Goal: Task Accomplishment & Management: Use online tool/utility

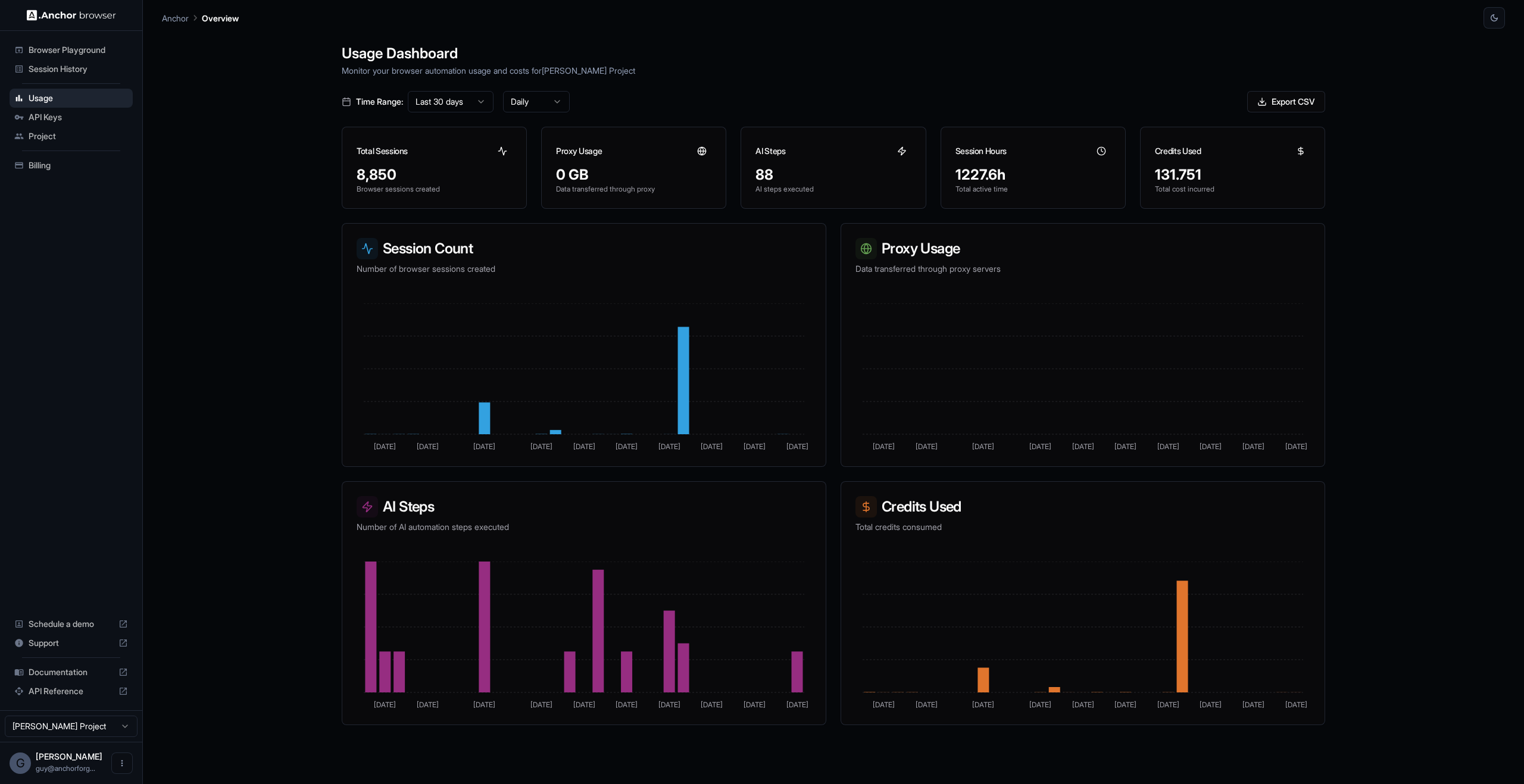
click at [475, 102] on html "Browser Playground Session History Usage API Keys Project Billing Schedule a de…" at bounding box center [762, 392] width 1524 height 784
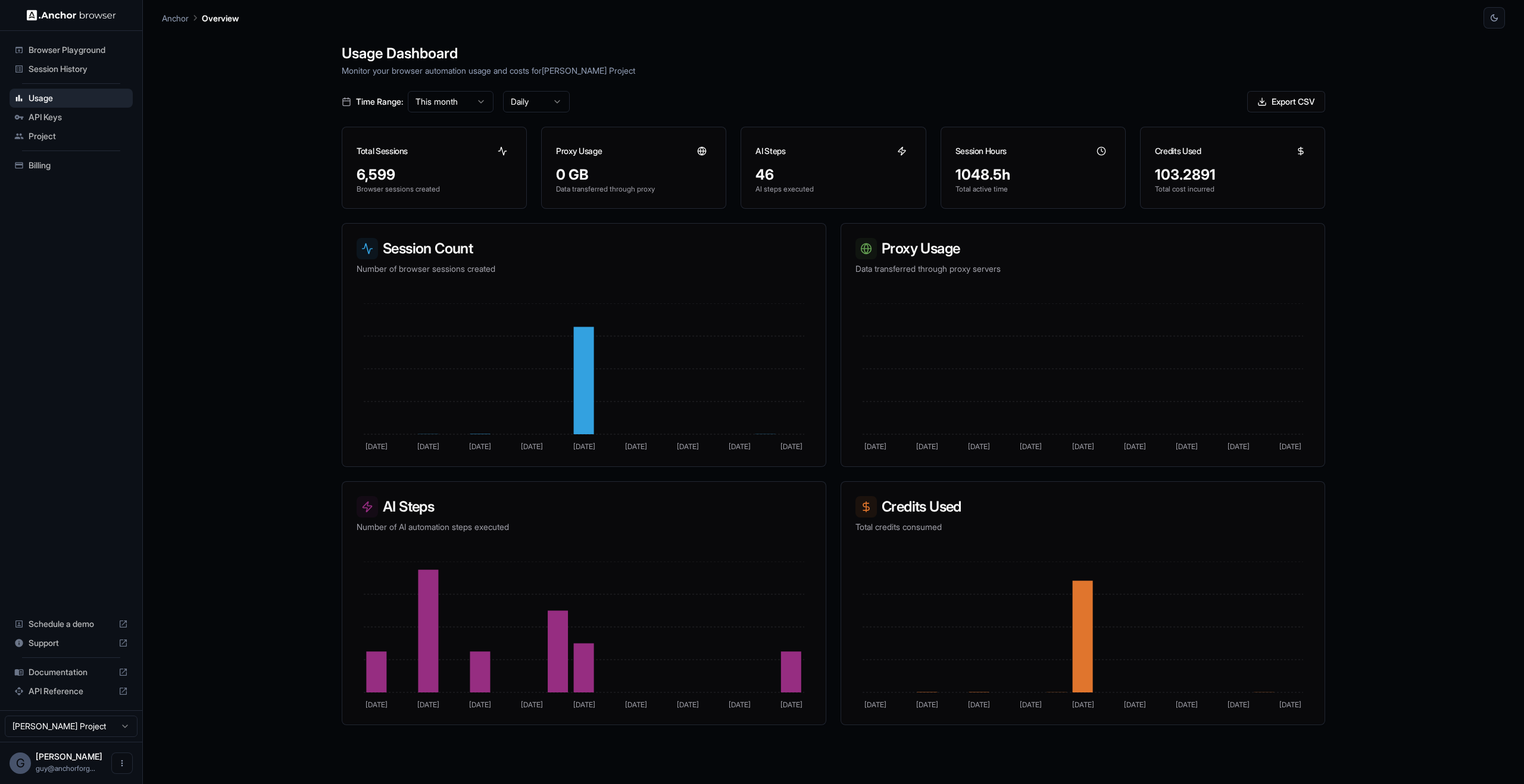
click at [470, 97] on html "Browser Playground Session History Usage API Keys Project Billing Schedule a de…" at bounding box center [762, 392] width 1524 height 784
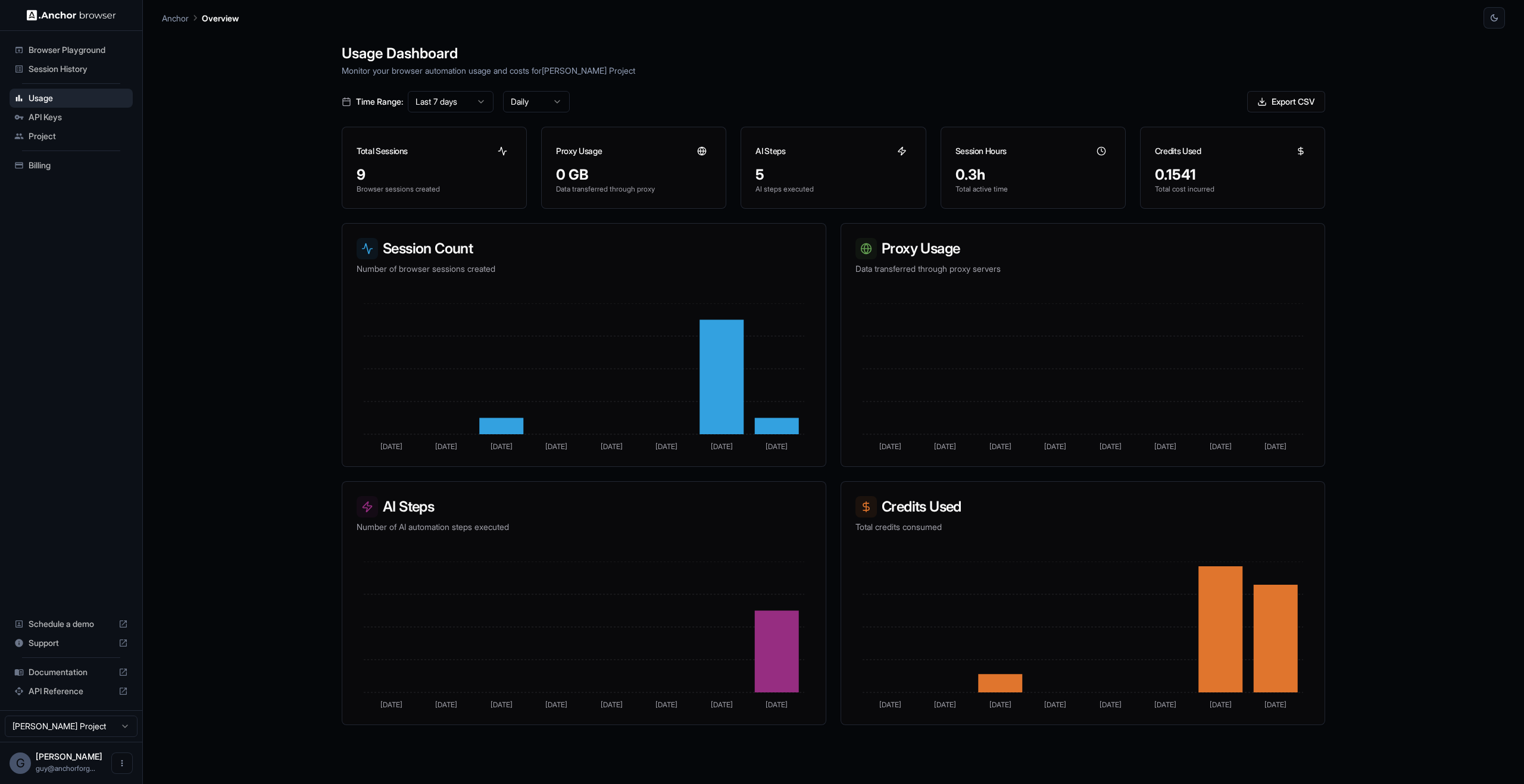
click at [81, 43] on div "Browser Playground" at bounding box center [71, 50] width 123 height 19
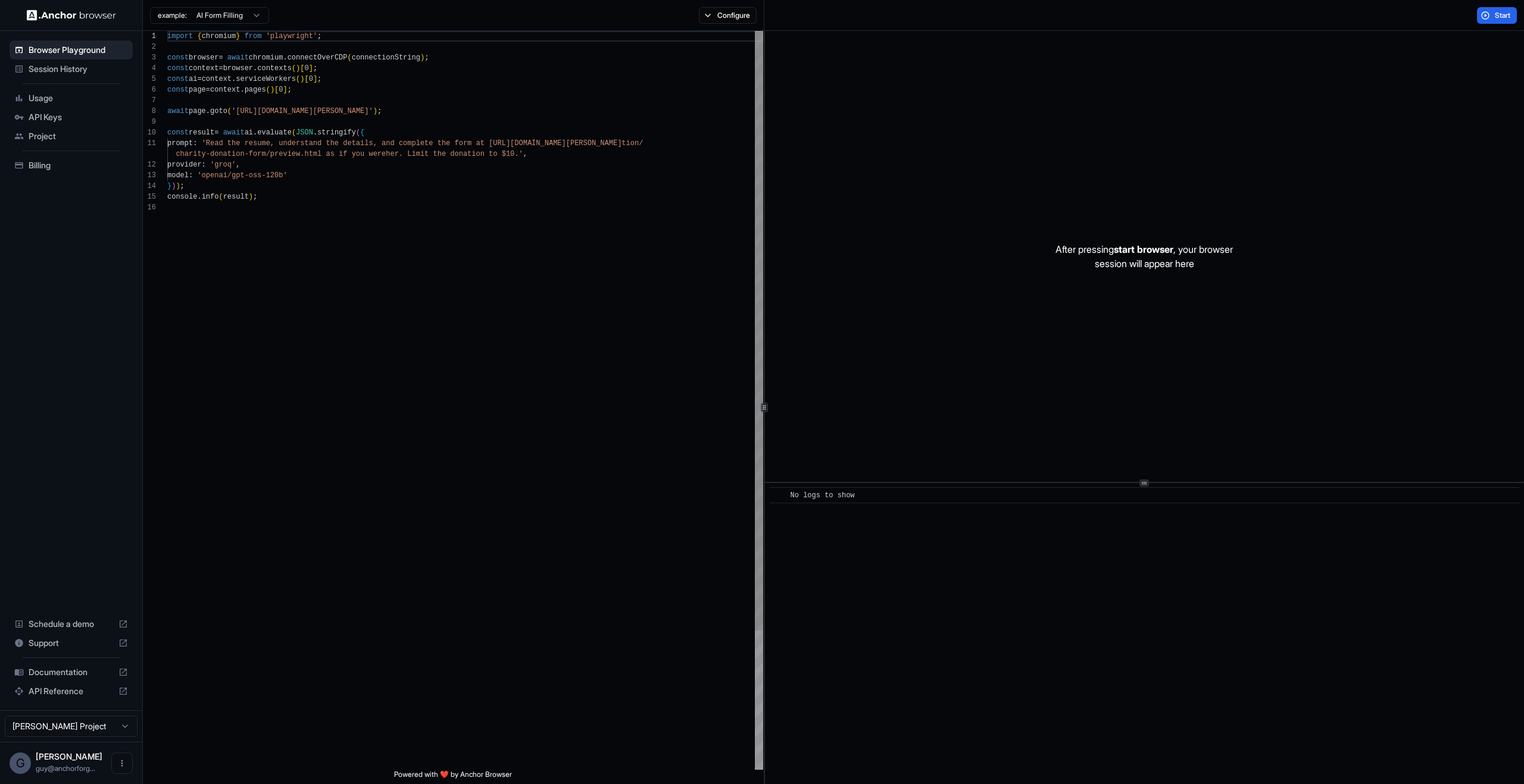
scroll to position [107, 0]
click at [1505, 15] on span "Start" at bounding box center [1503, 16] width 17 height 10
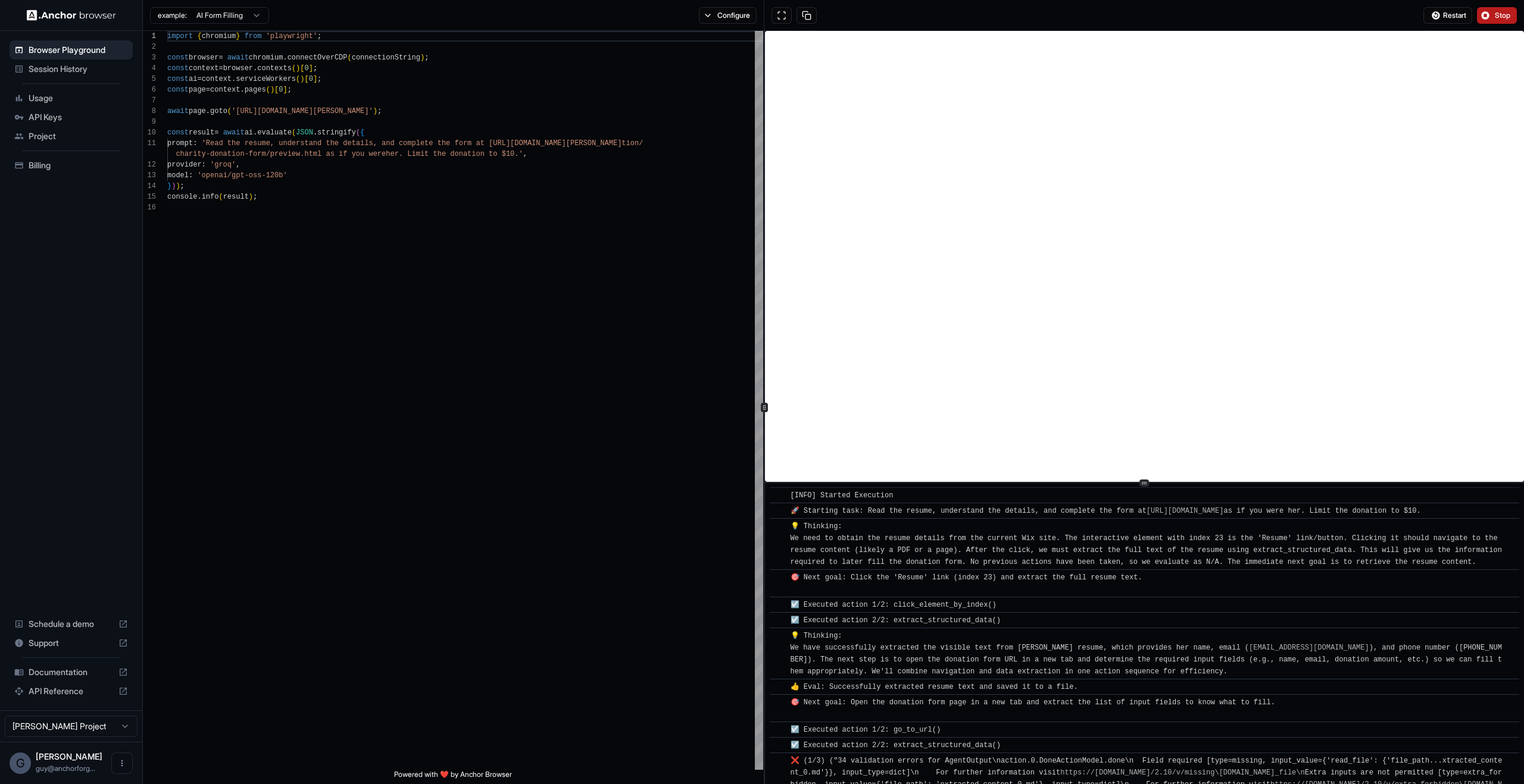
scroll to position [620, 0]
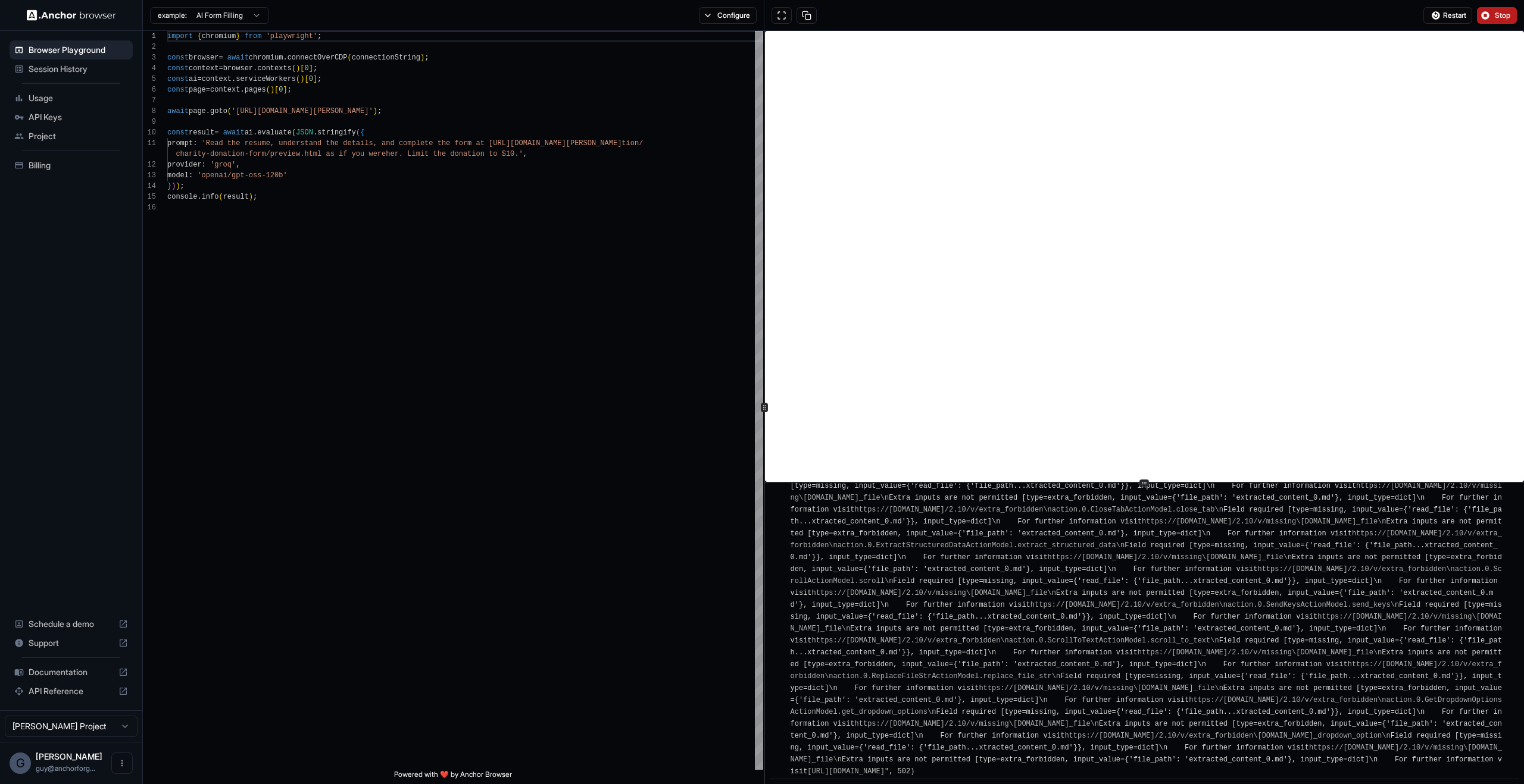
click at [956, 580] on span "❌ (1/3) ("34 validation errors for AgentOutput\naction.0.DoneActionModel.done\n…" at bounding box center [1148, 498] width 716 height 556
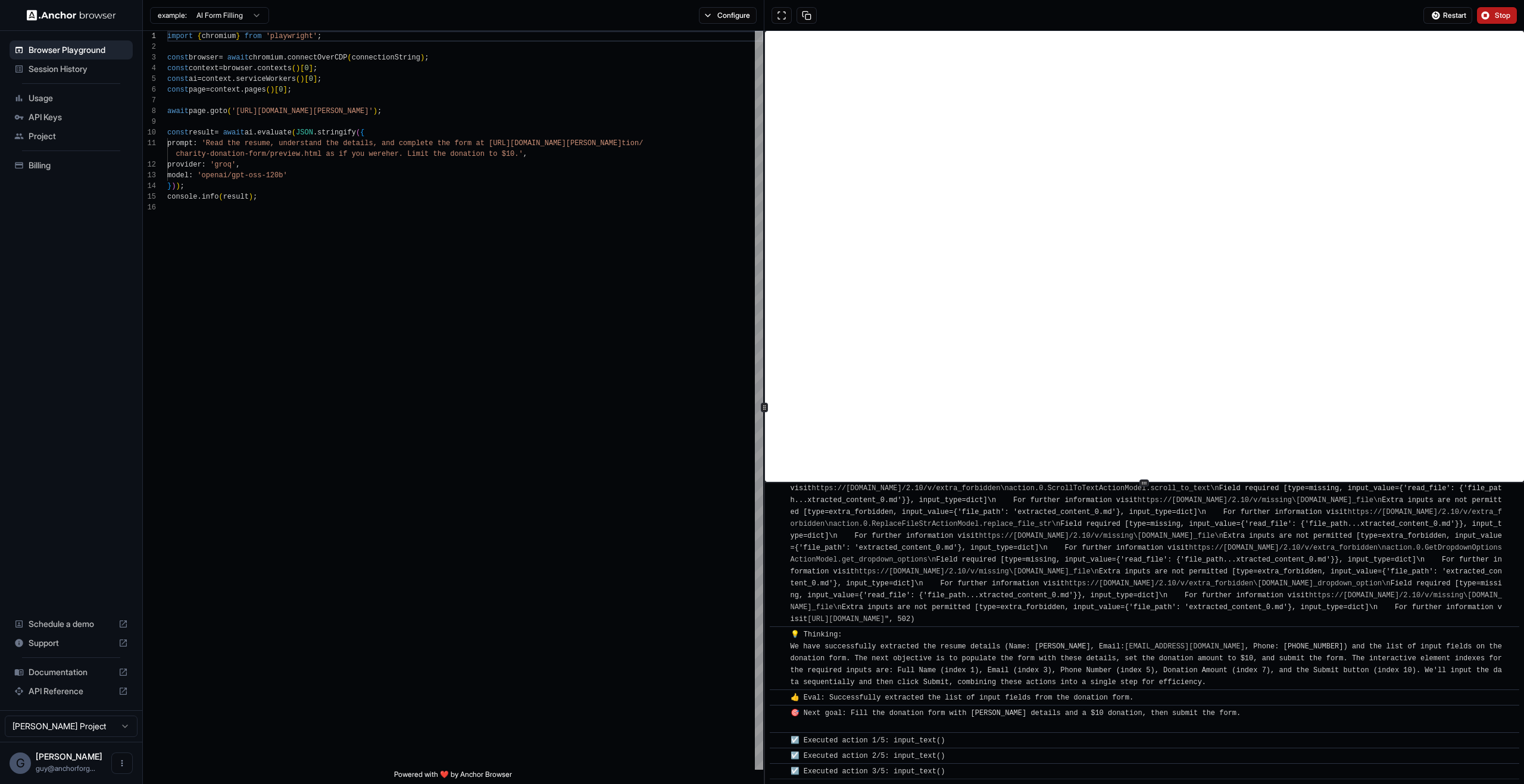
scroll to position [788, 0]
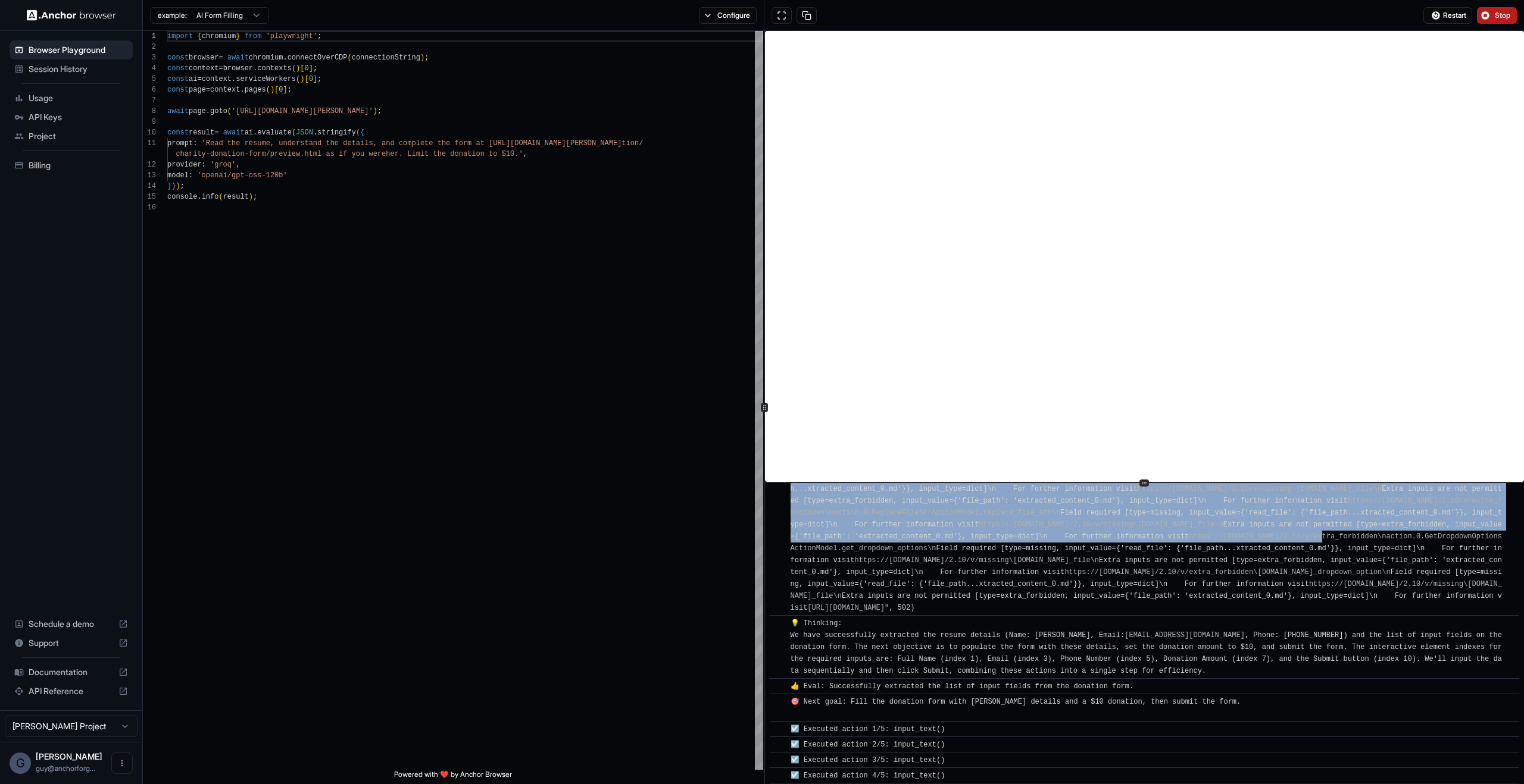
drag, startPoint x: 953, startPoint y: 527, endPoint x: 999, endPoint y: 615, distance: 99.3
click at [999, 614] on div "❌ (1/3) ("34 validation errors for AgentOutput\naction.0.DoneActionModel.done\n…" at bounding box center [1148, 334] width 716 height 559
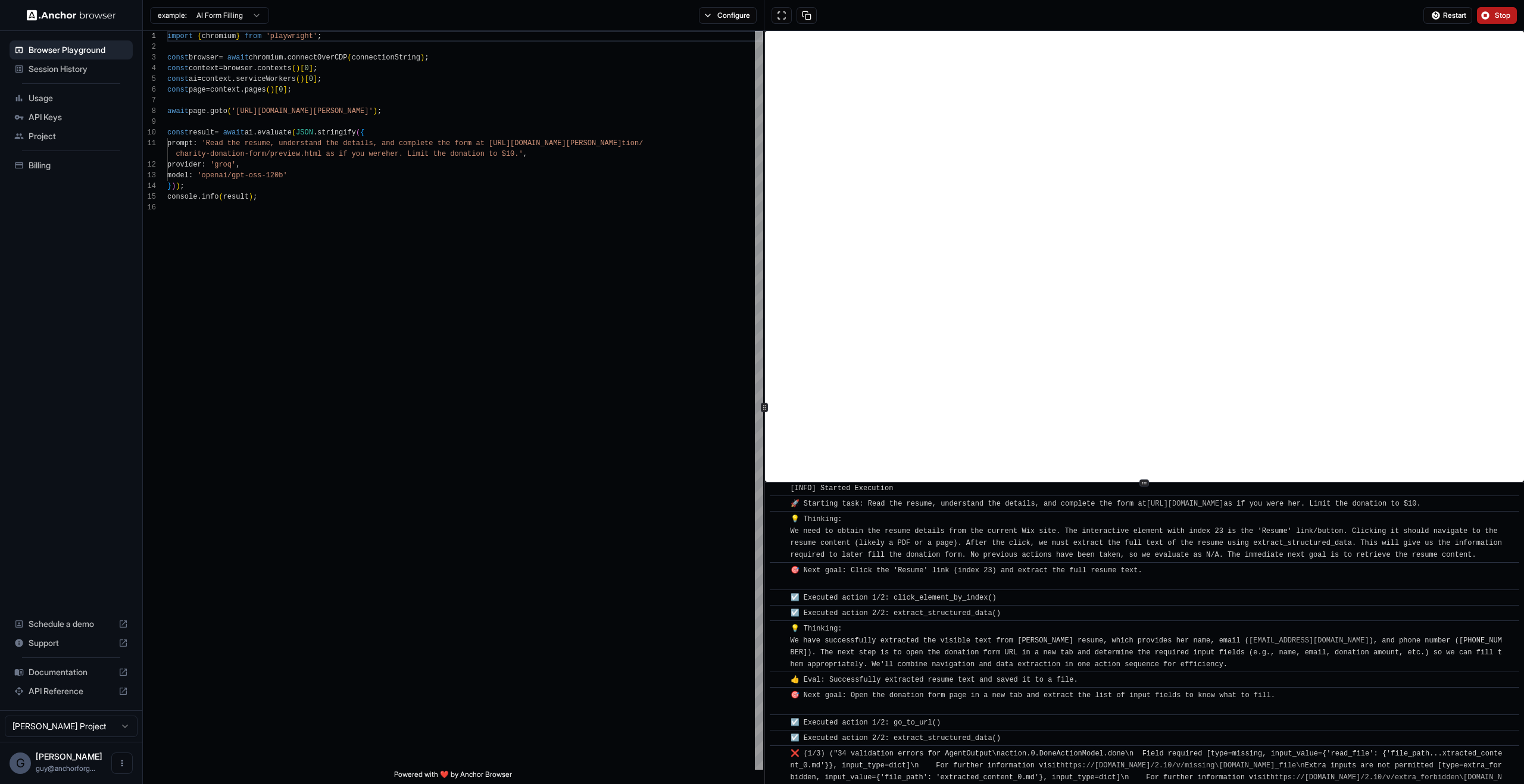
scroll to position [15, 0]
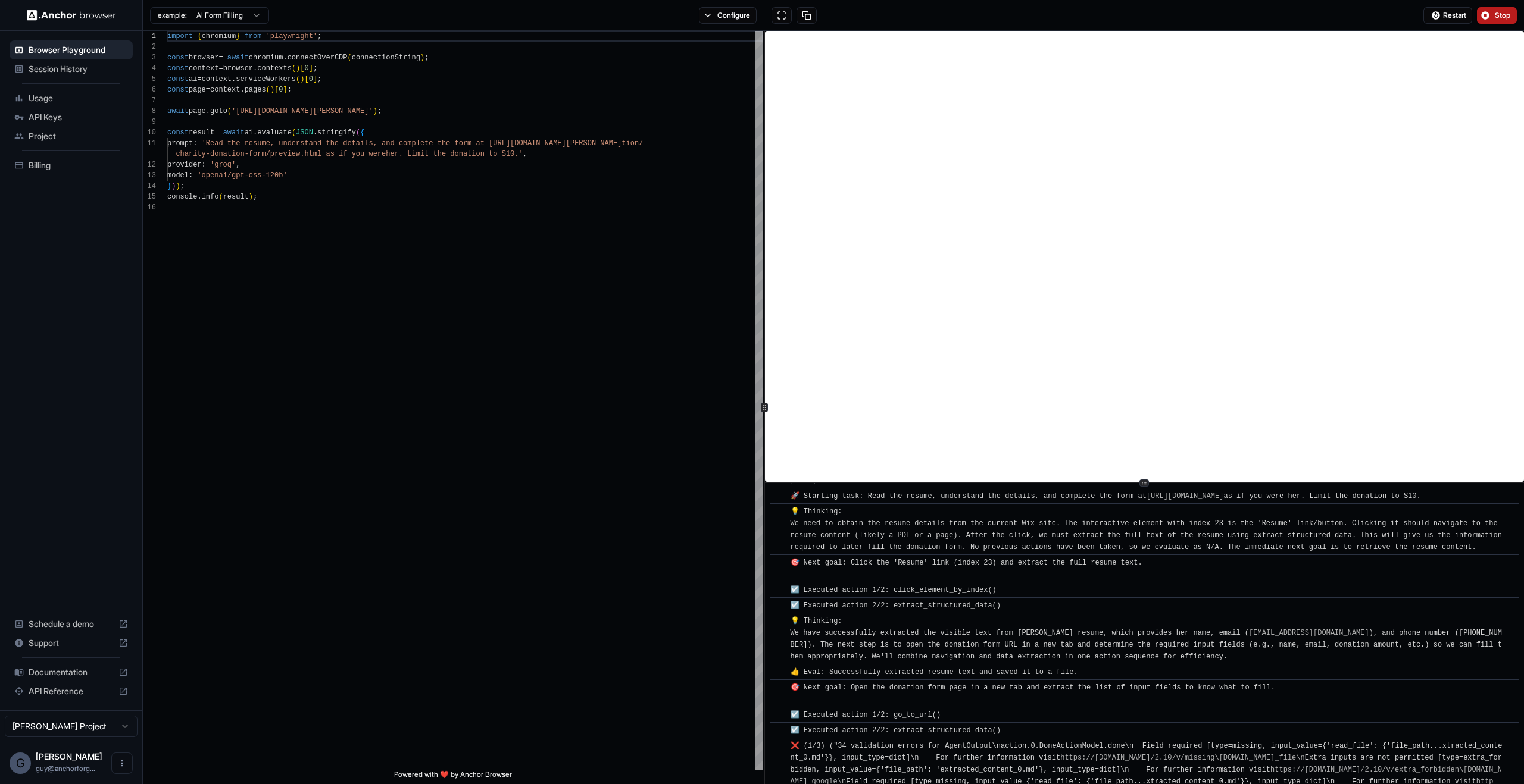
click at [880, 579] on span "🎯 Next goal: Click the 'Resume' link (index 23) and extract the full resume tex…" at bounding box center [966, 569] width 352 height 20
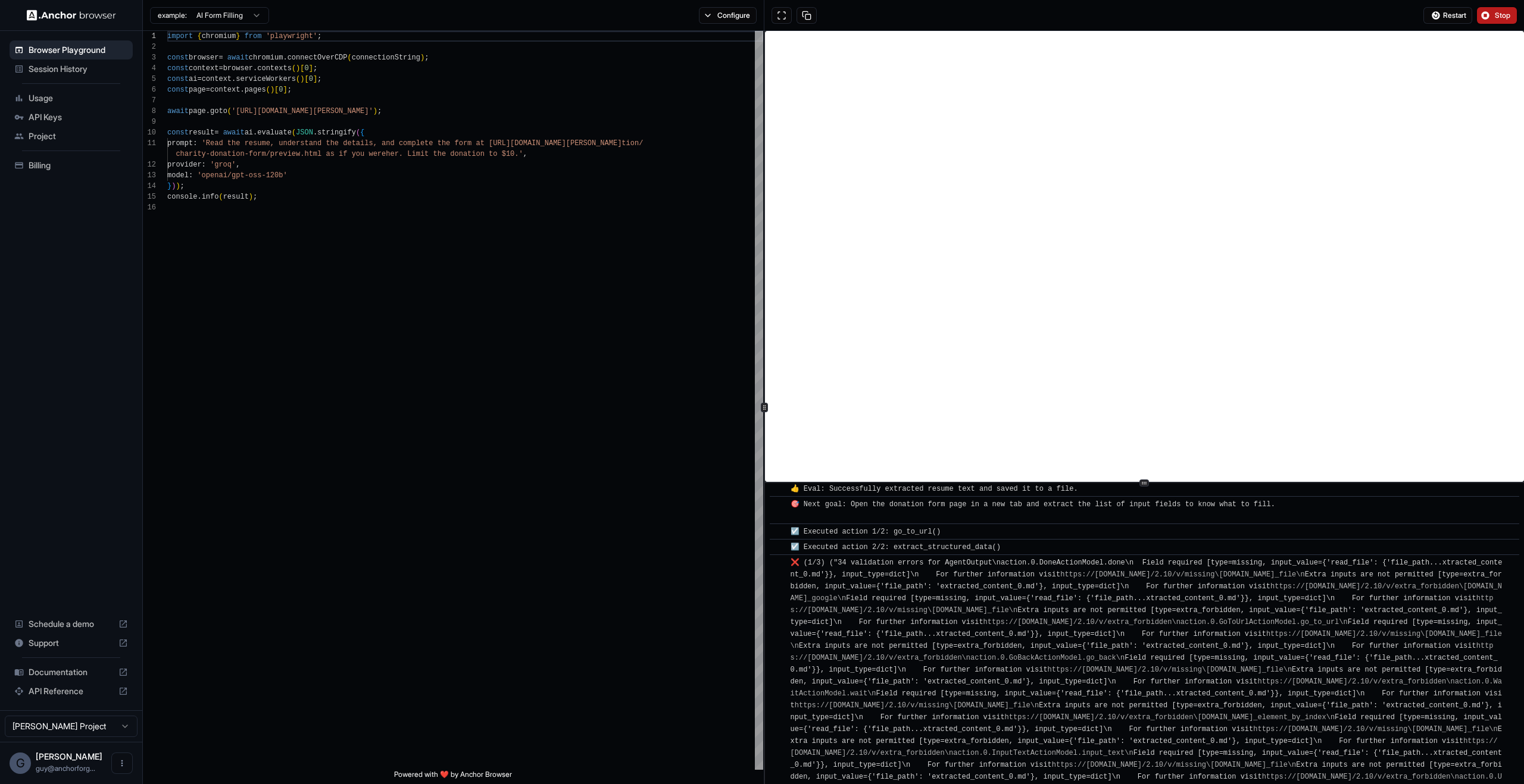
scroll to position [191, 0]
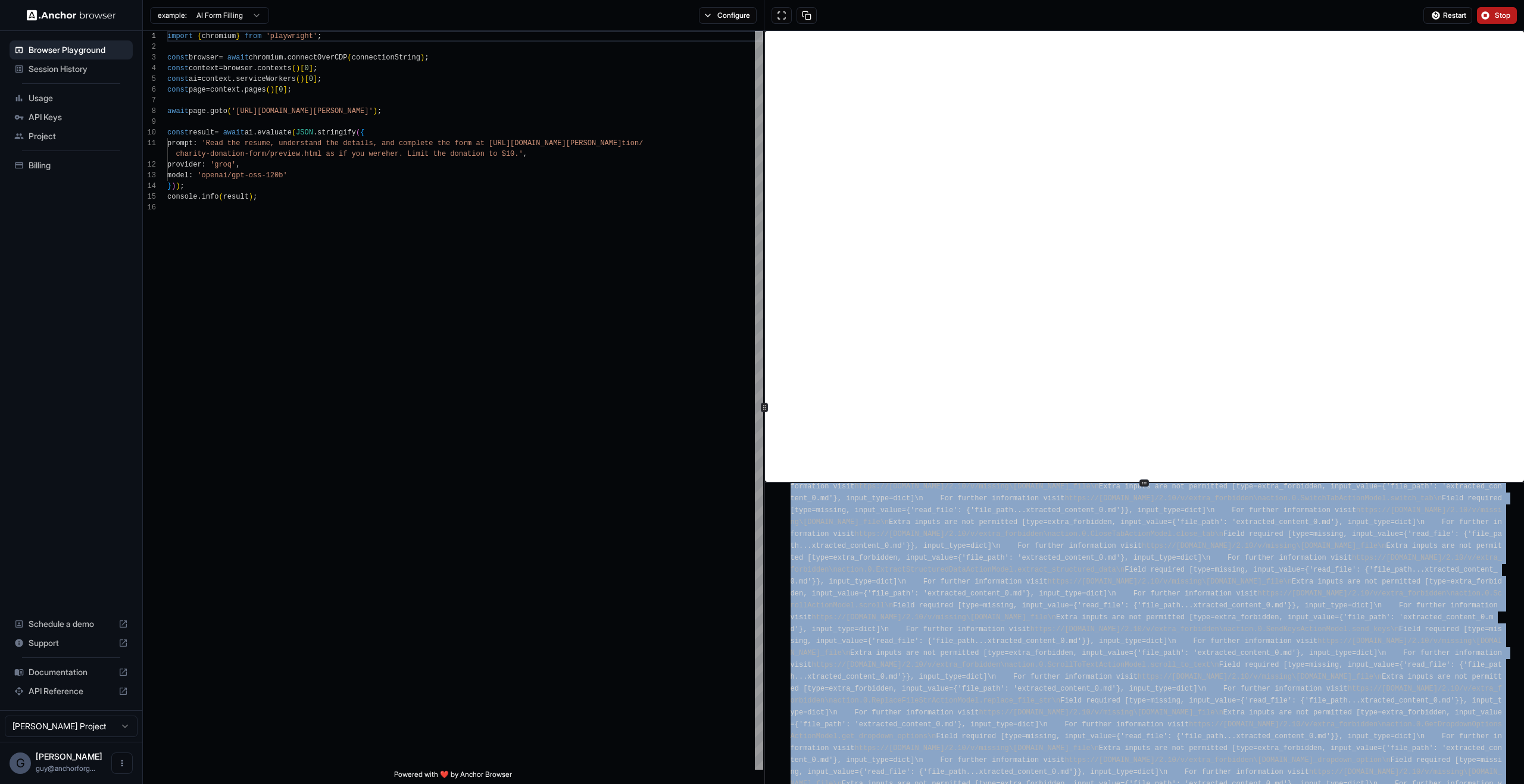
scroll to position [959, 0]
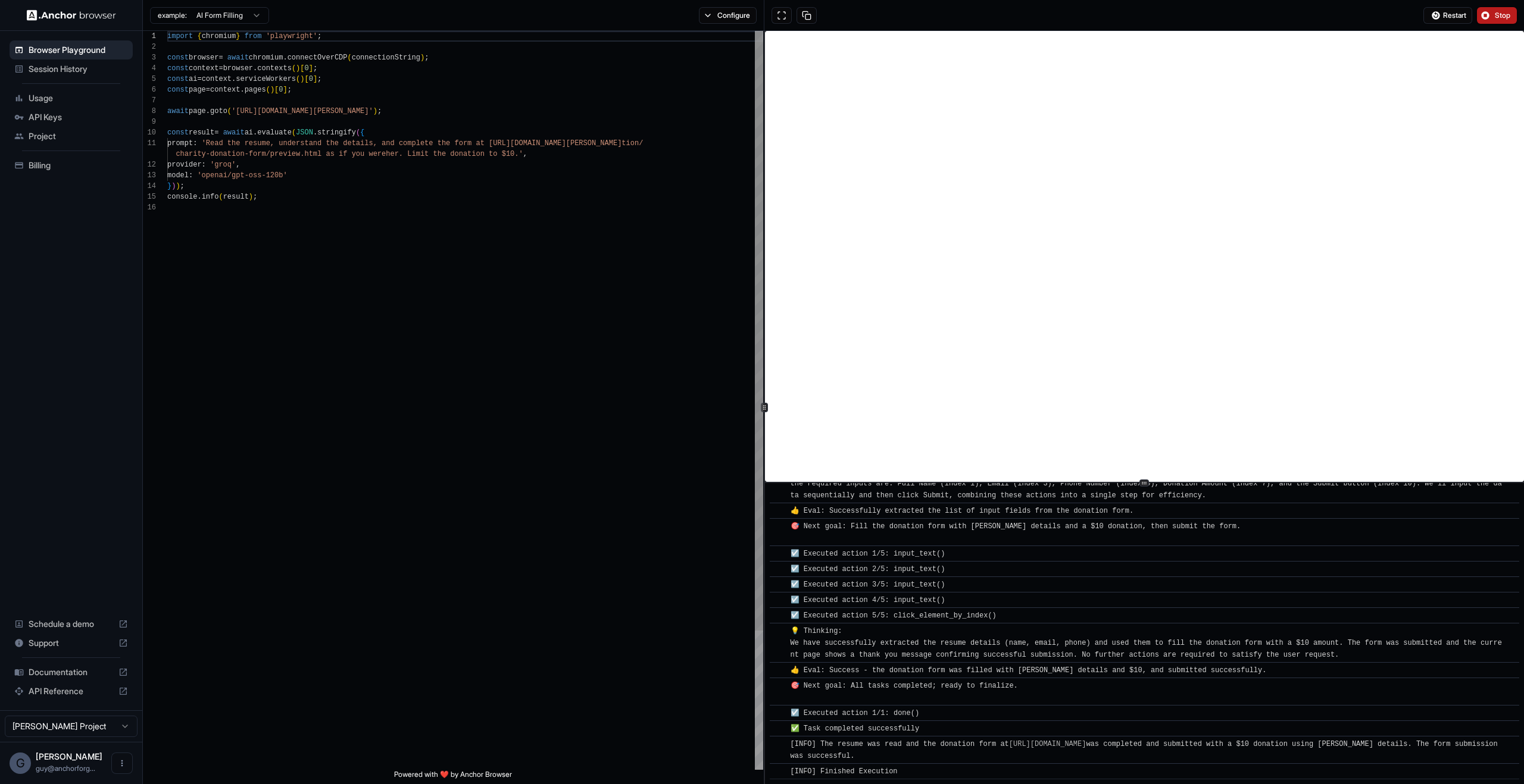
click at [325, 447] on div "import { chromium } from 'playwright' ; const browser = await chromium . connec…" at bounding box center [465, 486] width 596 height 911
click at [64, 77] on div "Session History" at bounding box center [71, 69] width 123 height 19
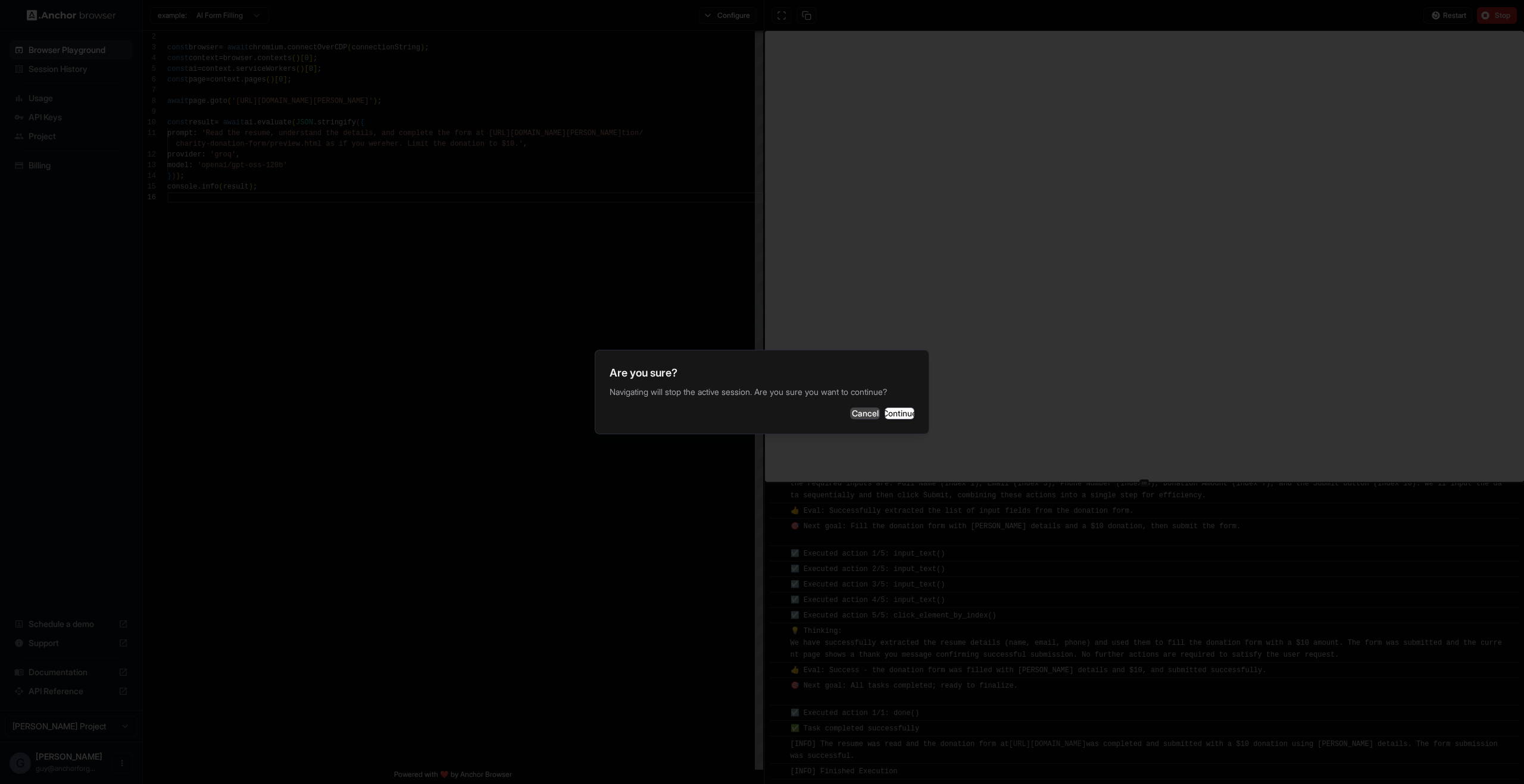
click at [850, 416] on button "Cancel" at bounding box center [865, 414] width 30 height 12
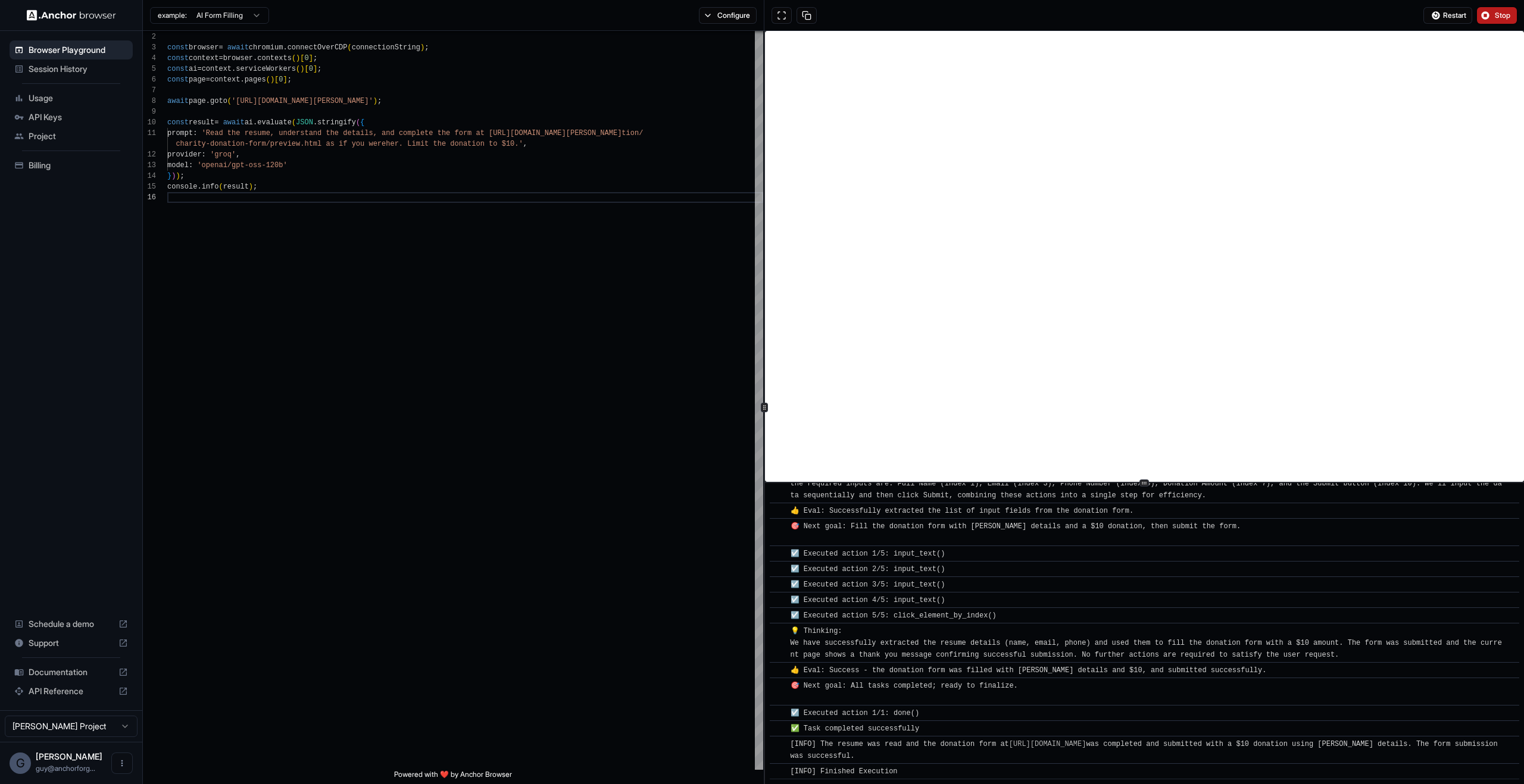
click at [1486, 14] on button "Stop" at bounding box center [1497, 16] width 40 height 17
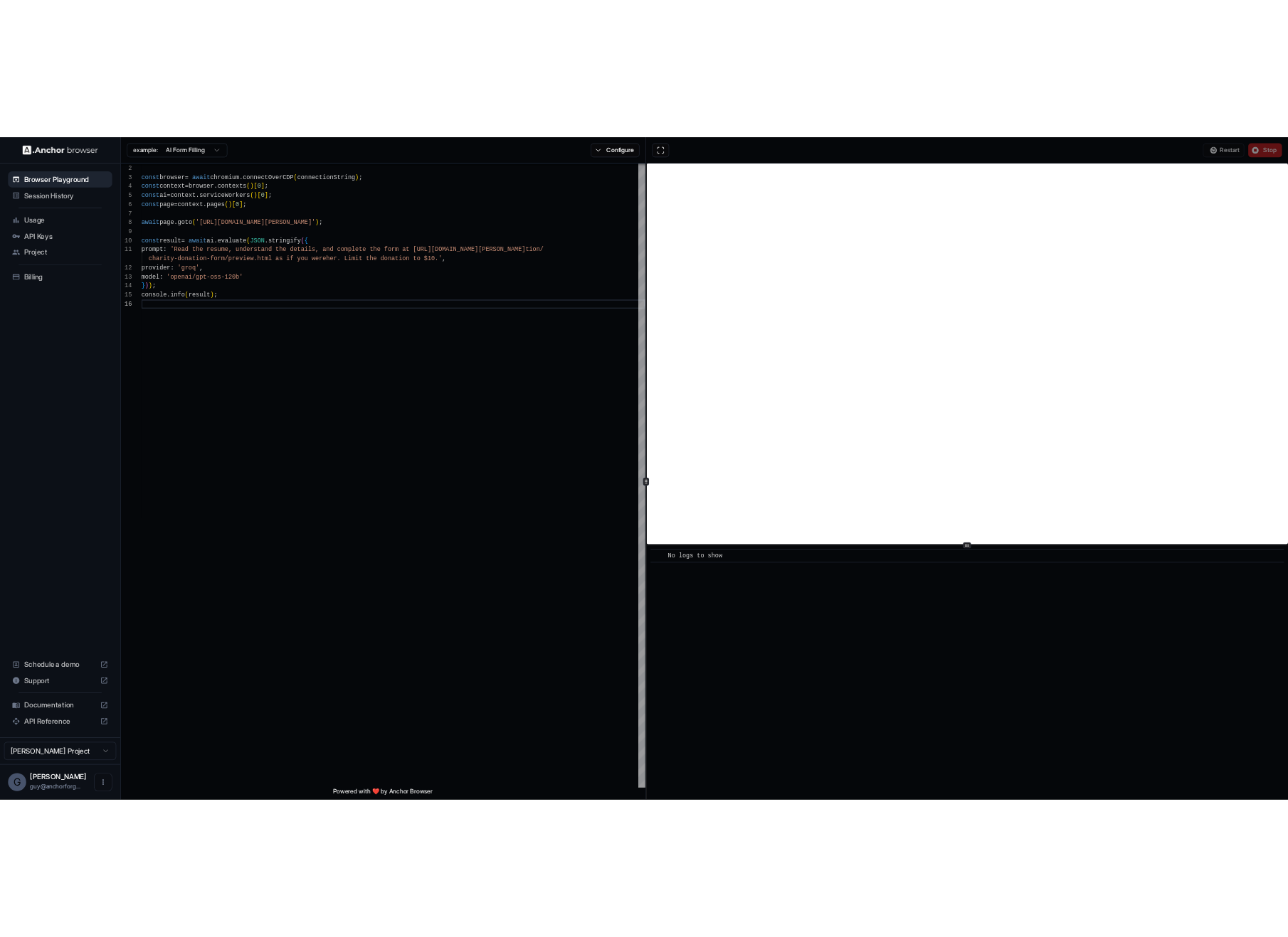
scroll to position [0, 0]
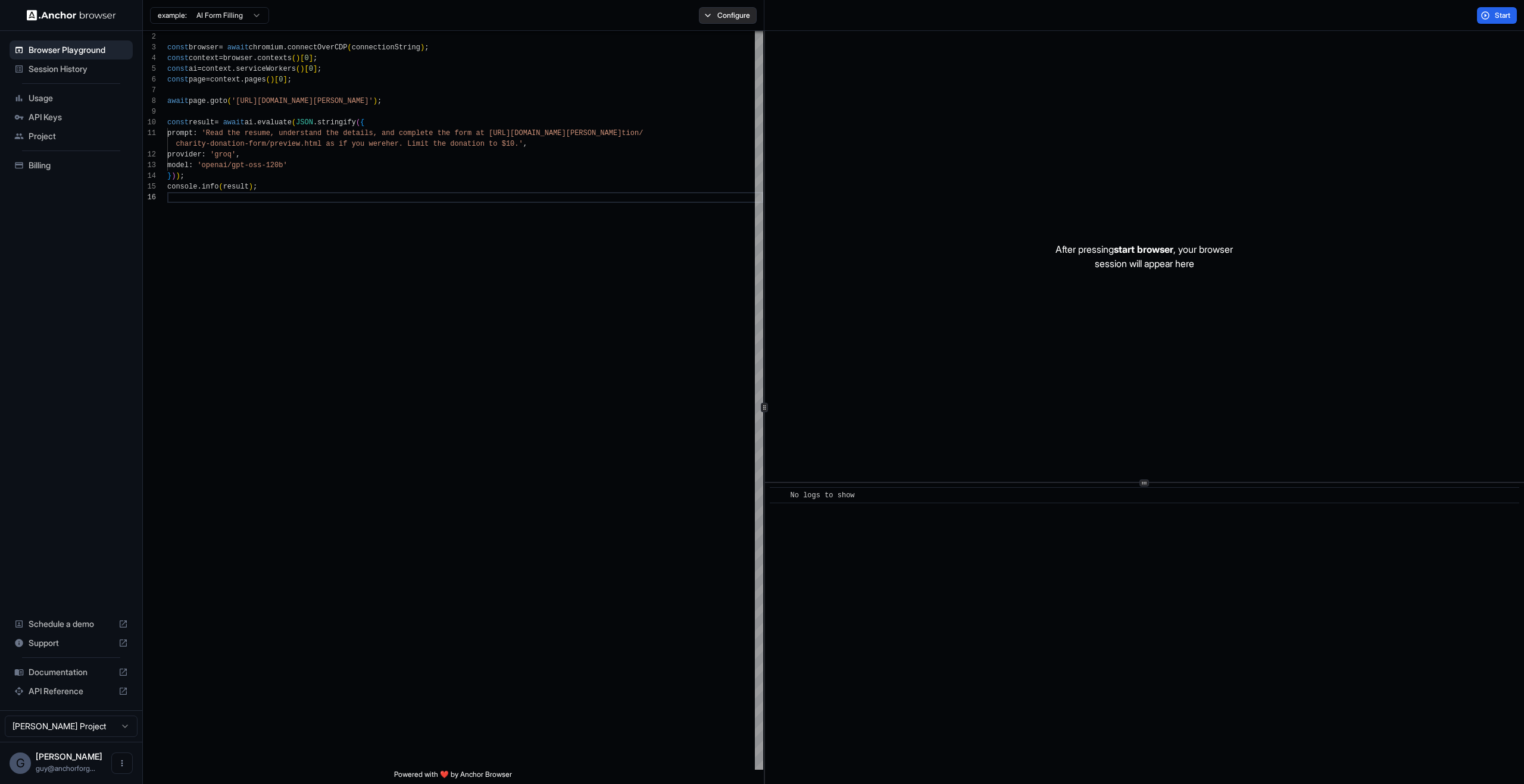
click at [711, 21] on button "Configure" at bounding box center [728, 16] width 58 height 17
click at [634, 291] on div "import { chromium } from 'playwright' ; const browser = await chromium . connec…" at bounding box center [465, 476] width 596 height 911
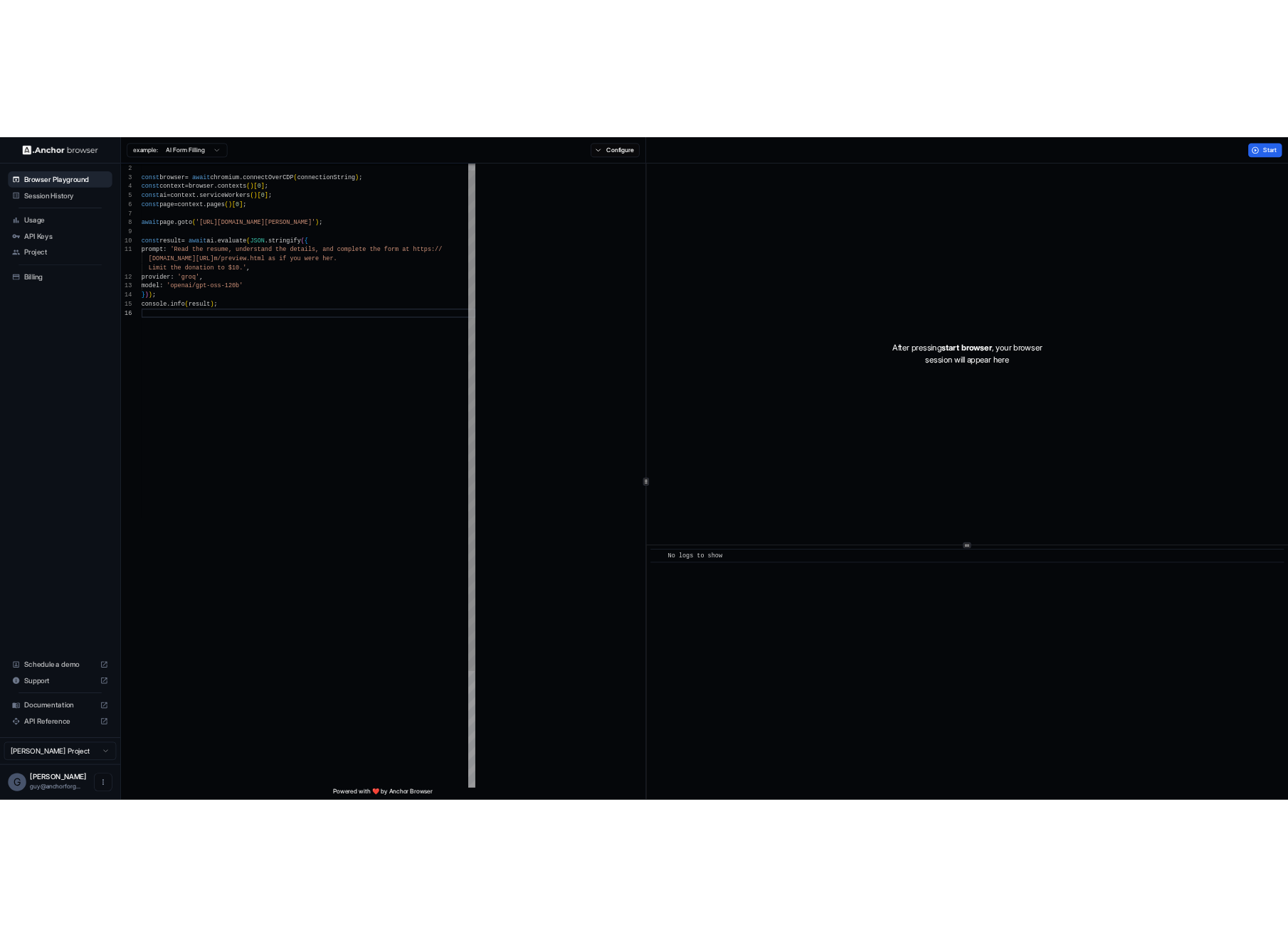
scroll to position [90, 0]
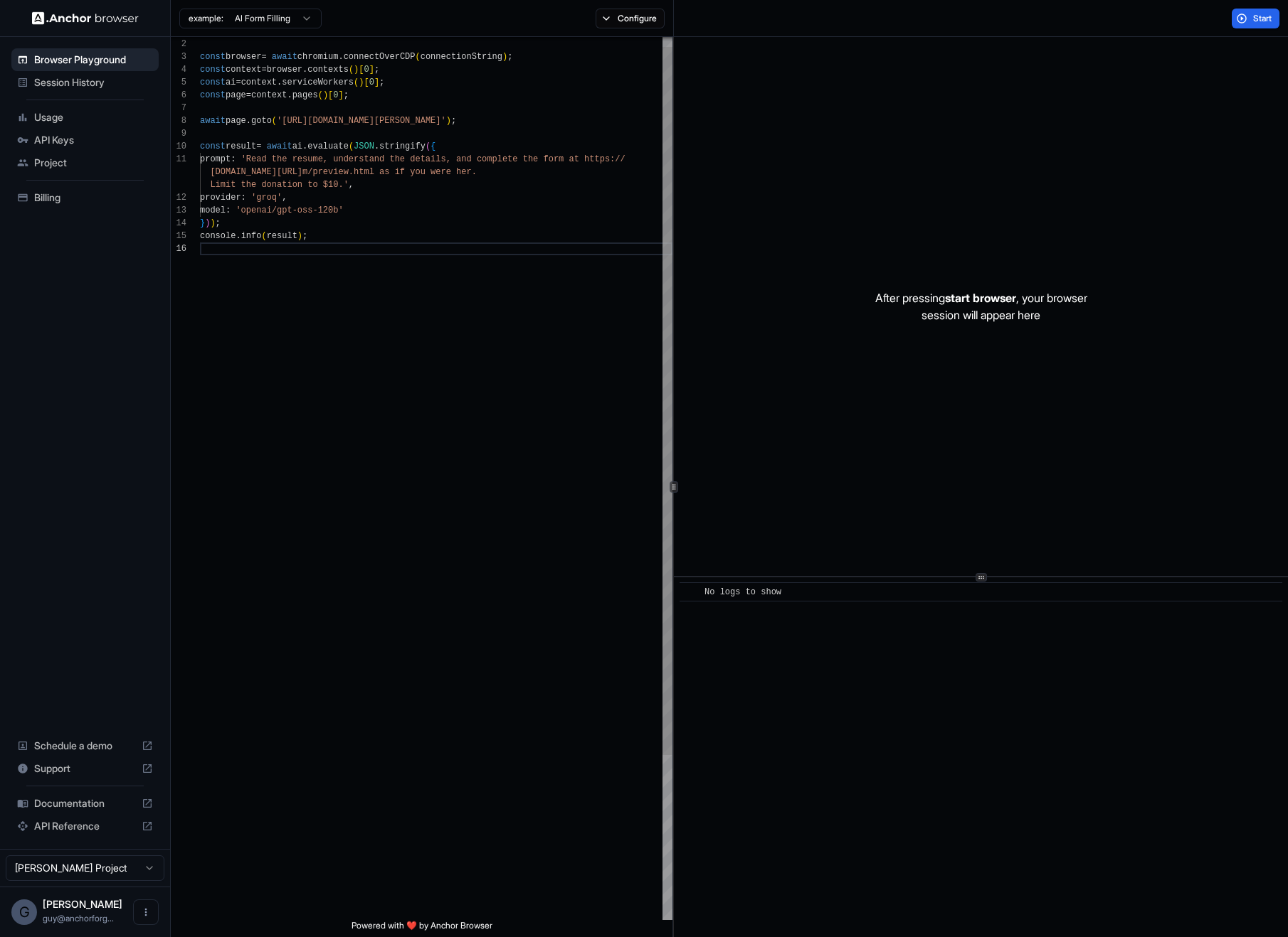
click at [340, 162] on div "import { chromium } from 'playwright' ; const browser = await chromium . connec…" at bounding box center [436, 575] width 473 height 1101
click at [351, 153] on div "import { chromium } from 'playwright' ; const browser = await chromium . connec…" at bounding box center [436, 575] width 473 height 1101
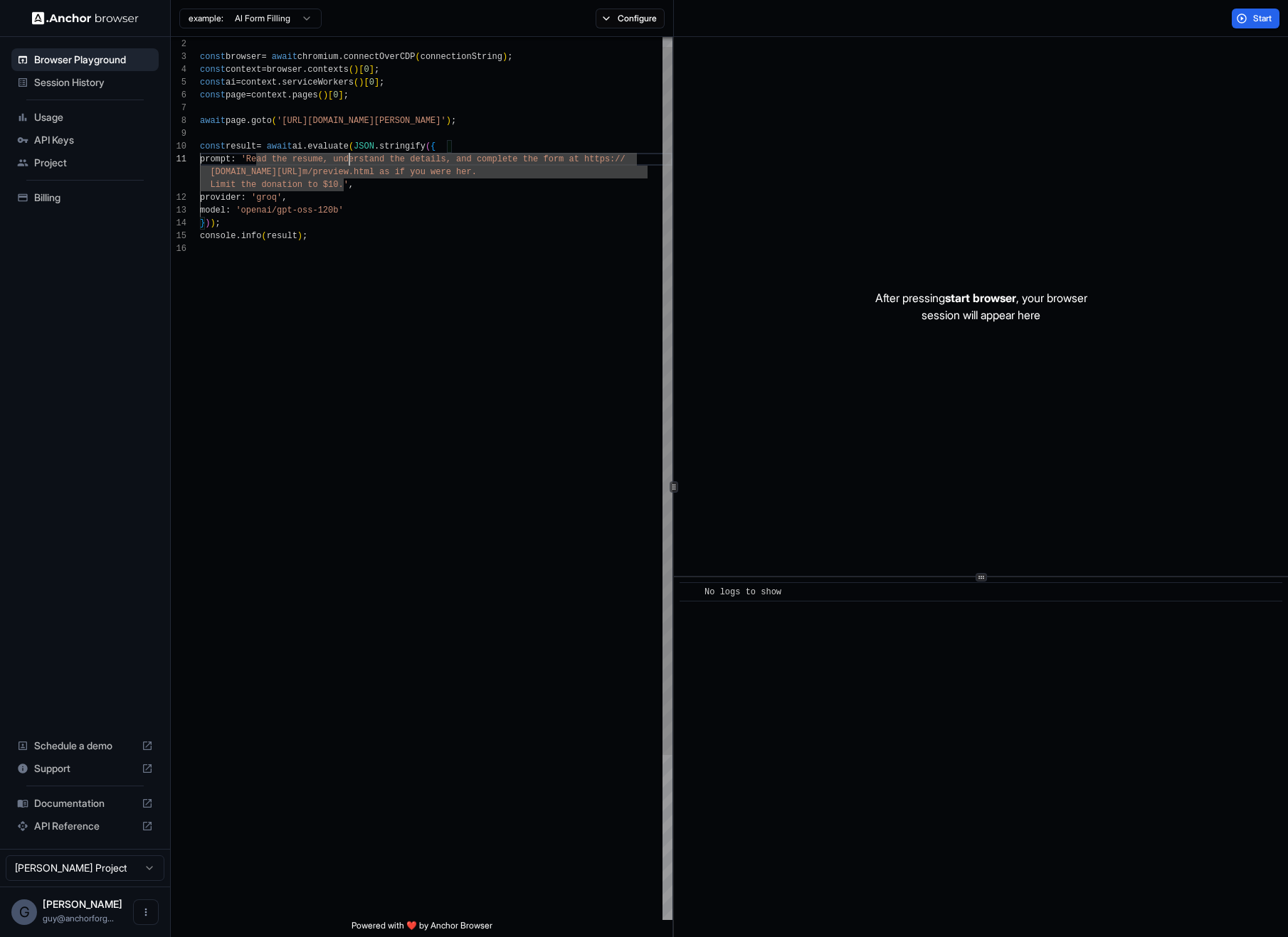
click at [356, 148] on div "import { chromium } from 'playwright' ; const browser = await chromium . connec…" at bounding box center [436, 575] width 473 height 1101
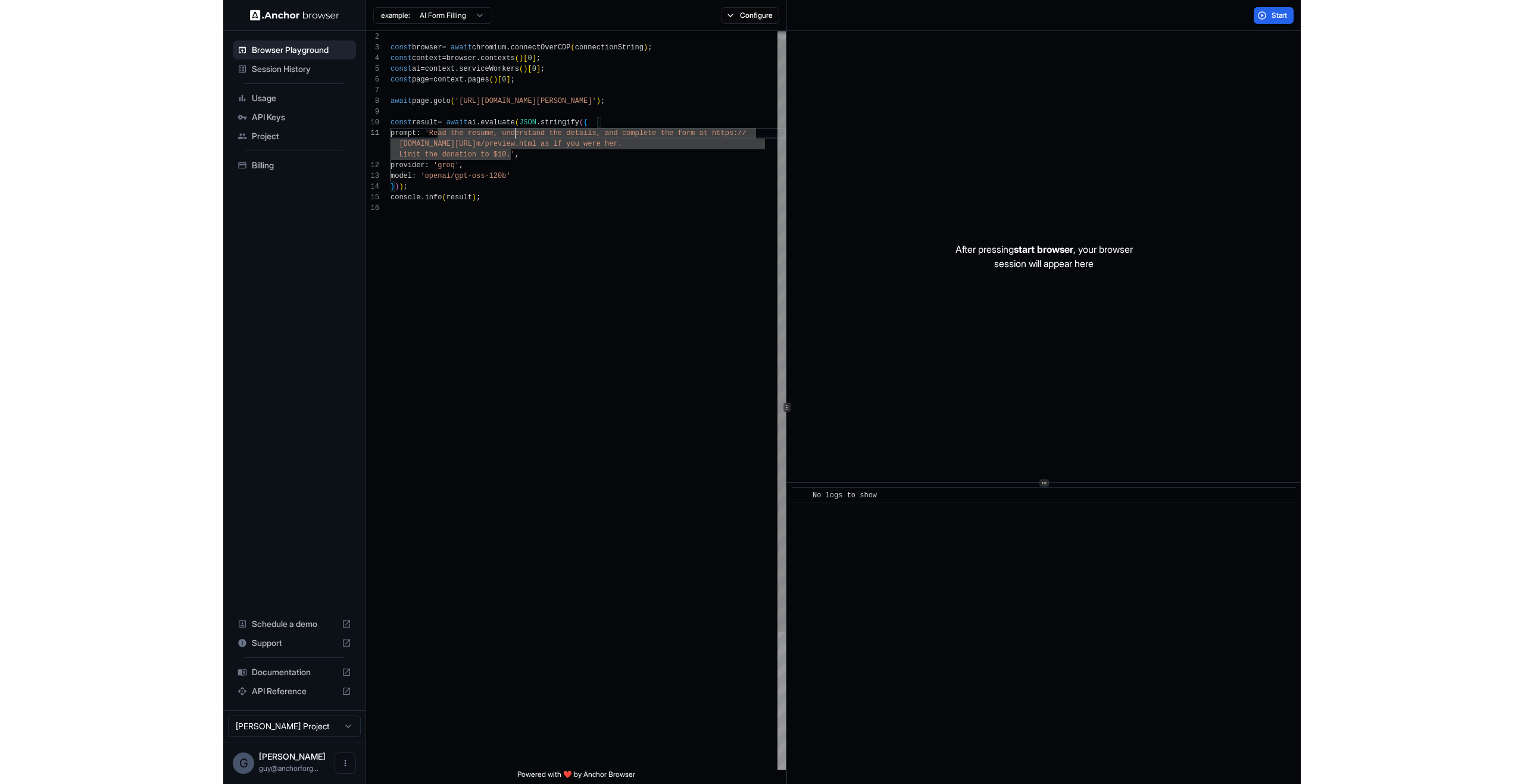
scroll to position [96, 0]
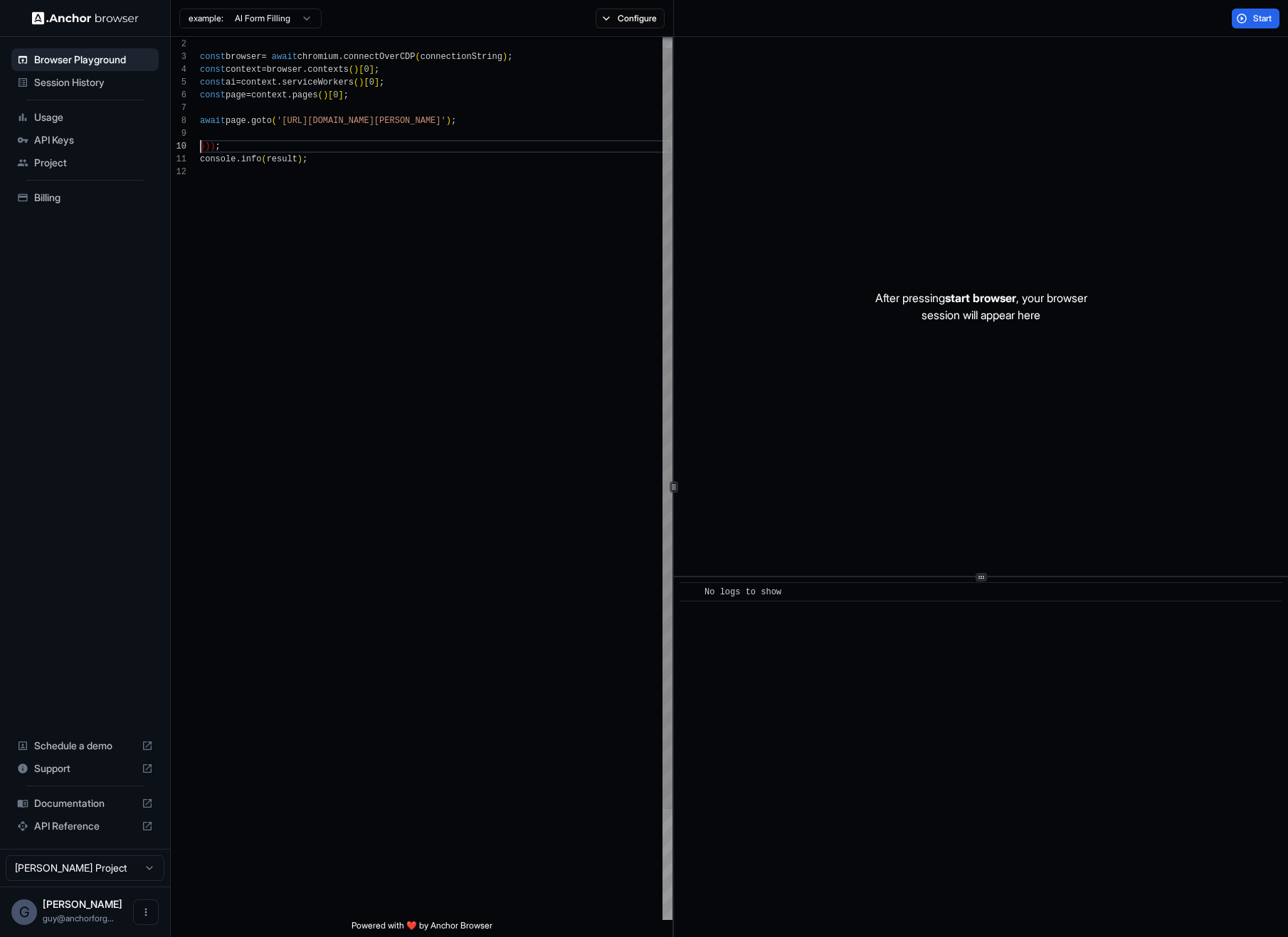
type textarea "**********"
click at [1268, 11] on button "Start" at bounding box center [1255, 19] width 48 height 20
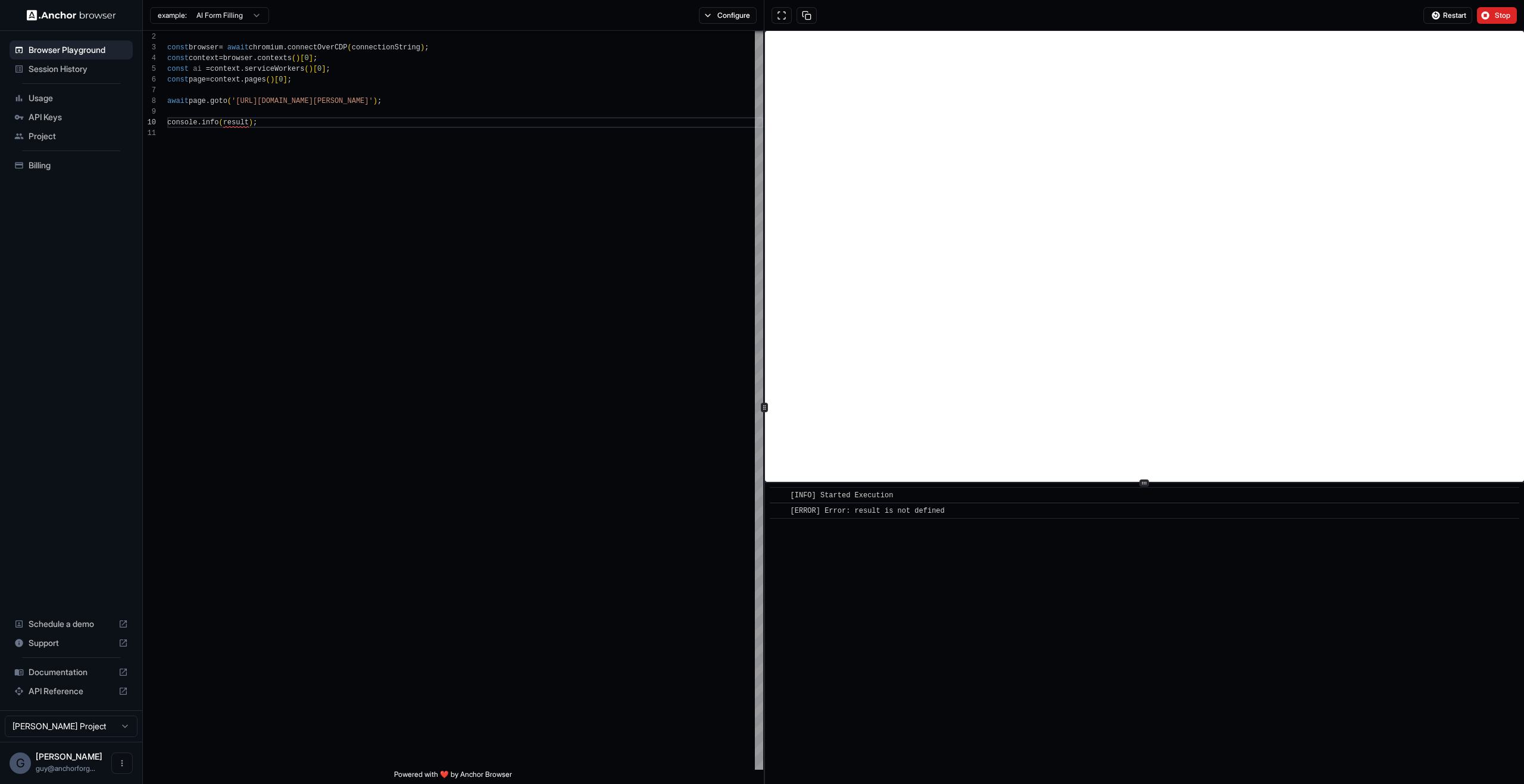
click at [1139, 593] on div "​ [INFO] Started Execution ​ [ERROR] Error: result is not defined" at bounding box center [1145, 634] width 759 height 301
click at [736, 7] on button "Configure" at bounding box center [728, 16] width 58 height 17
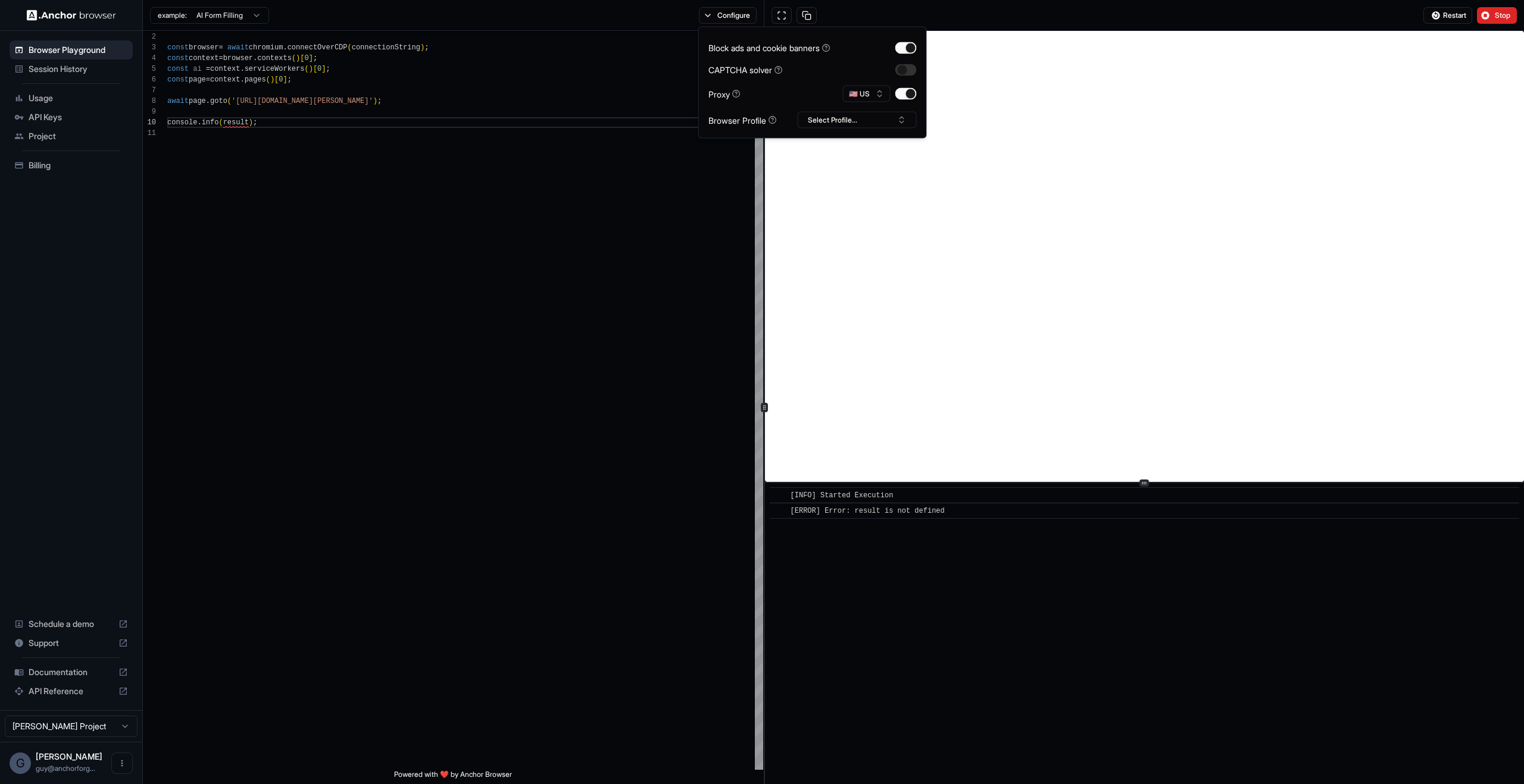
click at [894, 693] on div "​ [INFO] Started Execution ​ [ERROR] Error: result is not defined" at bounding box center [1145, 634] width 759 height 301
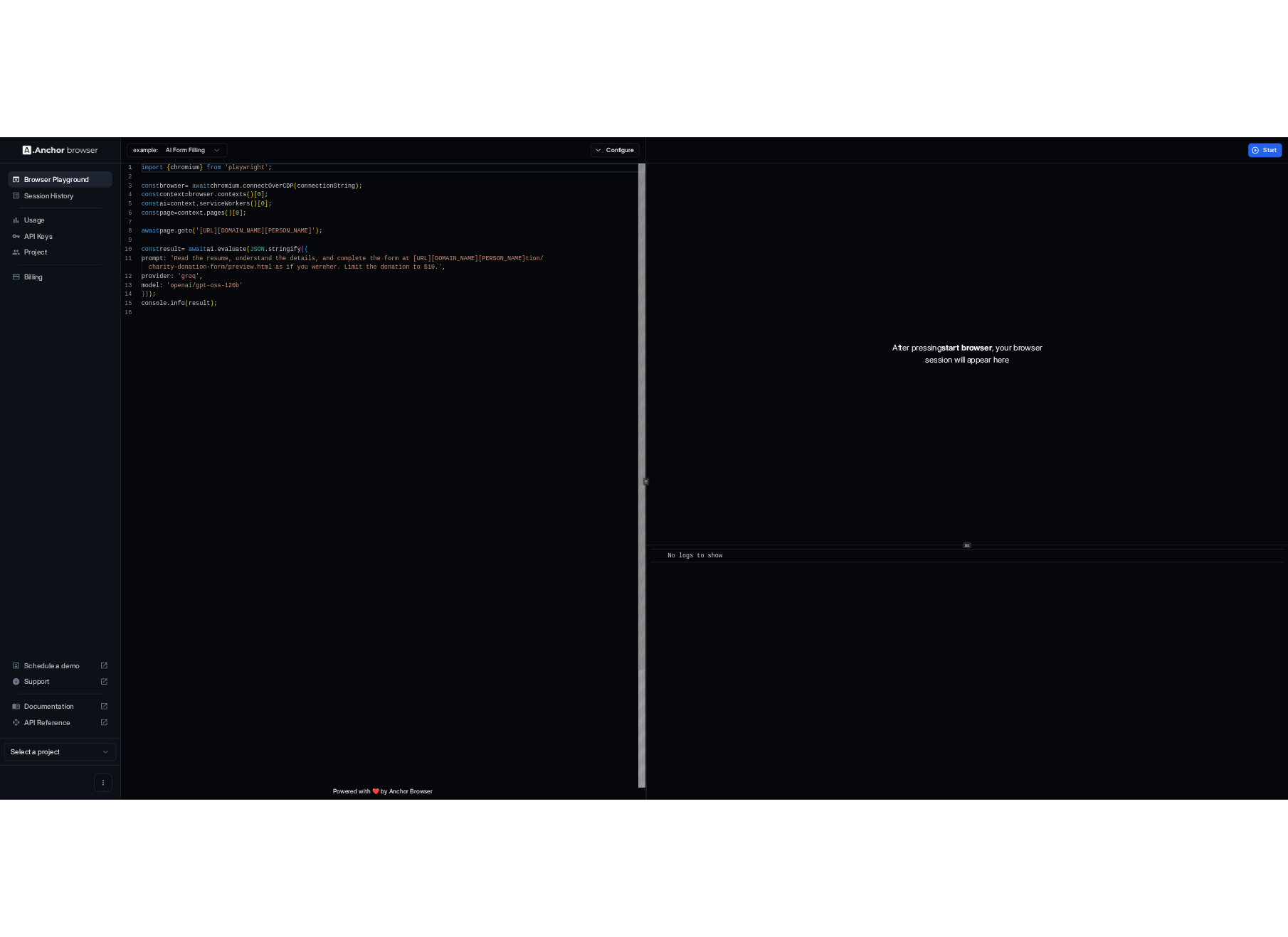
scroll to position [128, 0]
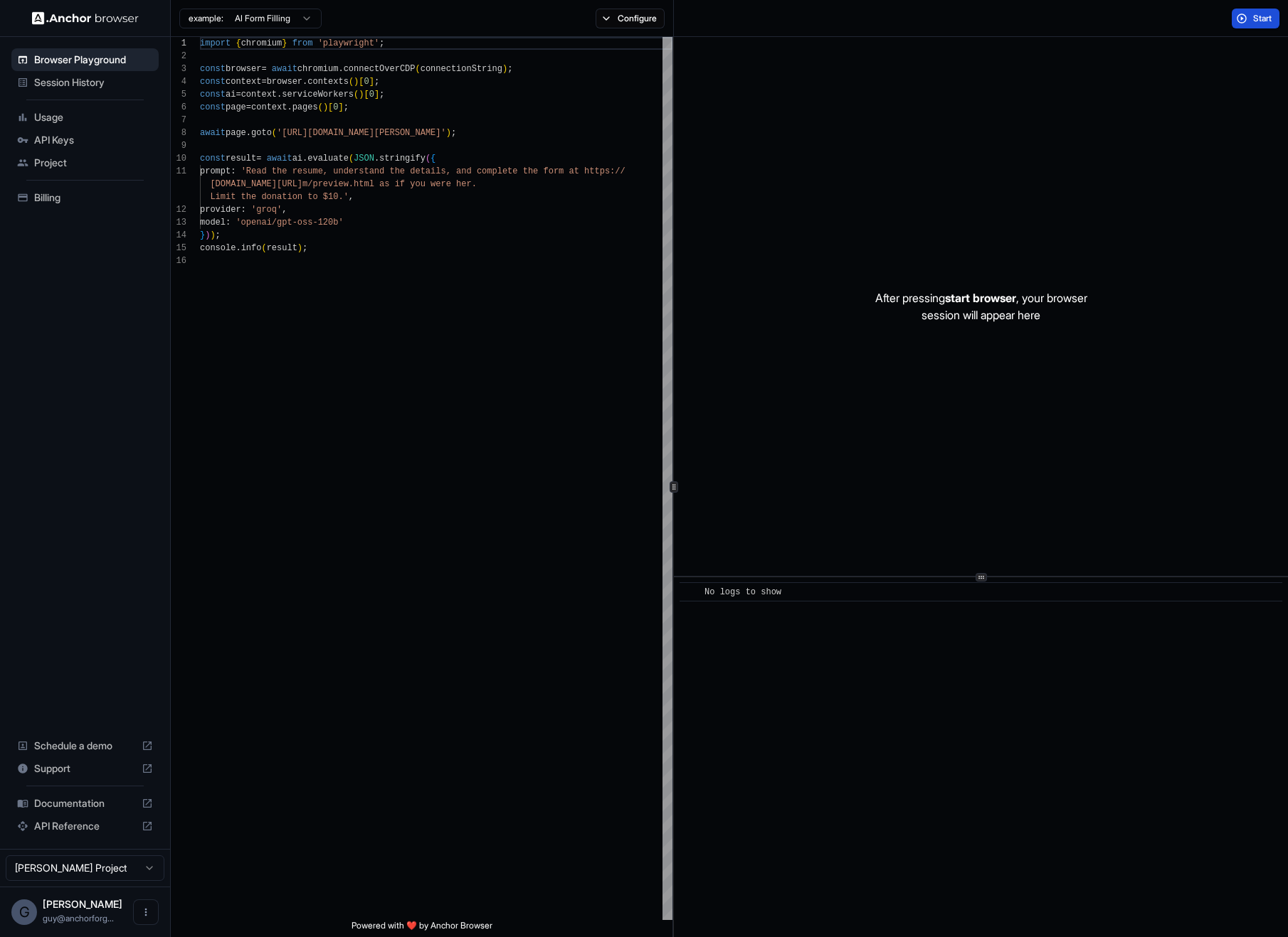
click at [1279, 23] on div "Start" at bounding box center [1255, 19] width 65 height 20
click at [1270, 24] on button "Start" at bounding box center [1255, 19] width 48 height 20
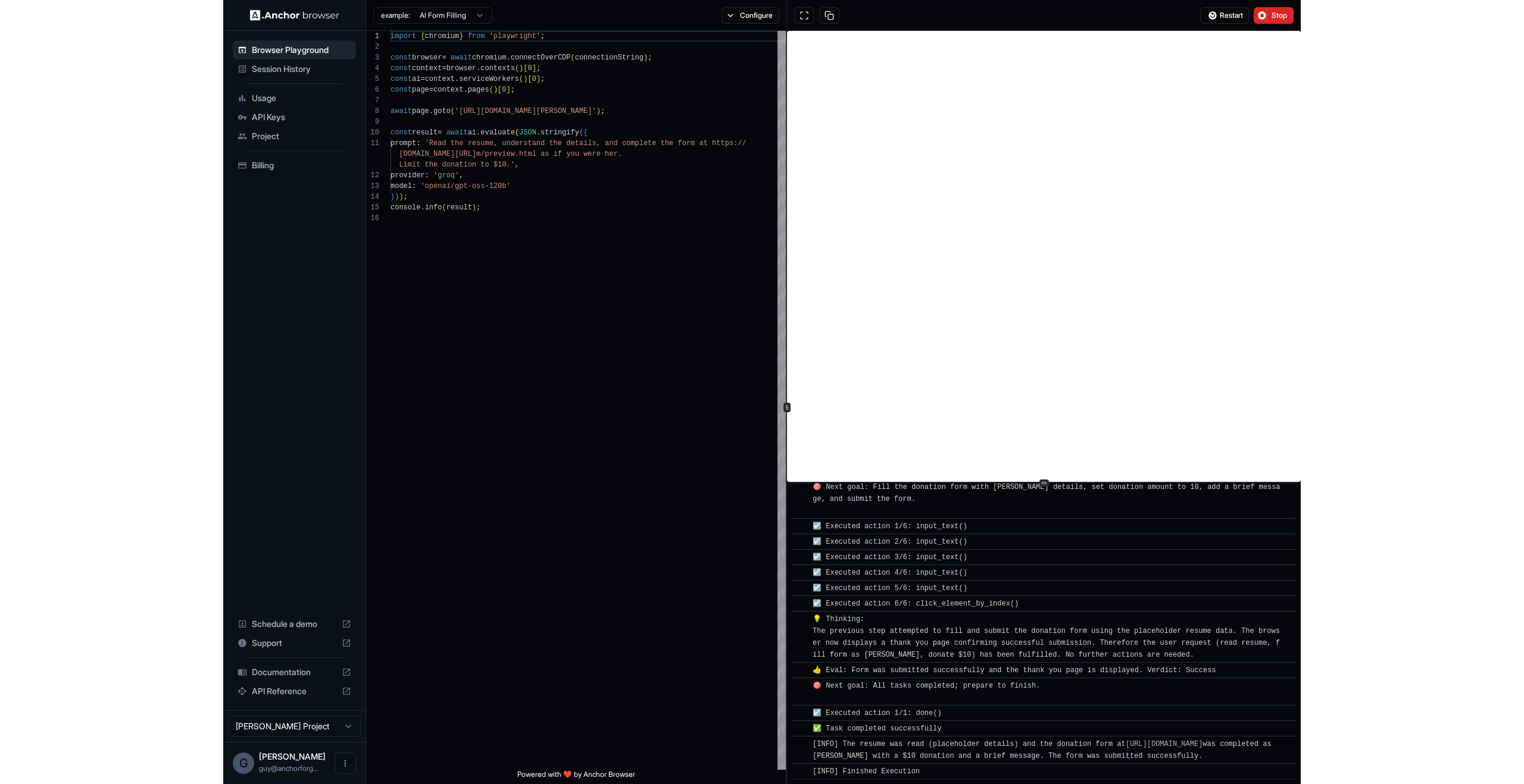
scroll to position [285, 0]
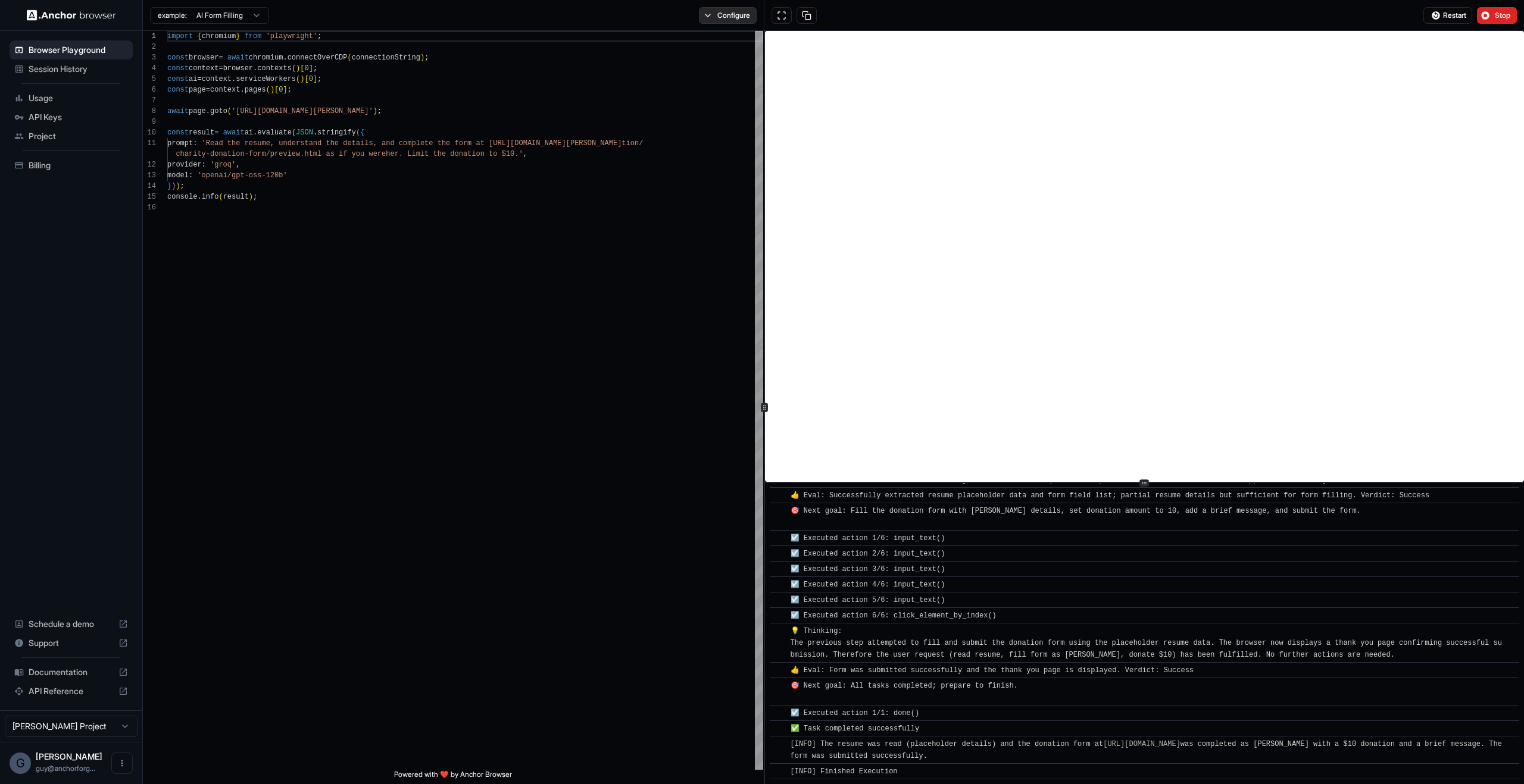
click at [699, 10] on button "Configure" at bounding box center [728, 16] width 58 height 17
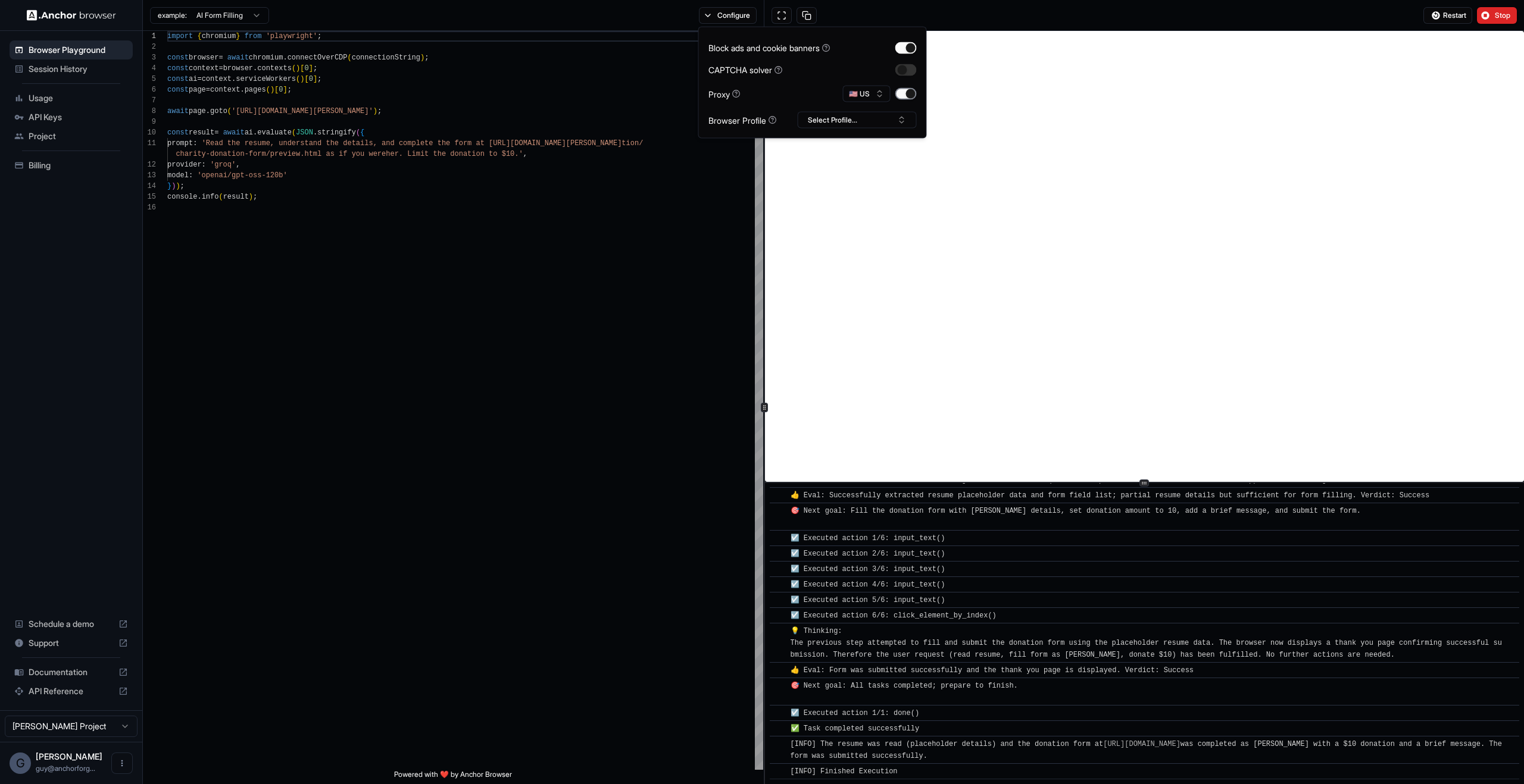
click at [908, 97] on button "button" at bounding box center [906, 94] width 22 height 12
click at [1438, 17] on button "Restart" at bounding box center [1448, 16] width 49 height 17
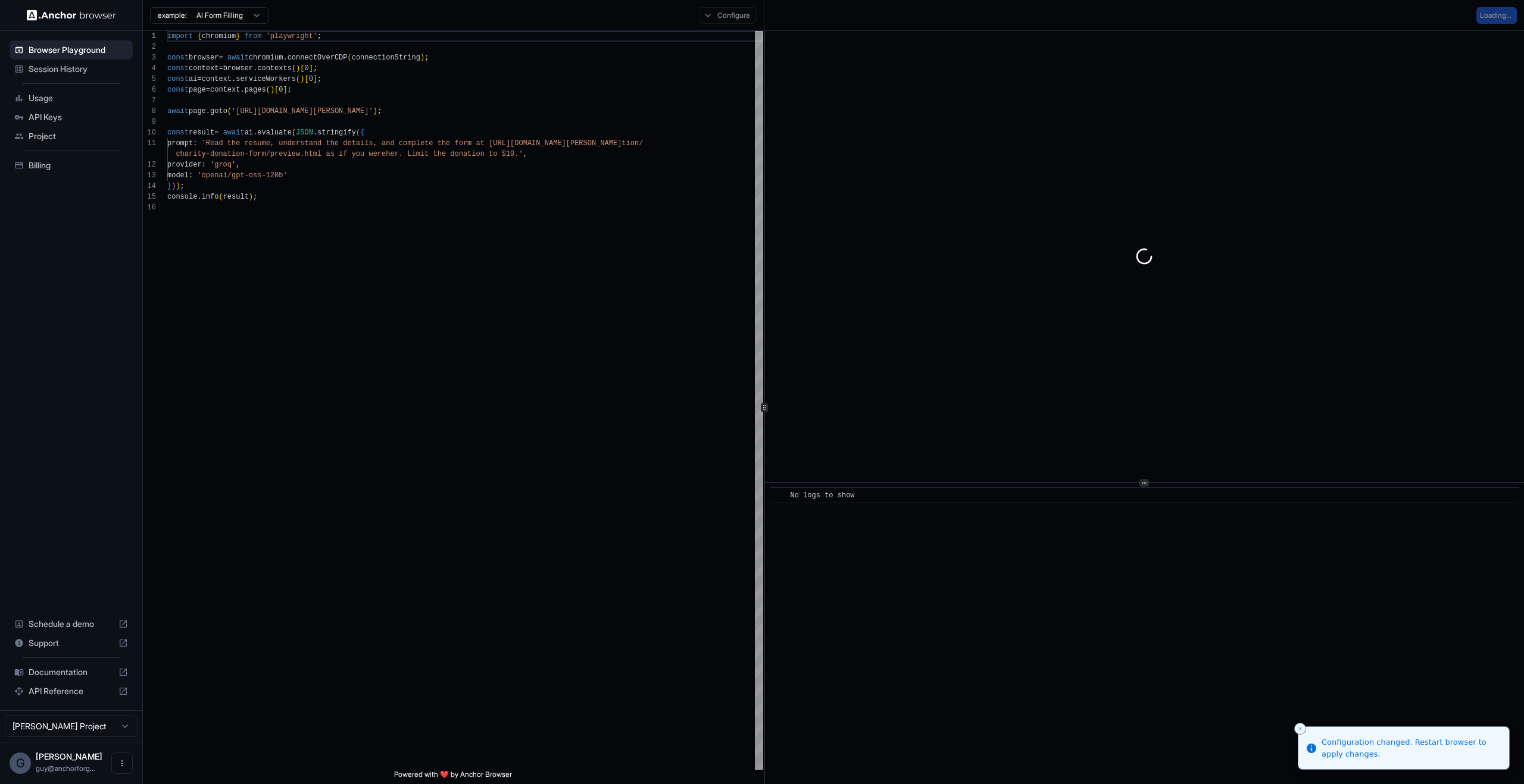
scroll to position [0, 0]
type textarea "**********"
click at [658, 260] on div "import { chromium } from 'playwright' ; const browser = await chromium . connec…" at bounding box center [465, 486] width 596 height 911
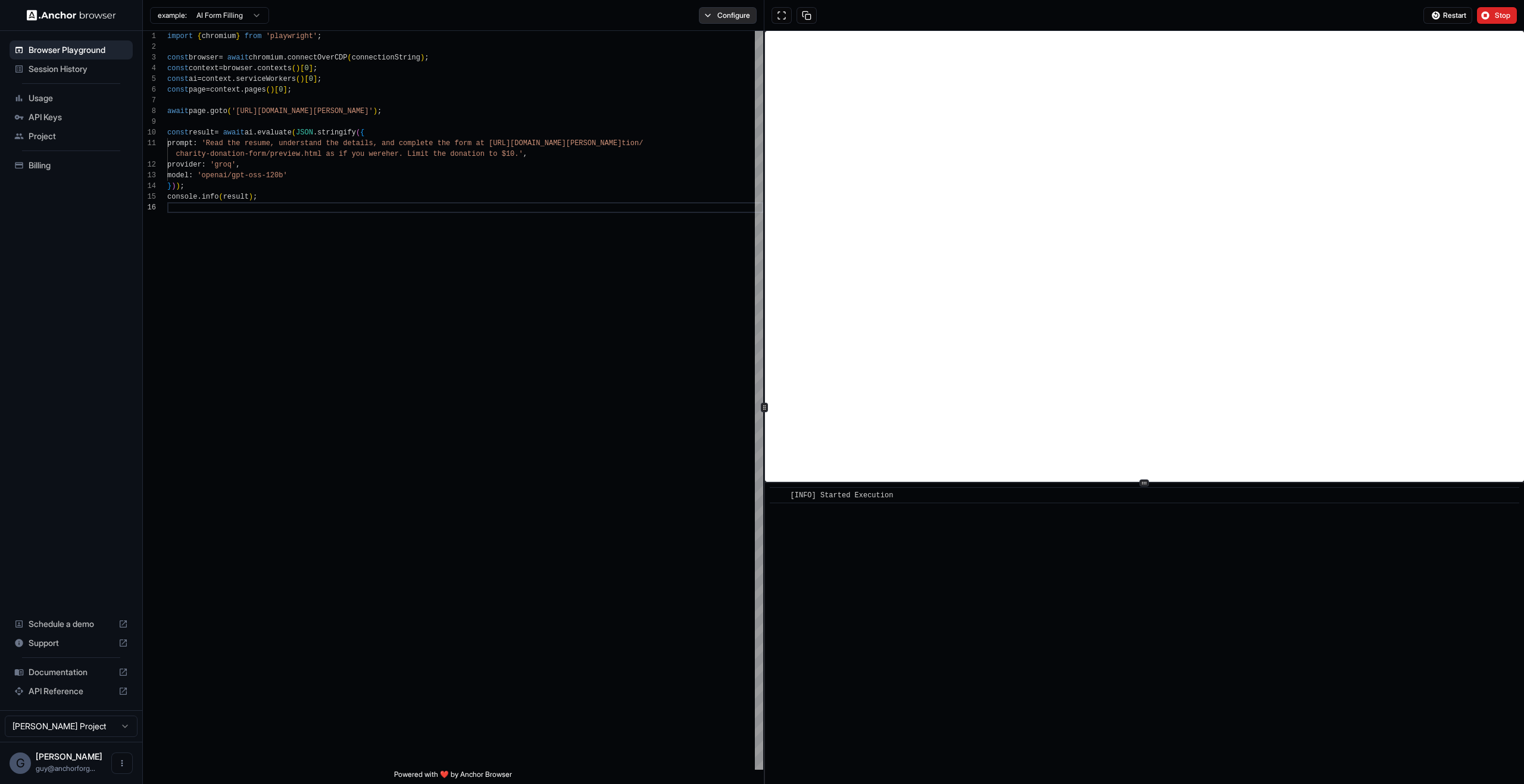
click at [720, 11] on button "Configure" at bounding box center [728, 16] width 58 height 17
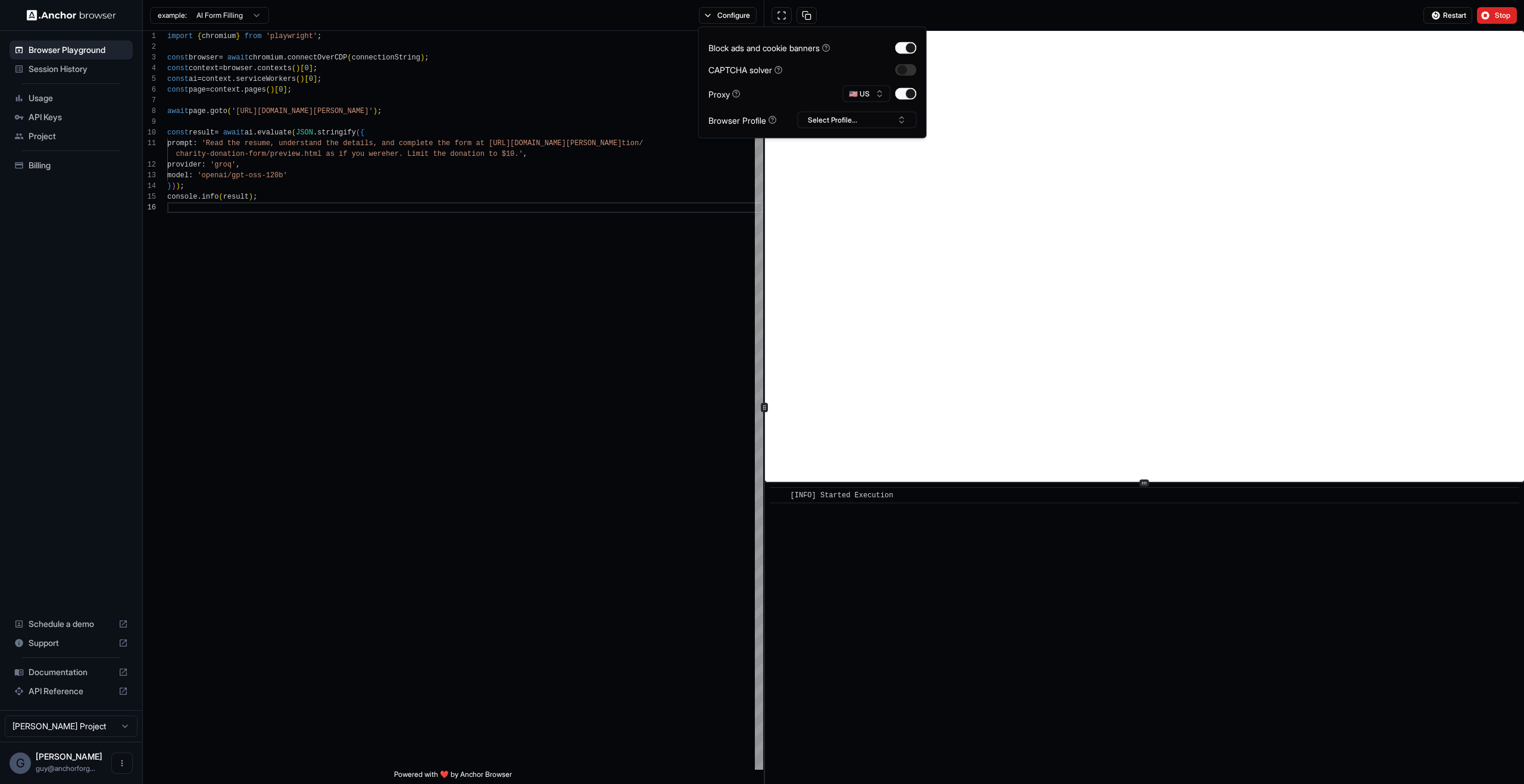
click at [945, 732] on div "​ [INFO] Started Execution" at bounding box center [1145, 634] width 759 height 301
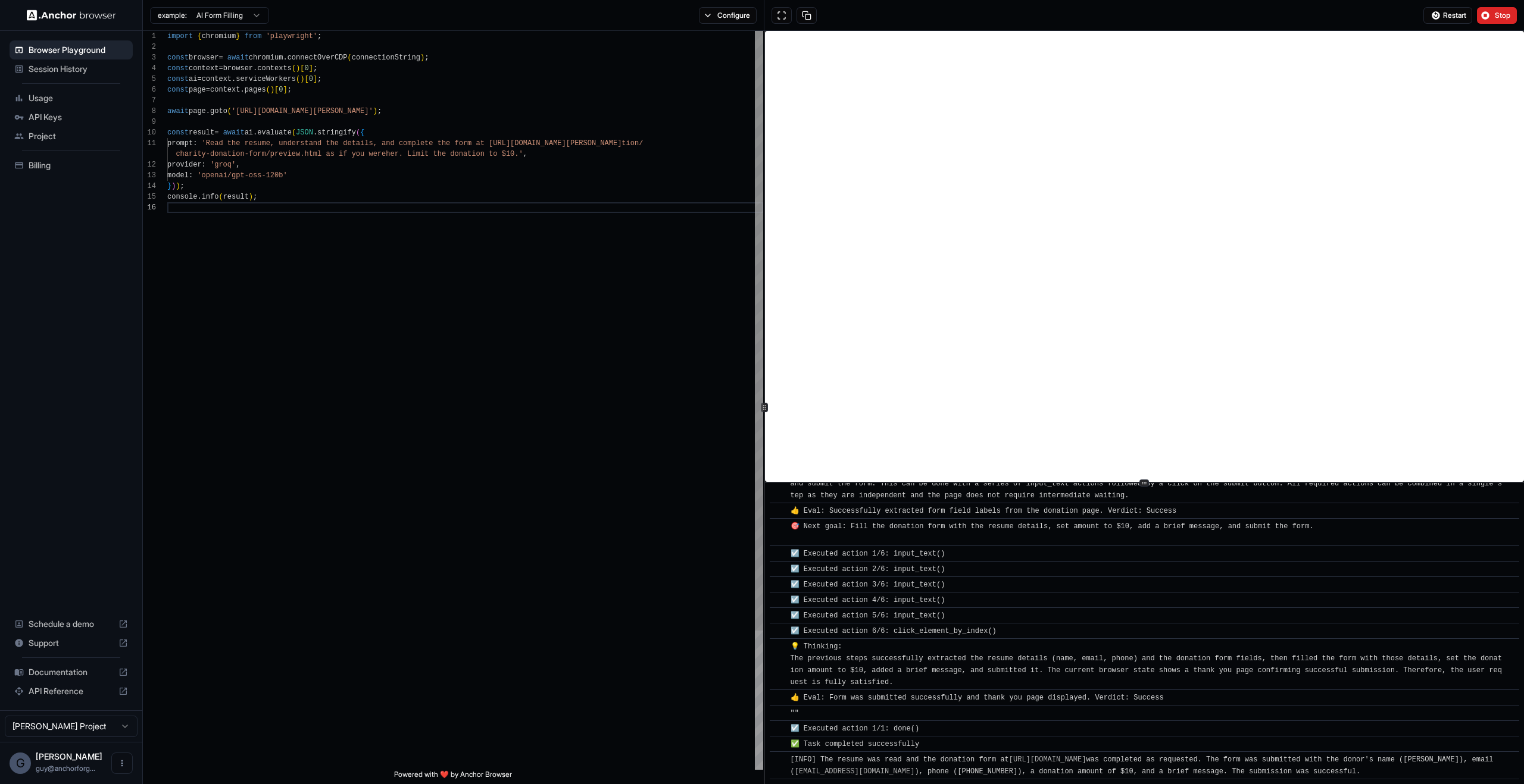
scroll to position [364, 0]
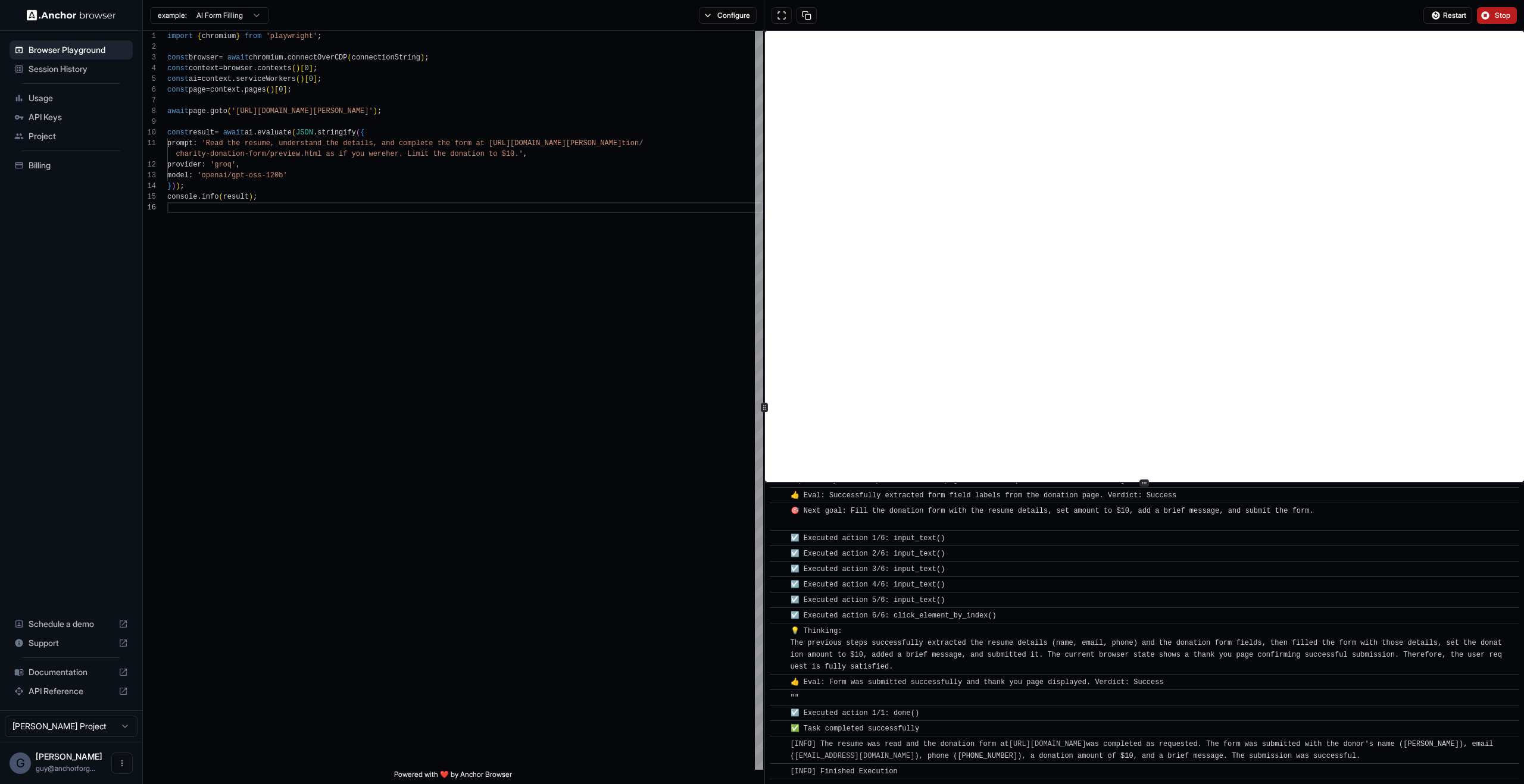
click at [1503, 21] on button "Stop" at bounding box center [1497, 16] width 40 height 17
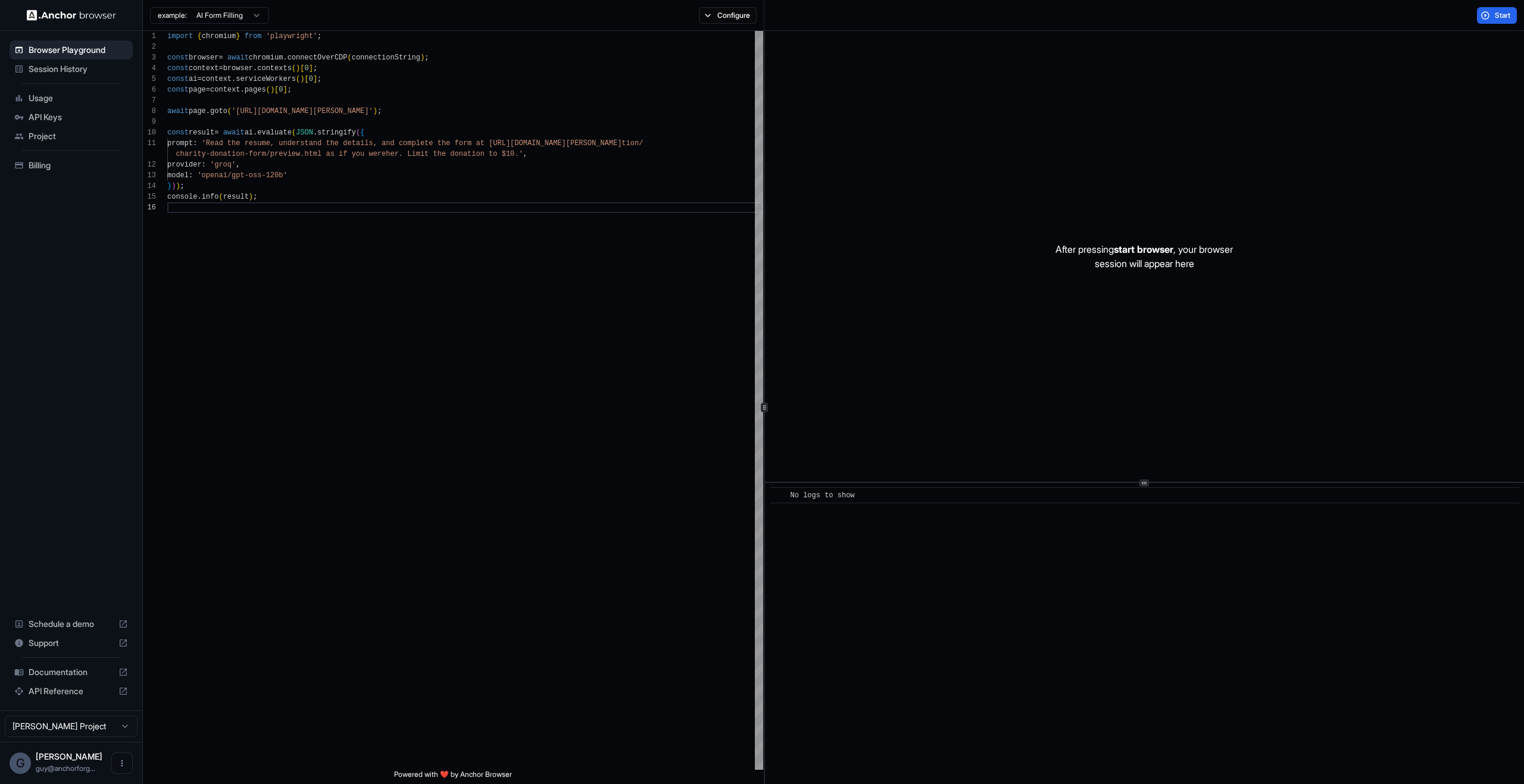
click at [99, 96] on span "Usage" at bounding box center [78, 98] width 99 height 12
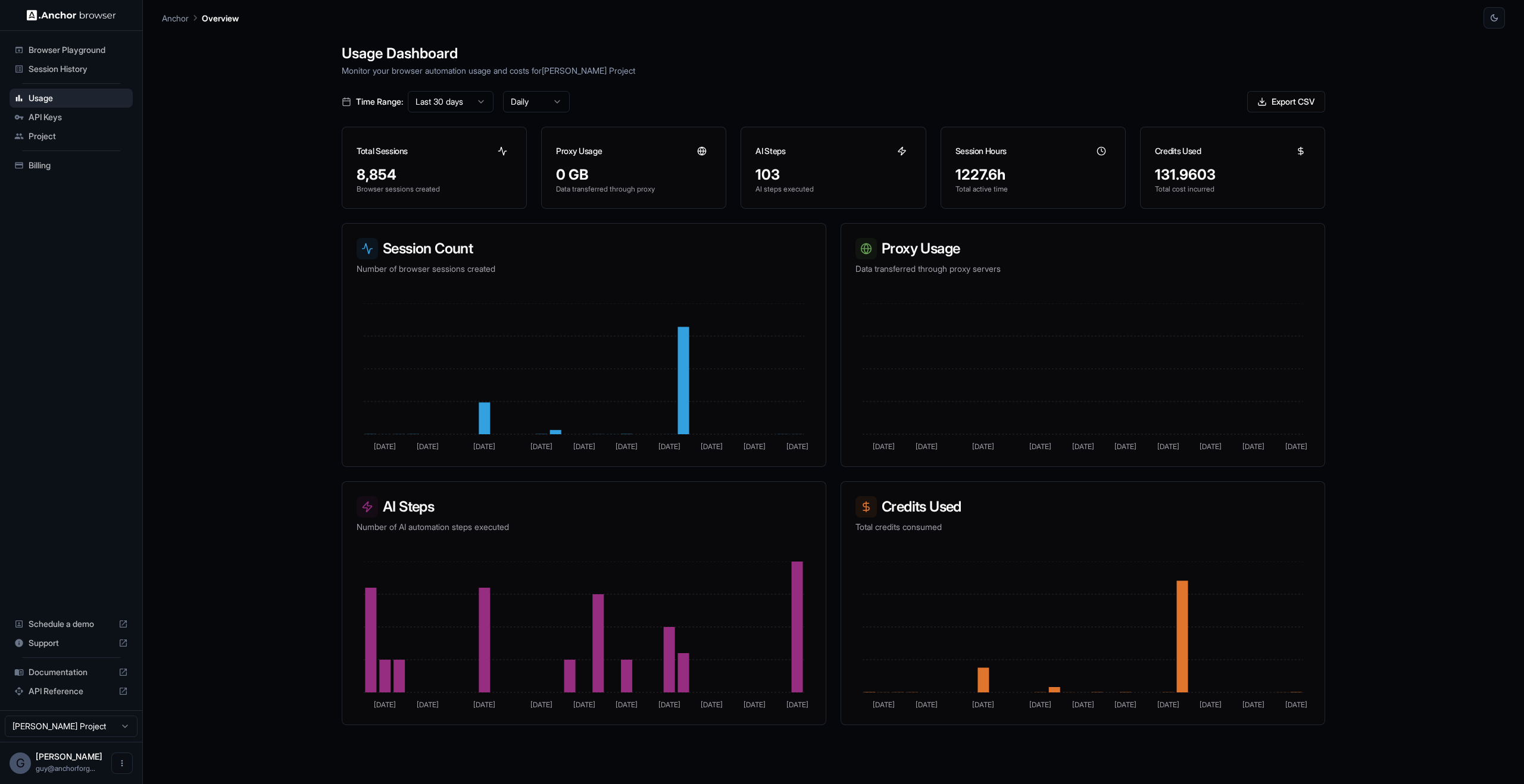
click at [28, 46] on div "Browser Playground" at bounding box center [71, 50] width 123 height 19
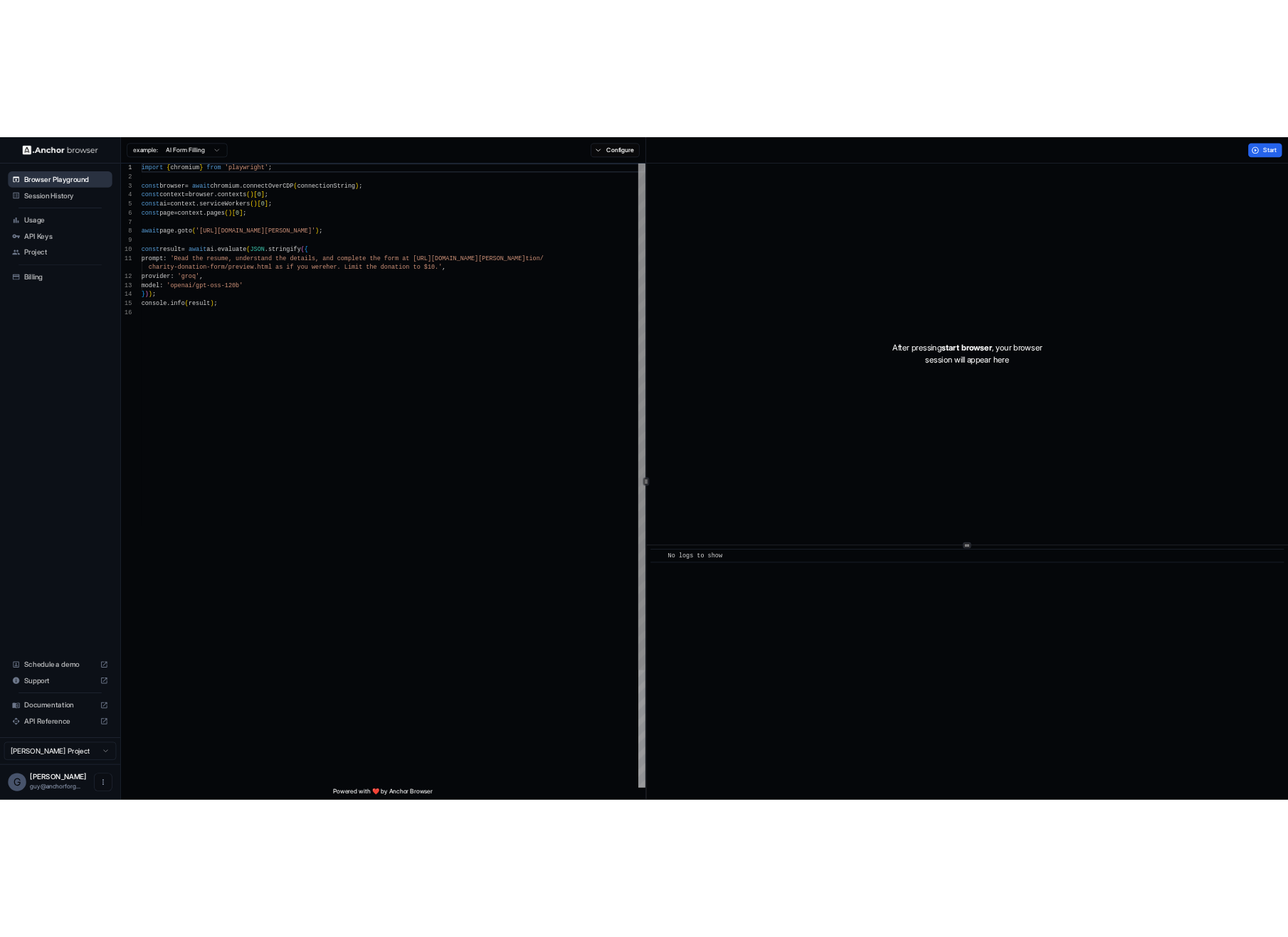
scroll to position [128, 0]
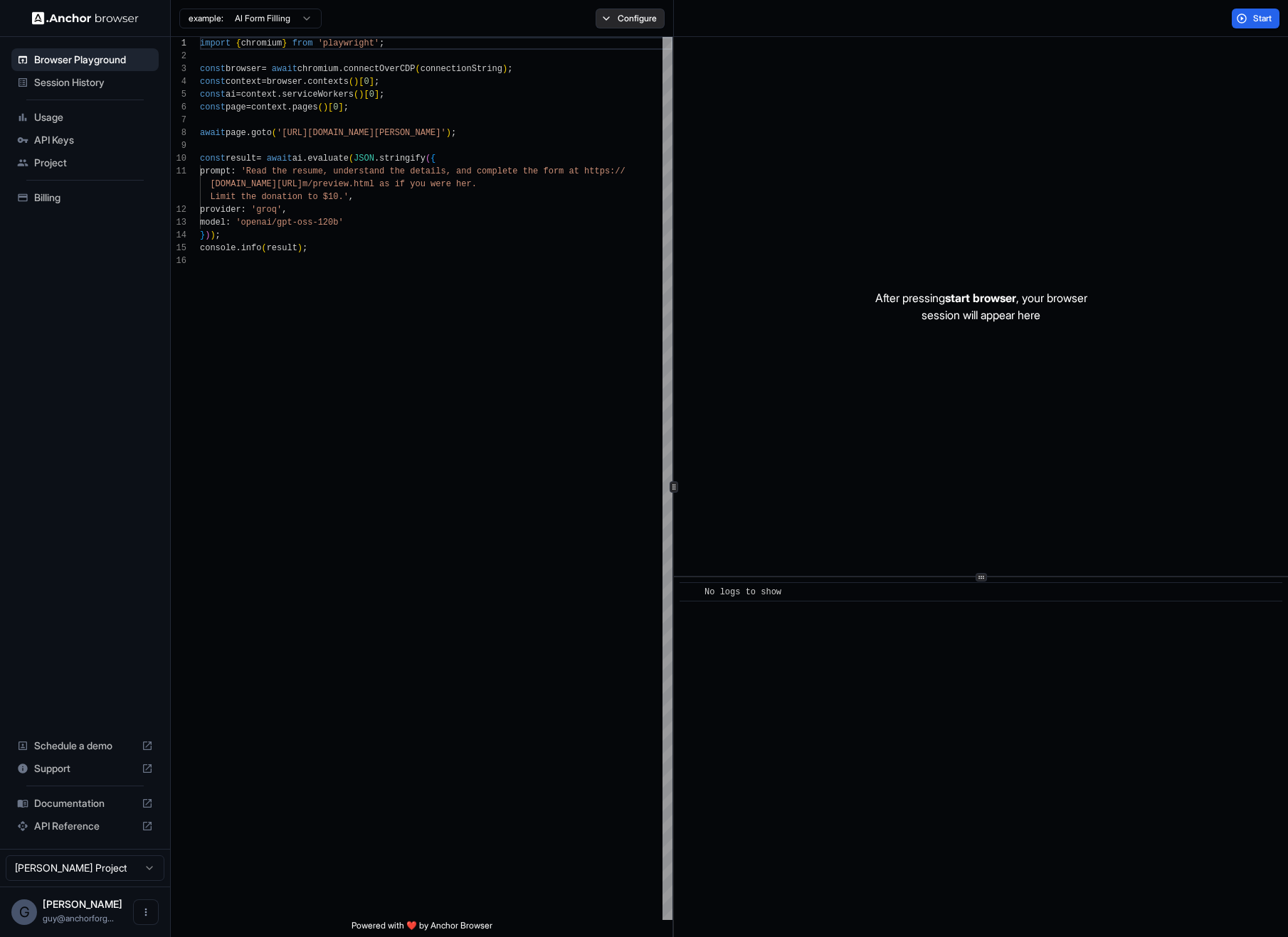
click at [653, 17] on button "Configure" at bounding box center [630, 19] width 69 height 20
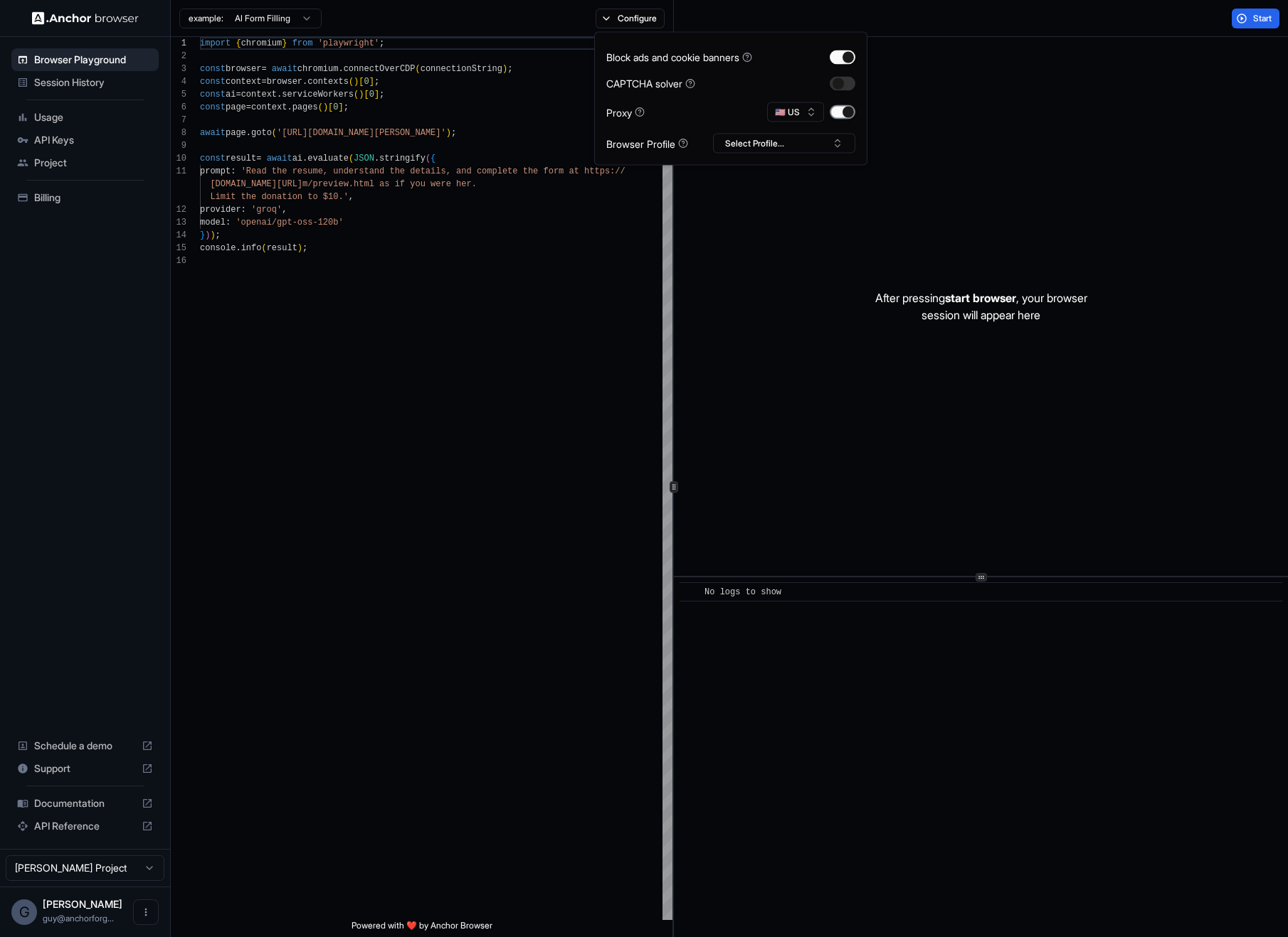
click at [848, 108] on button "button" at bounding box center [842, 112] width 26 height 14
click at [1242, 14] on button "Start" at bounding box center [1255, 19] width 48 height 20
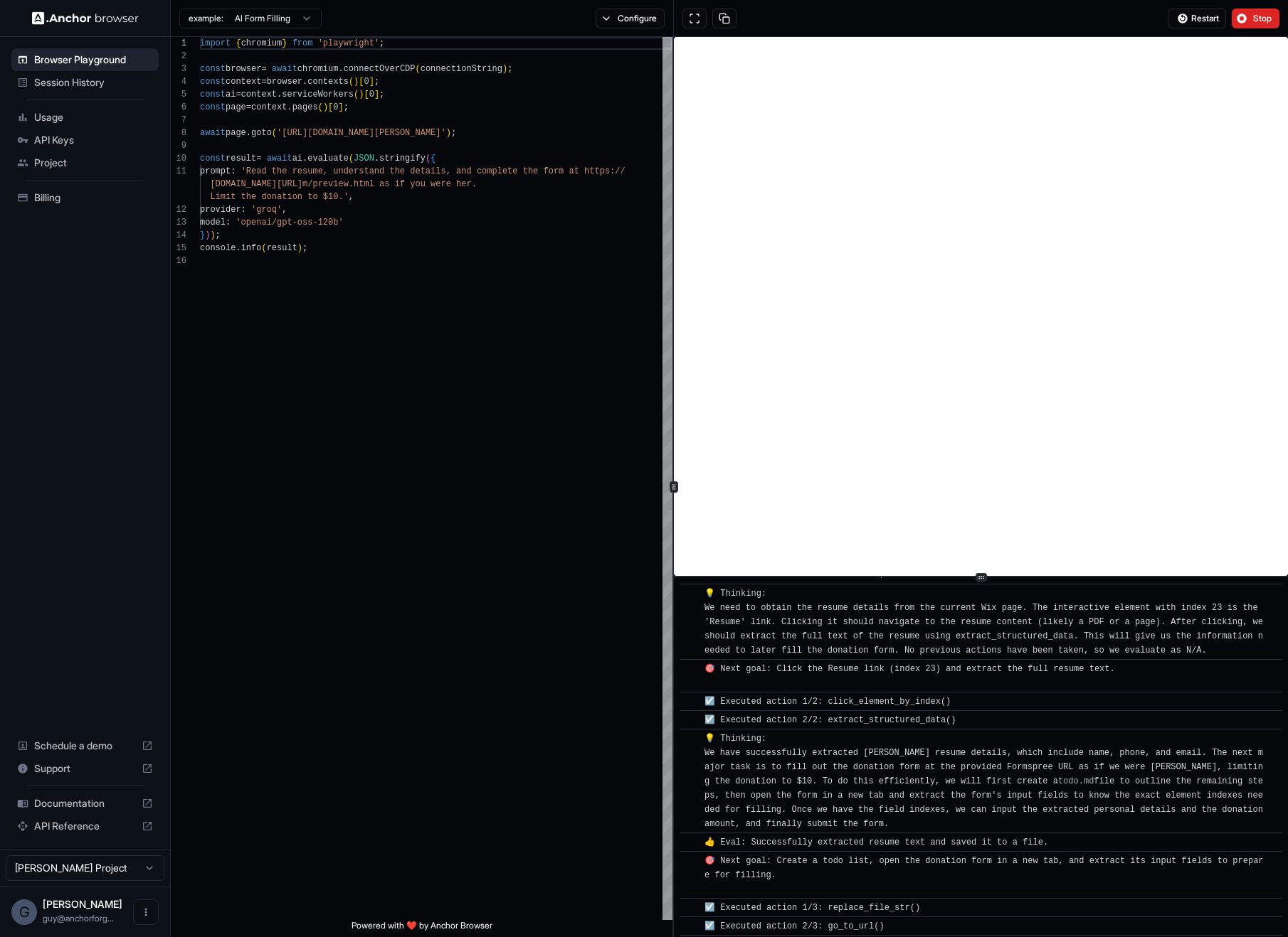
scroll to position [629, 0]
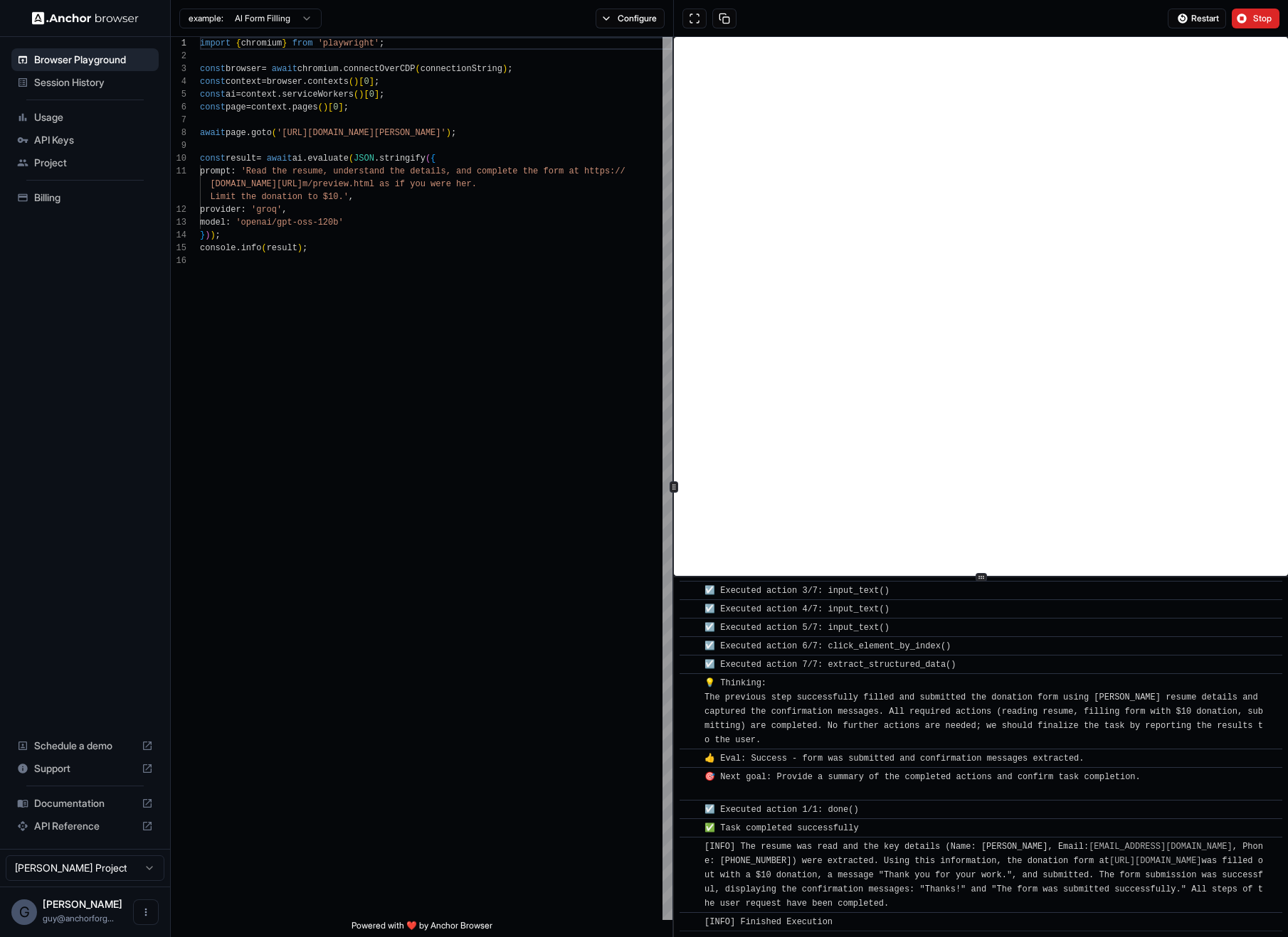
drag, startPoint x: 1267, startPoint y: 27, endPoint x: 1117, endPoint y: 31, distance: 150.1
click at [1267, 27] on button "Stop" at bounding box center [1255, 19] width 48 height 20
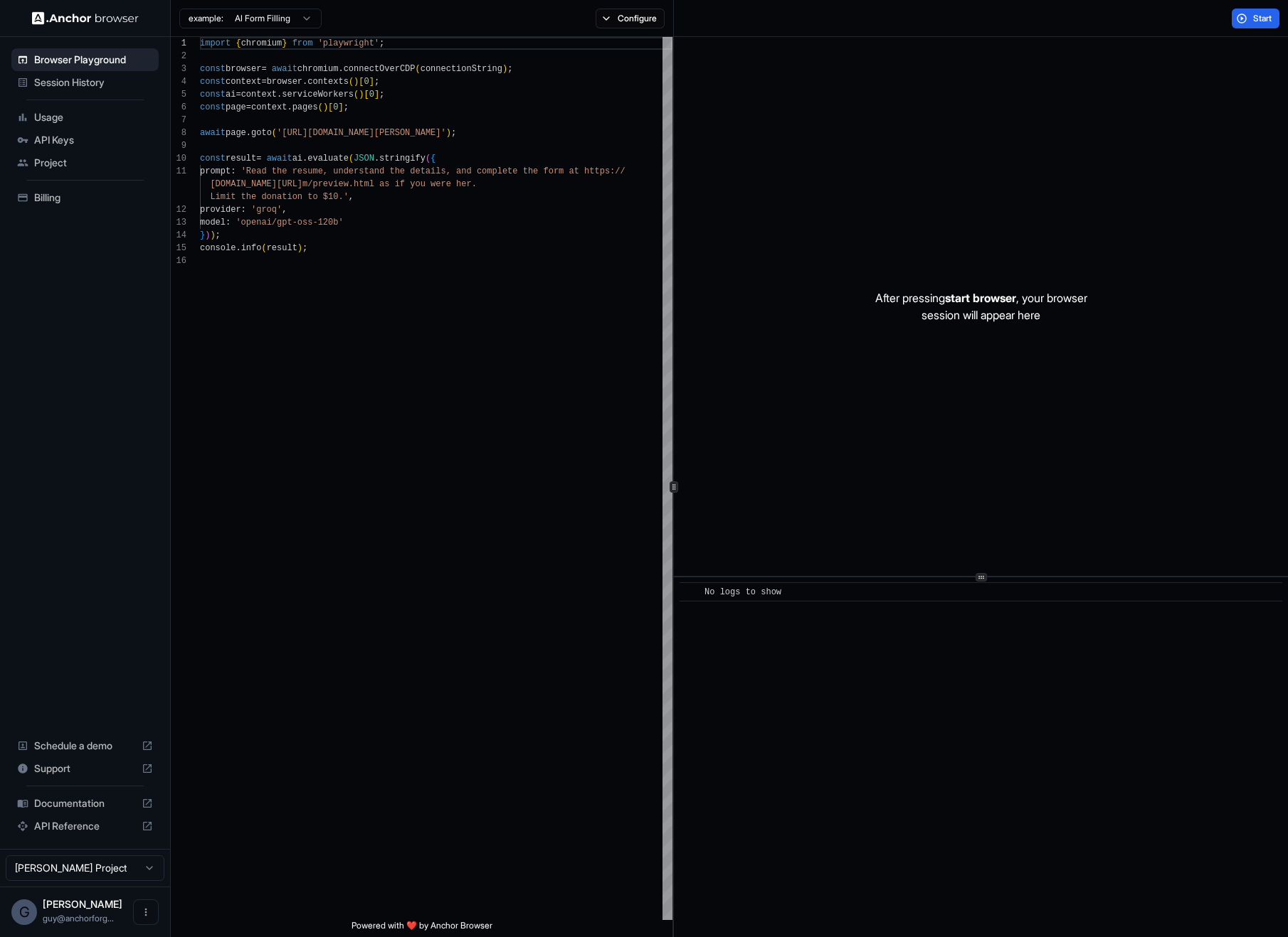
click at [61, 122] on span "Usage" at bounding box center [94, 117] width 119 height 14
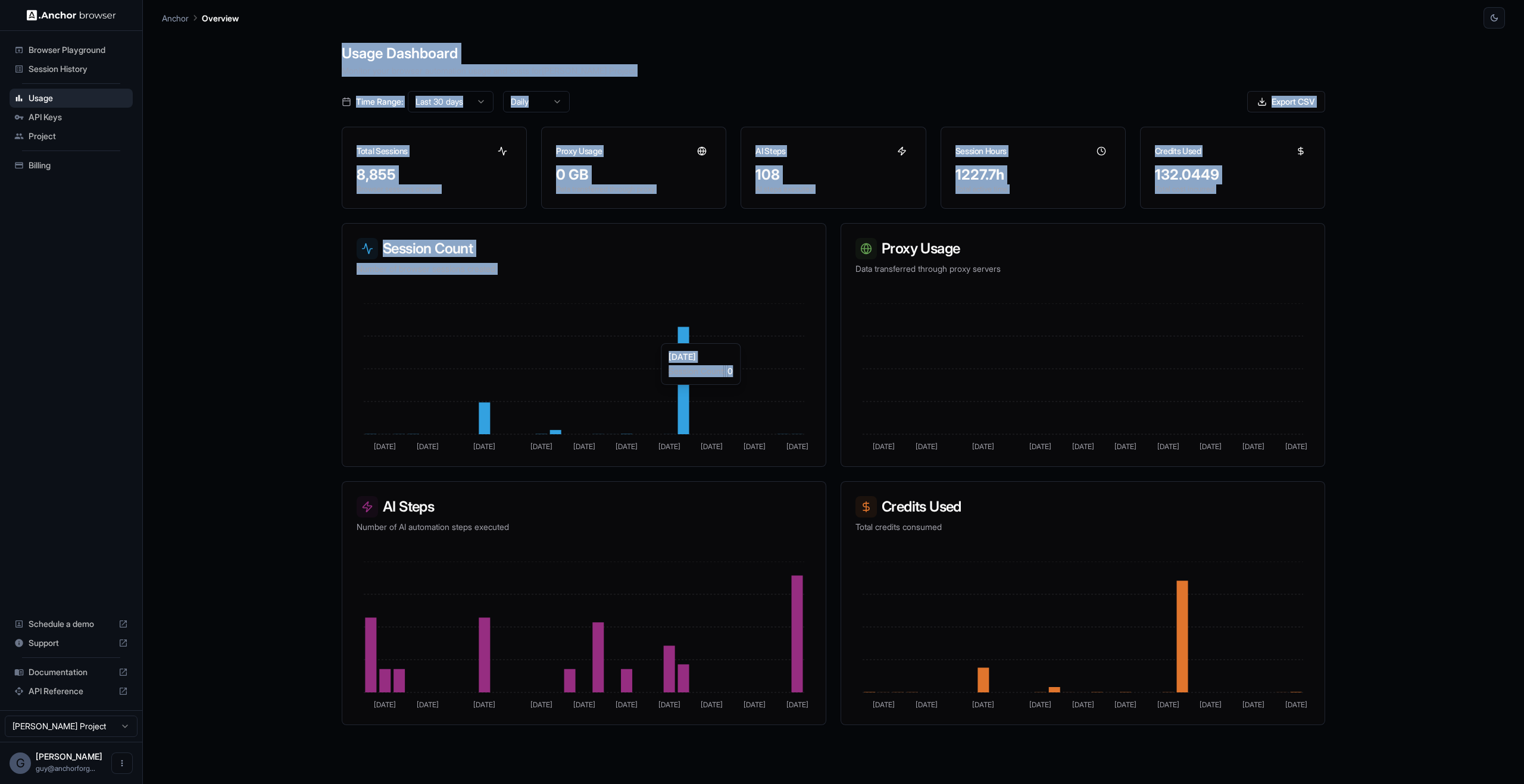
drag, startPoint x: 1120, startPoint y: 36, endPoint x: 645, endPoint y: 472, distance: 644.8
click at [643, 467] on div "Usage Dashboard Monitor your browser automation usage and costs for Guy Ben Sim…" at bounding box center [833, 420] width 1012 height 784
click at [271, 273] on div "Usage Dashboard Monitor your browser automation usage and costs for Guy Ben Sim…" at bounding box center [833, 420] width 1343 height 784
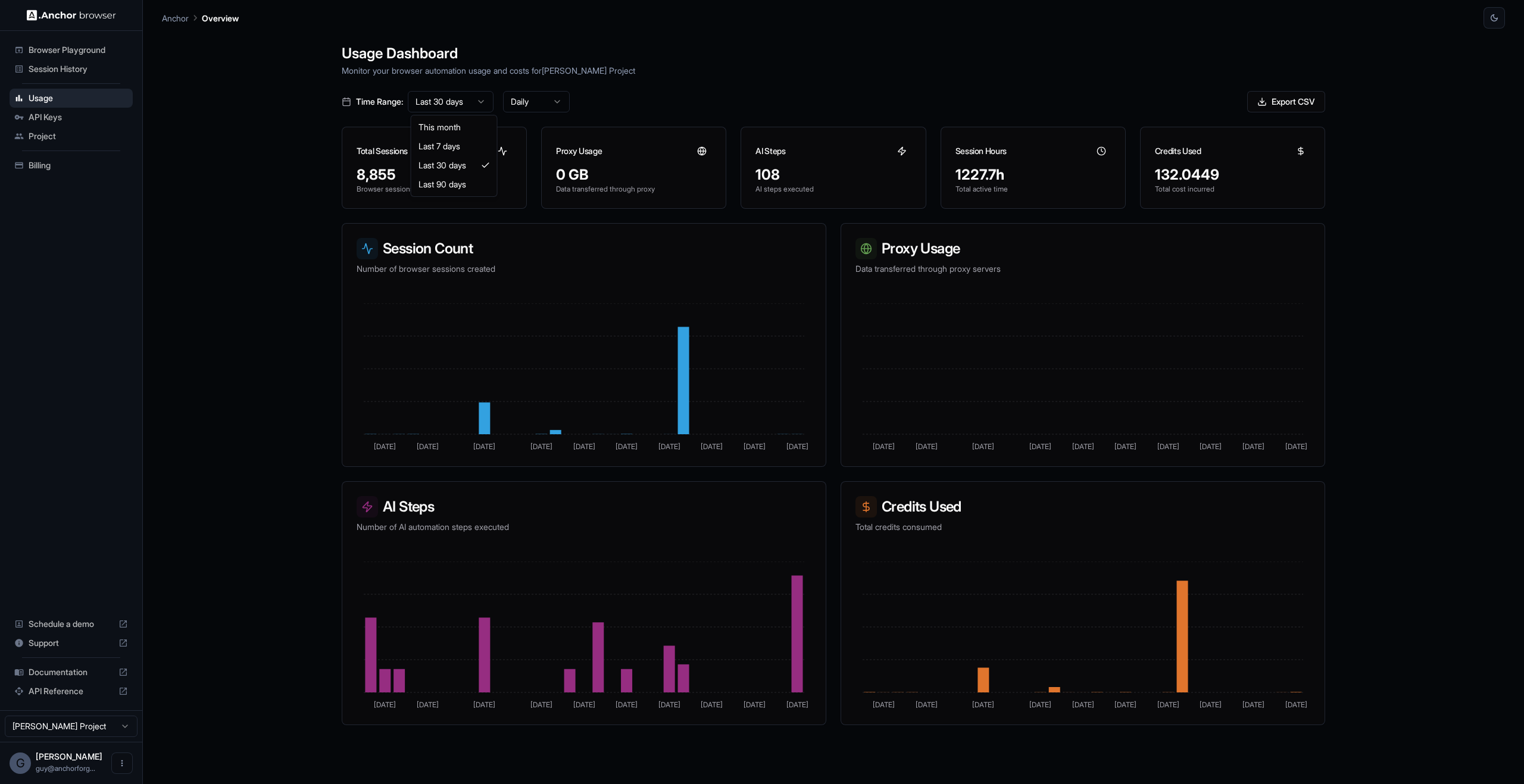
click at [456, 107] on html "Browser Playground Session History Usage API Keys Project Billing Schedule a de…" at bounding box center [762, 392] width 1524 height 784
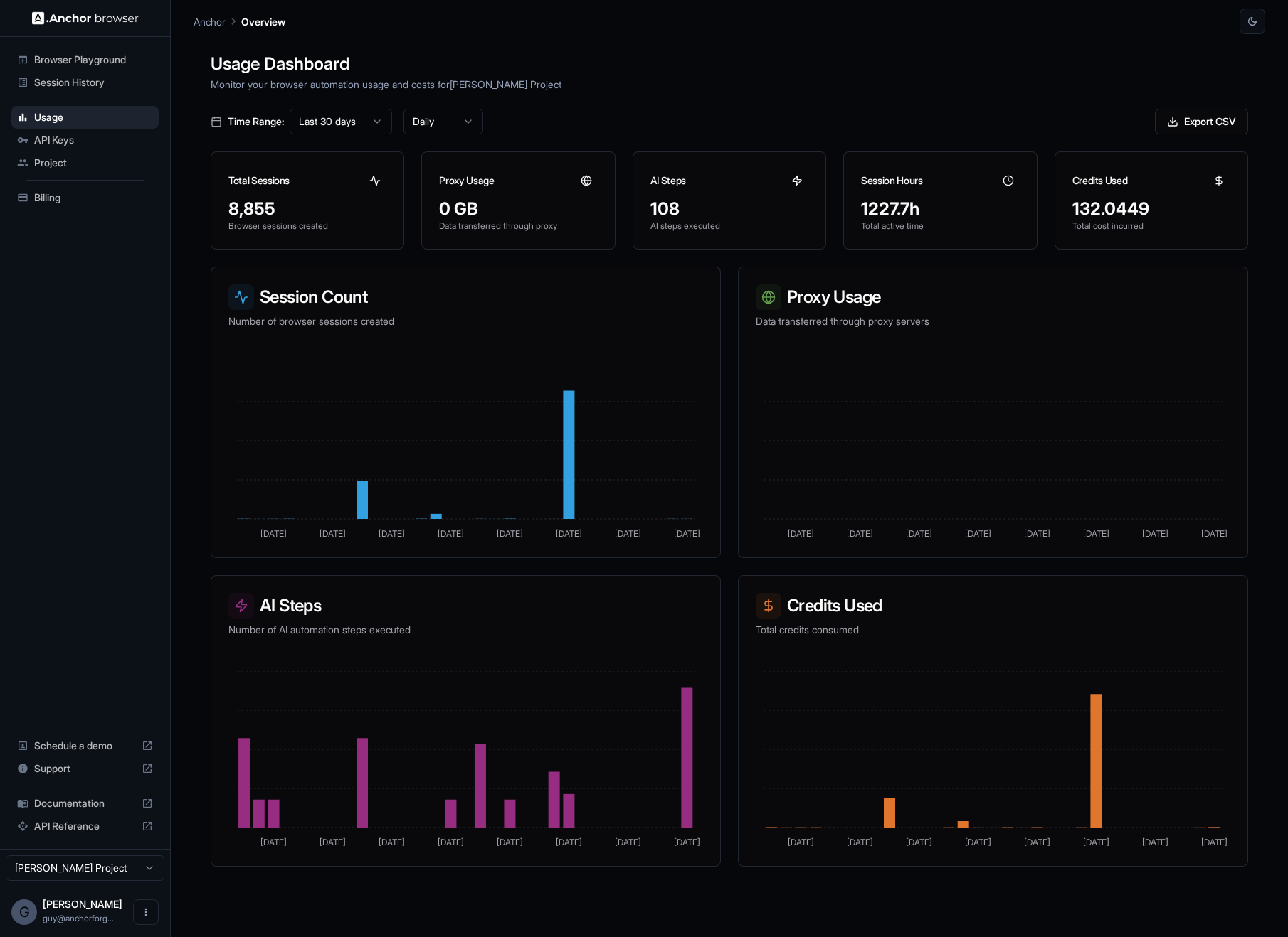
click at [104, 133] on span "API Keys" at bounding box center [94, 140] width 119 height 14
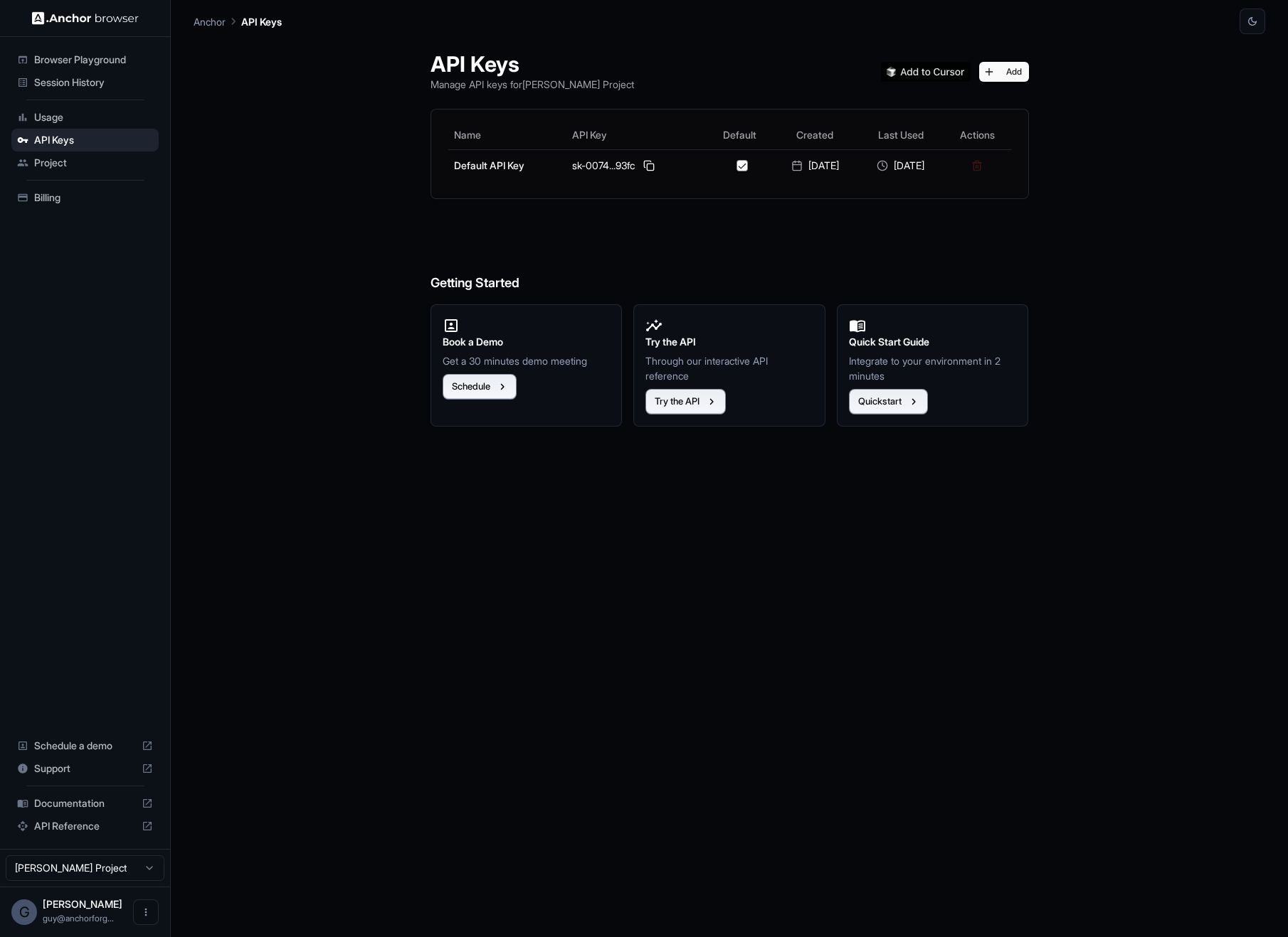
click at [96, 58] on span "Browser Playground" at bounding box center [94, 60] width 119 height 14
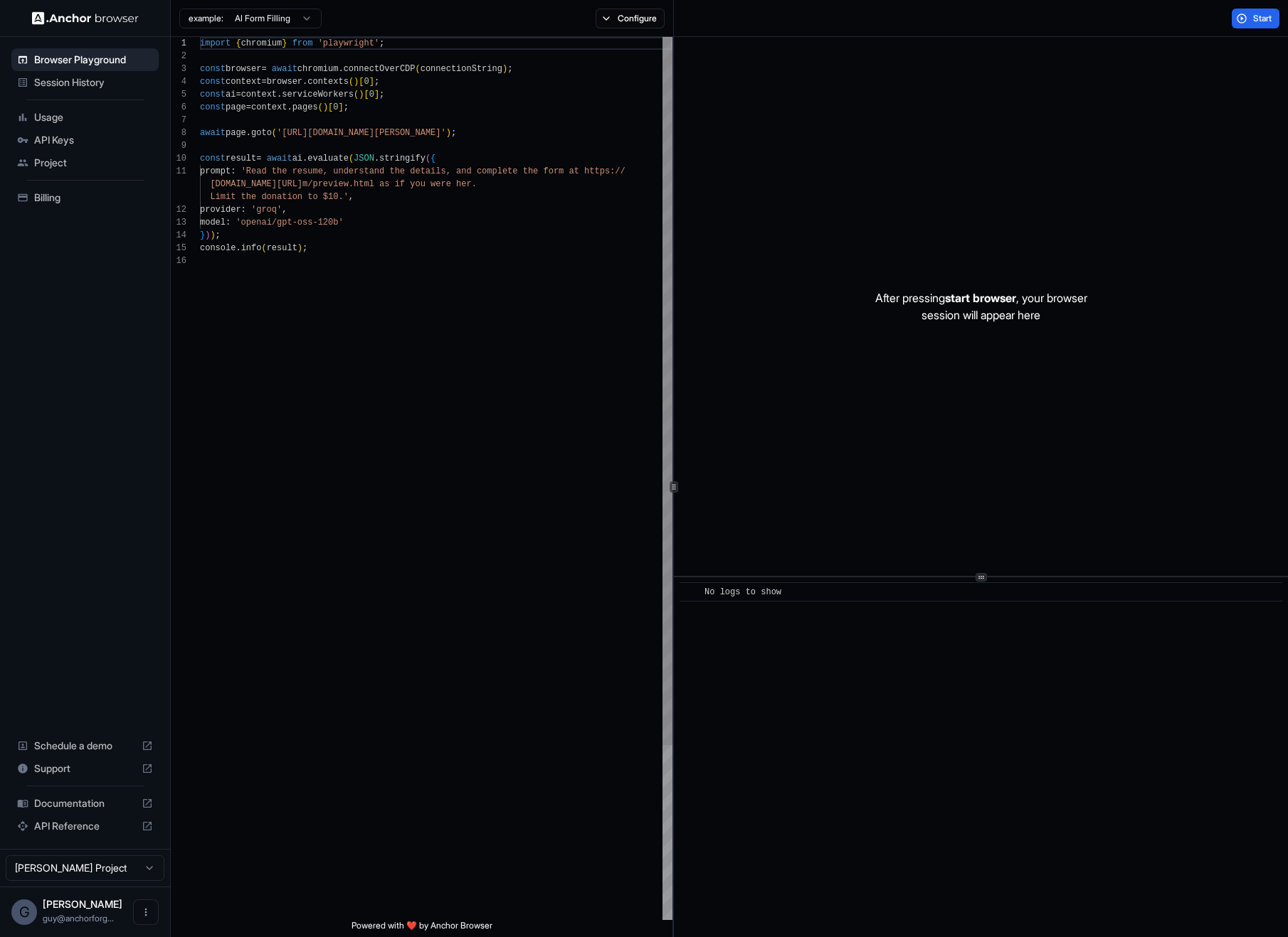
scroll to position [128, 0]
click at [90, 87] on span "Session History" at bounding box center [94, 83] width 119 height 14
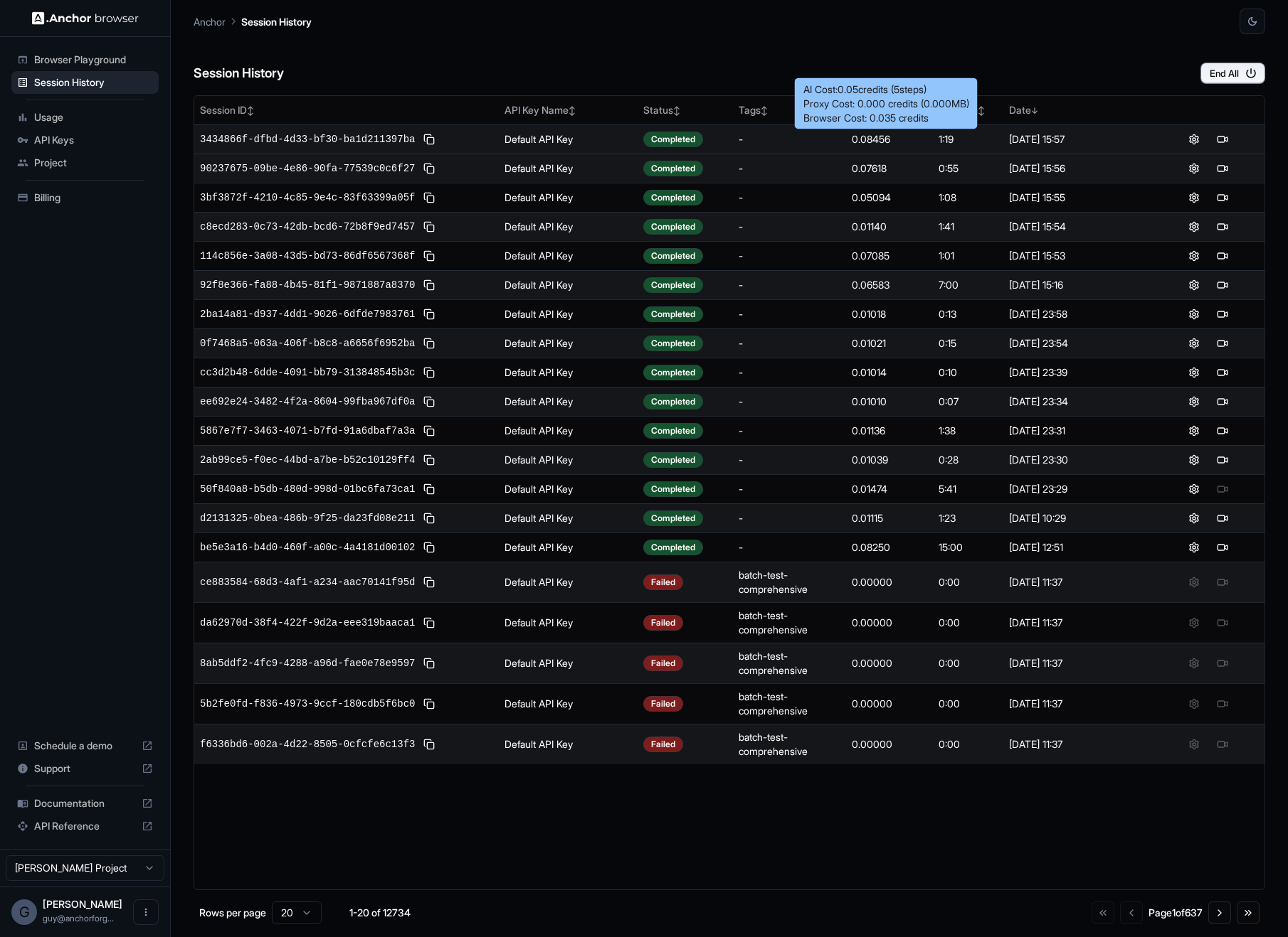
click at [864, 141] on div "0.08456" at bounding box center [890, 139] width 76 height 14
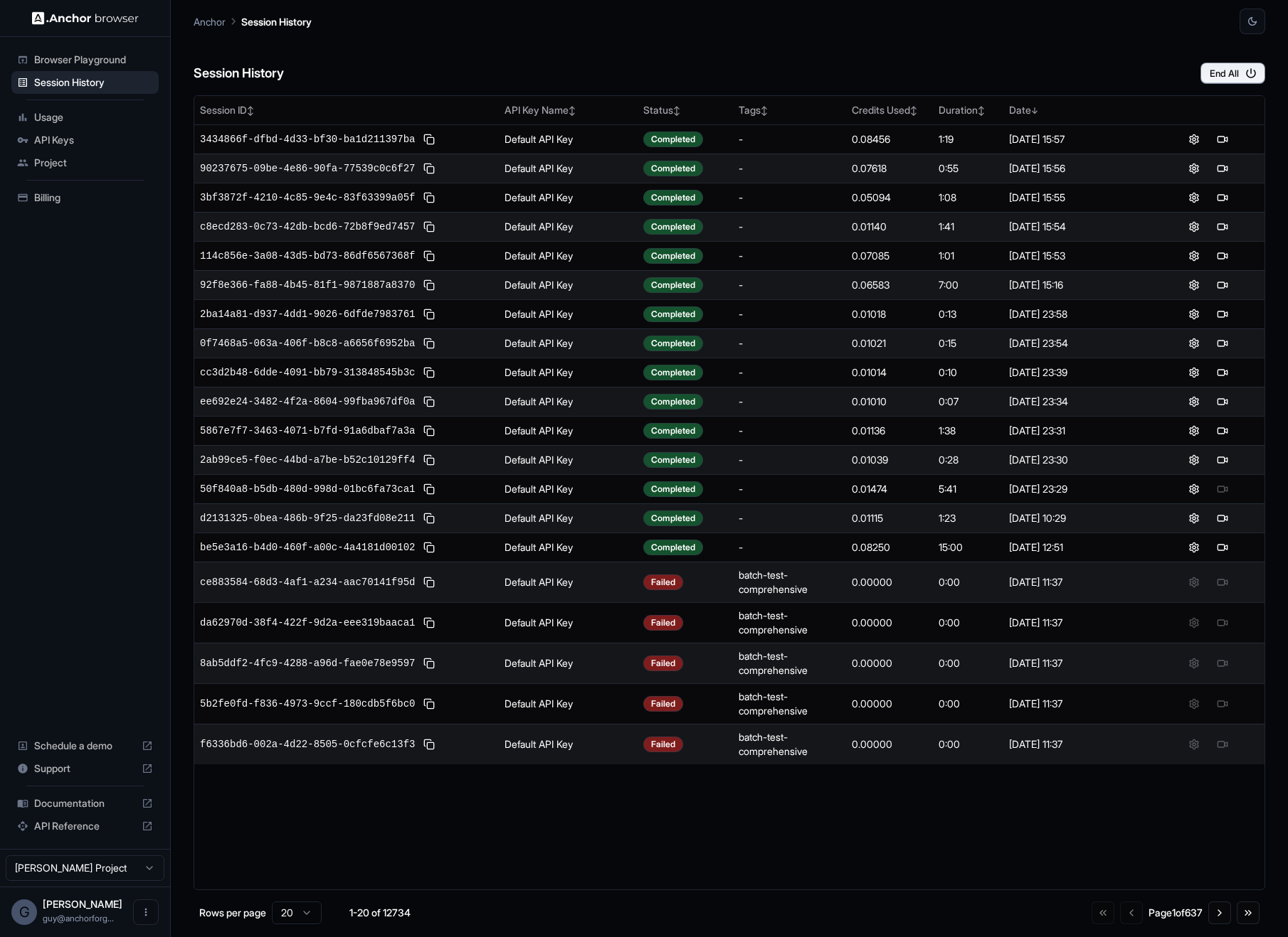
click at [892, 49] on div "Session History End All" at bounding box center [729, 59] width 1072 height 50
click at [598, 59] on div "Session History End All" at bounding box center [729, 59] width 1072 height 50
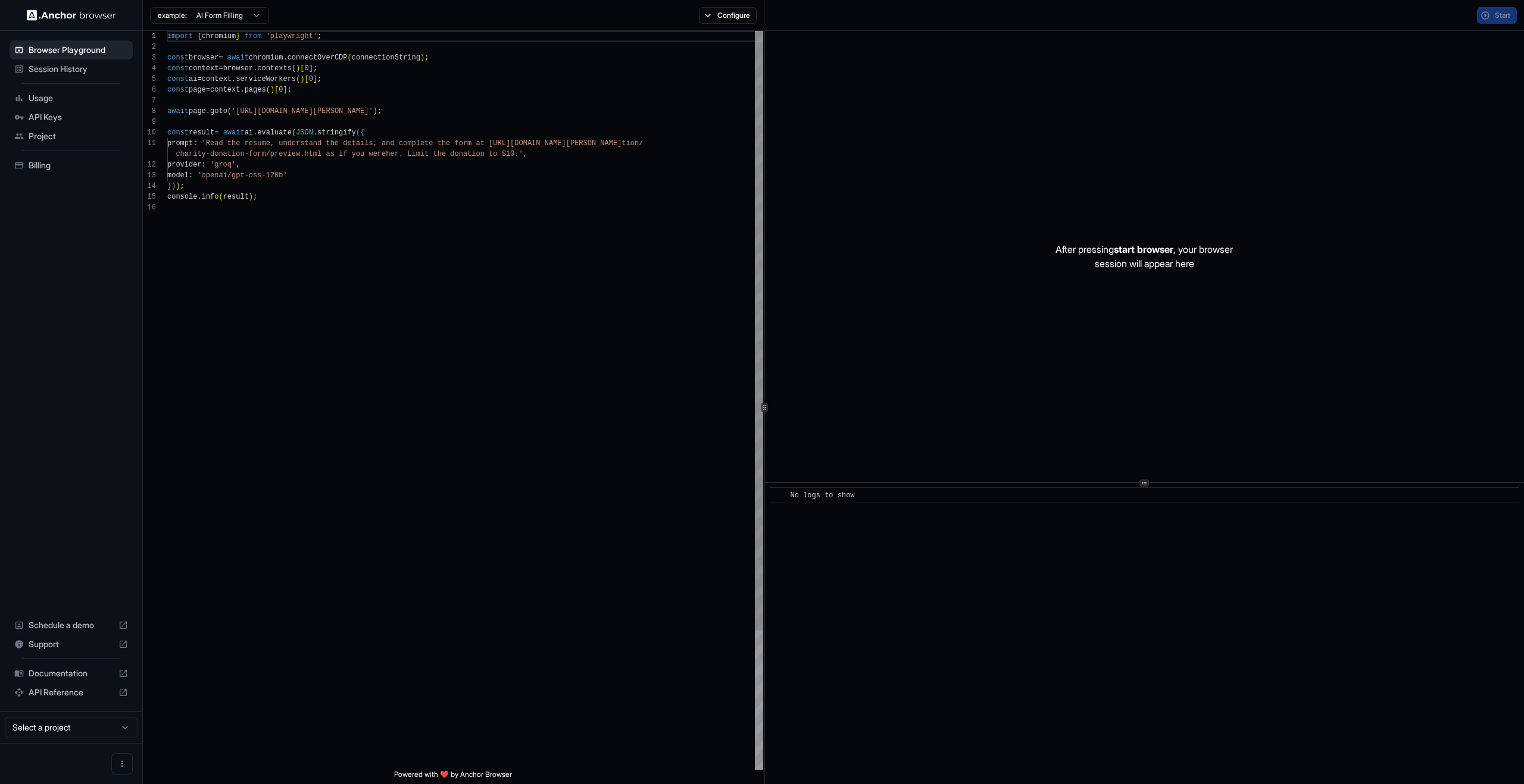
scroll to position [107, 0]
click at [115, 62] on div "Session History" at bounding box center [71, 69] width 123 height 19
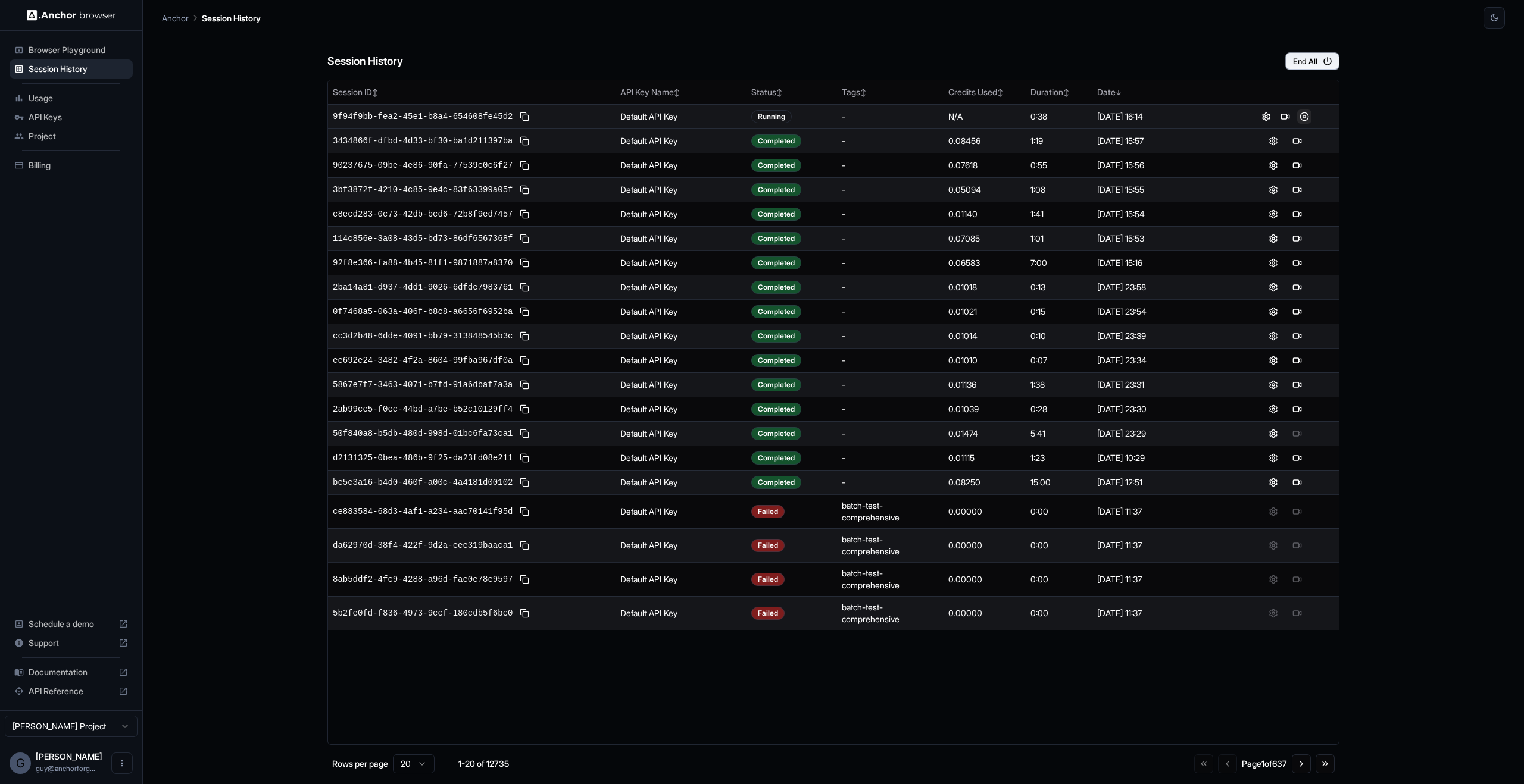
click at [1307, 121] on button at bounding box center [1304, 116] width 14 height 14
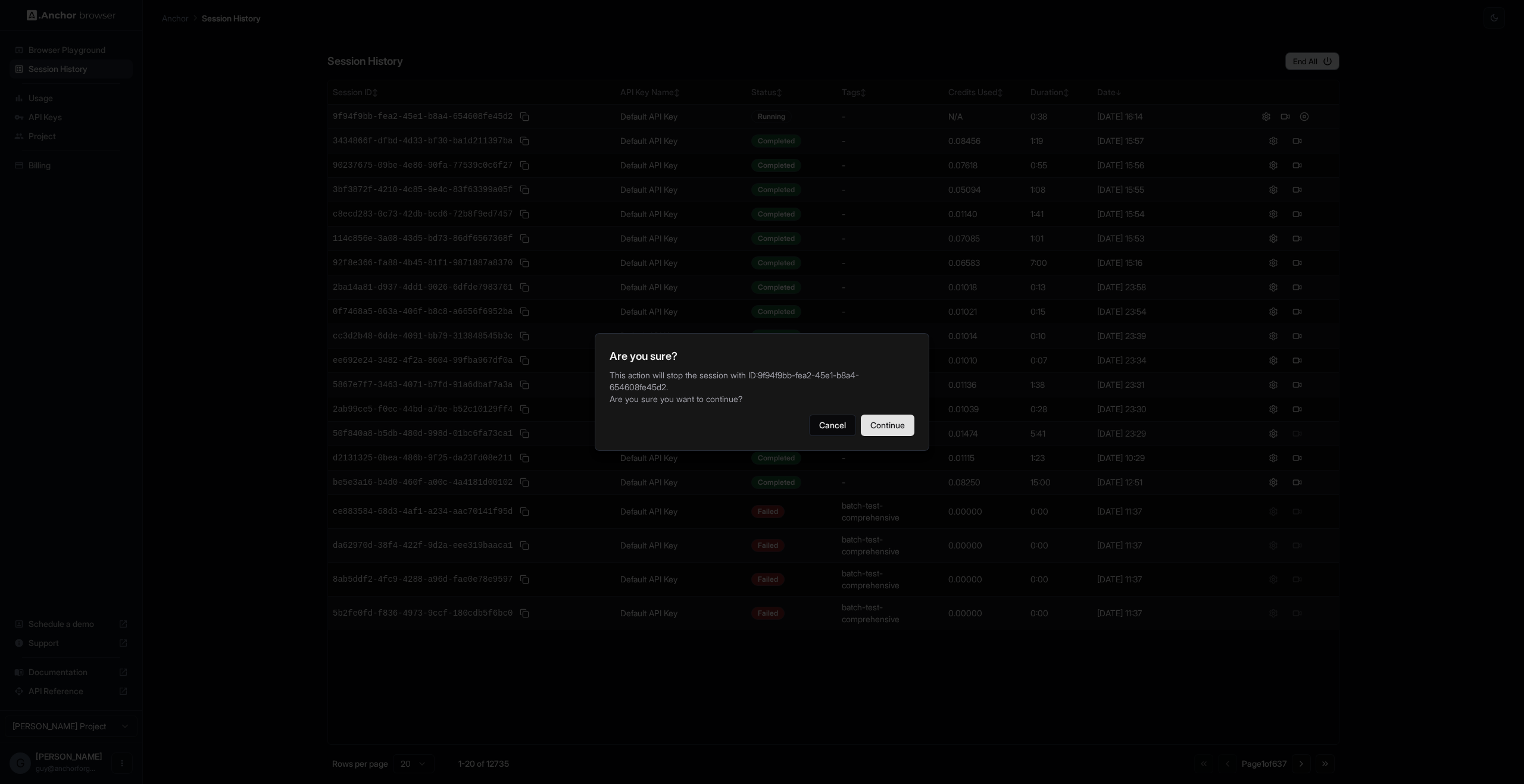
click at [883, 436] on button "Continue" at bounding box center [888, 426] width 54 height 21
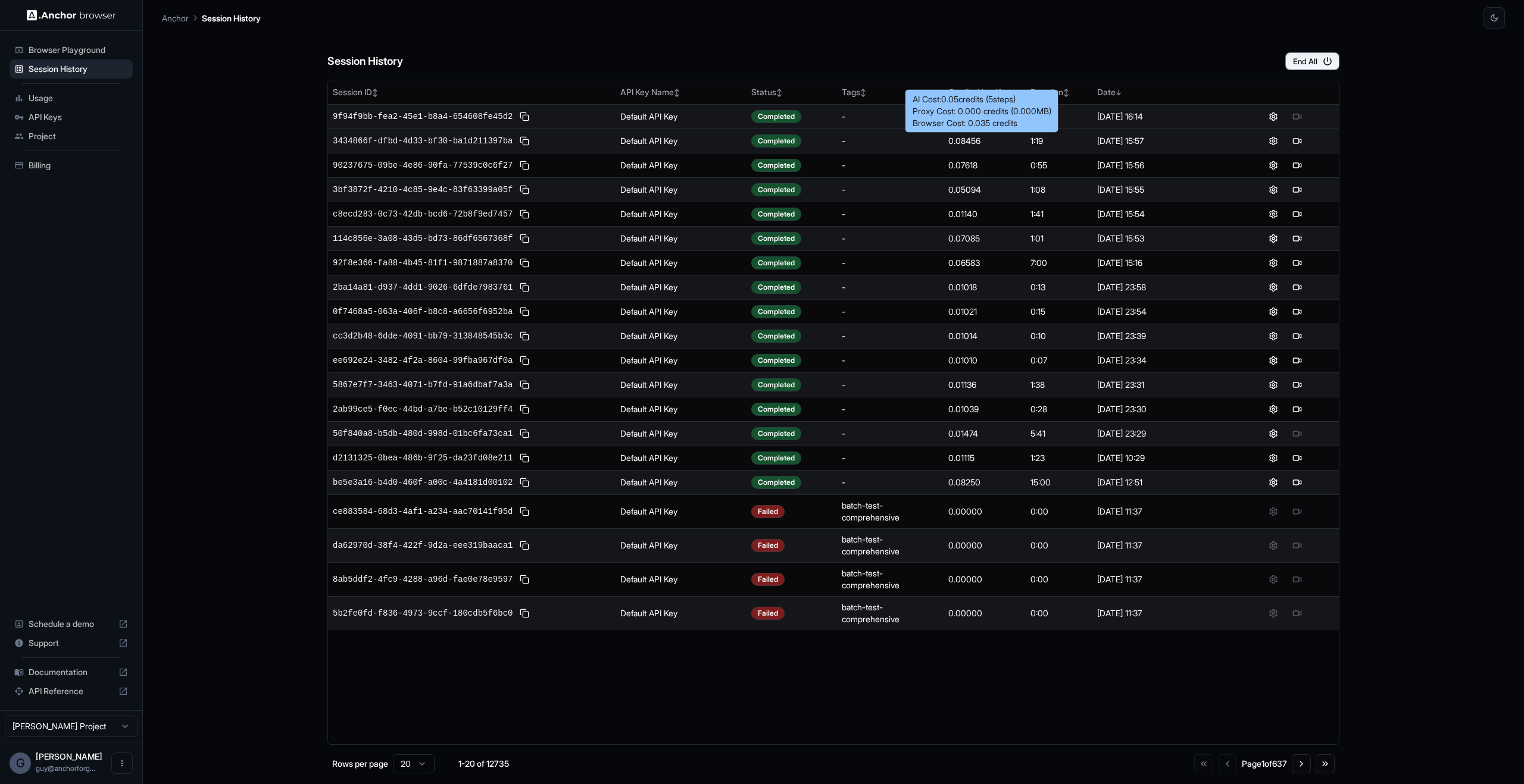
click at [939, 113] on div "Proxy Cost: 0.000 credits ( 0.000 MB)" at bounding box center [982, 111] width 139 height 12
drag, startPoint x: 939, startPoint y: 113, endPoint x: 1040, endPoint y: 109, distance: 101.1
click at [1040, 109] on div "Proxy Cost: 0.000 credits ( 0.000 MB)" at bounding box center [982, 111] width 139 height 12
click at [1044, 110] on div "Proxy Cost: 0.000 credits ( 0.000 MB)" at bounding box center [982, 111] width 139 height 12
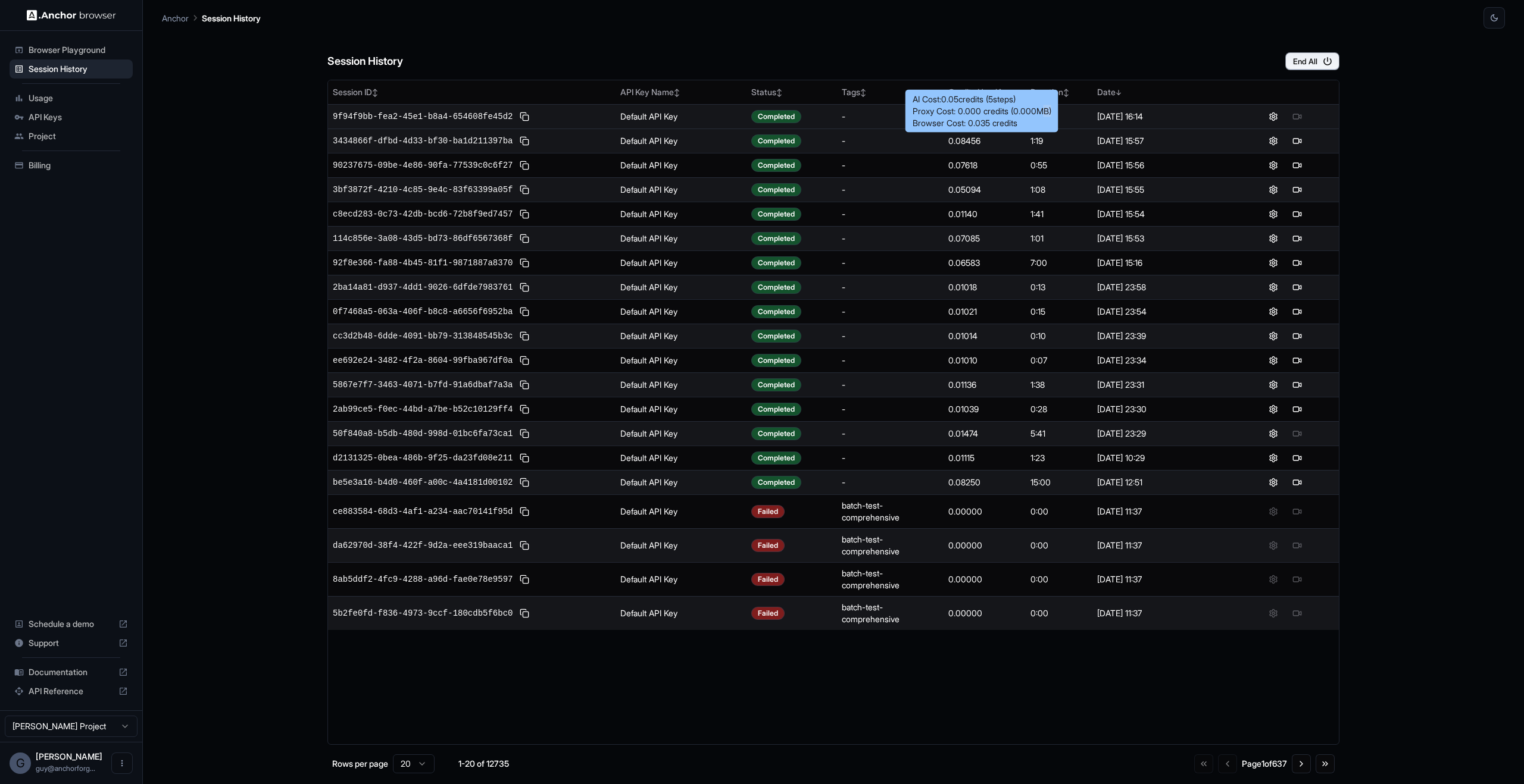
click at [1044, 110] on div "Proxy Cost: 0.000 credits ( 0.000 MB)" at bounding box center [982, 111] width 139 height 12
click at [1025, 113] on div "Proxy Cost: 0.000 credits ( 0.000 MB)" at bounding box center [982, 111] width 139 height 12
click at [657, 38] on div "Session History End All" at bounding box center [833, 50] width 1012 height 42
click at [78, 53] on span "Browser Playground" at bounding box center [78, 50] width 99 height 12
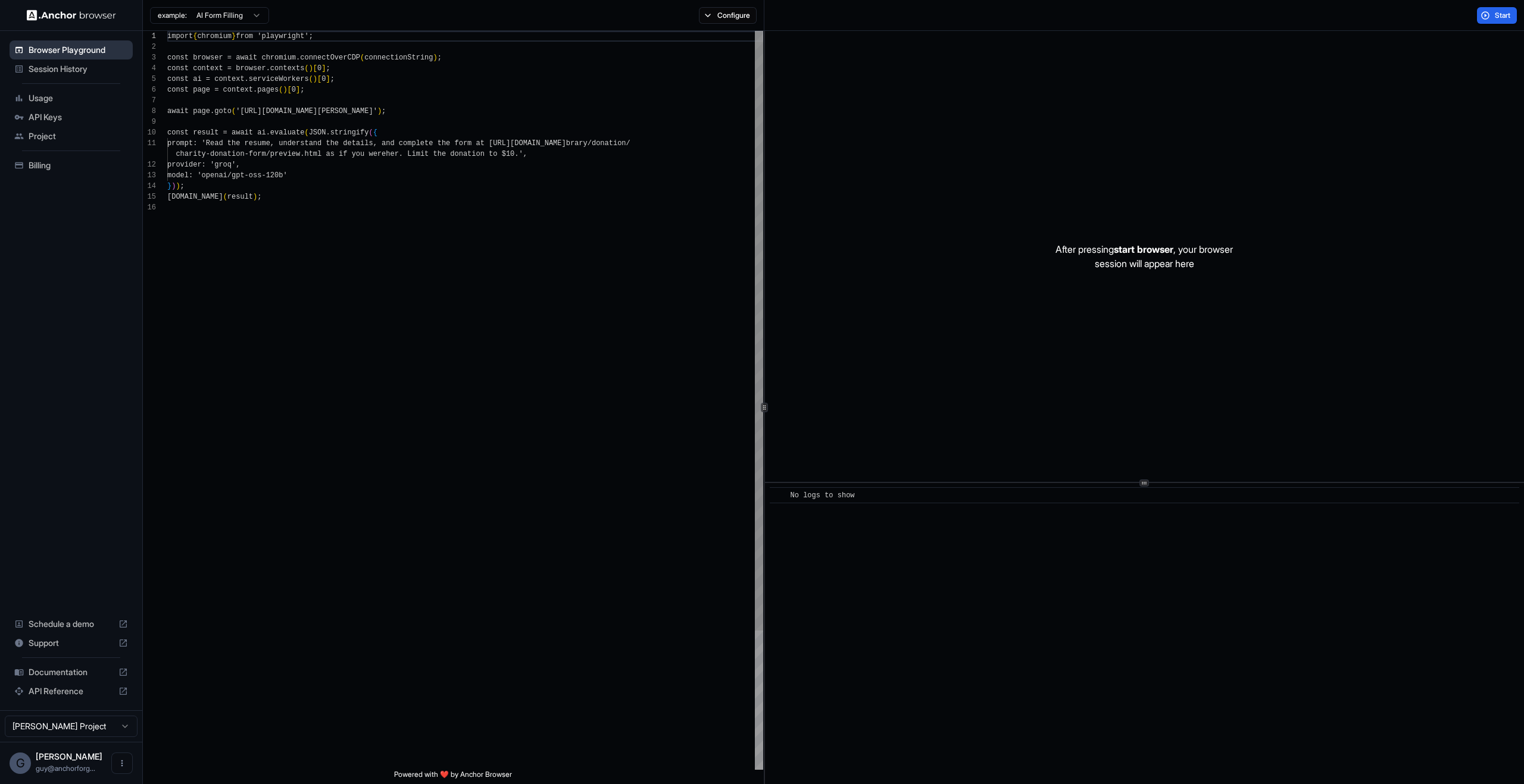
scroll to position [107, 0]
click at [729, 10] on button "Configure" at bounding box center [728, 16] width 58 height 17
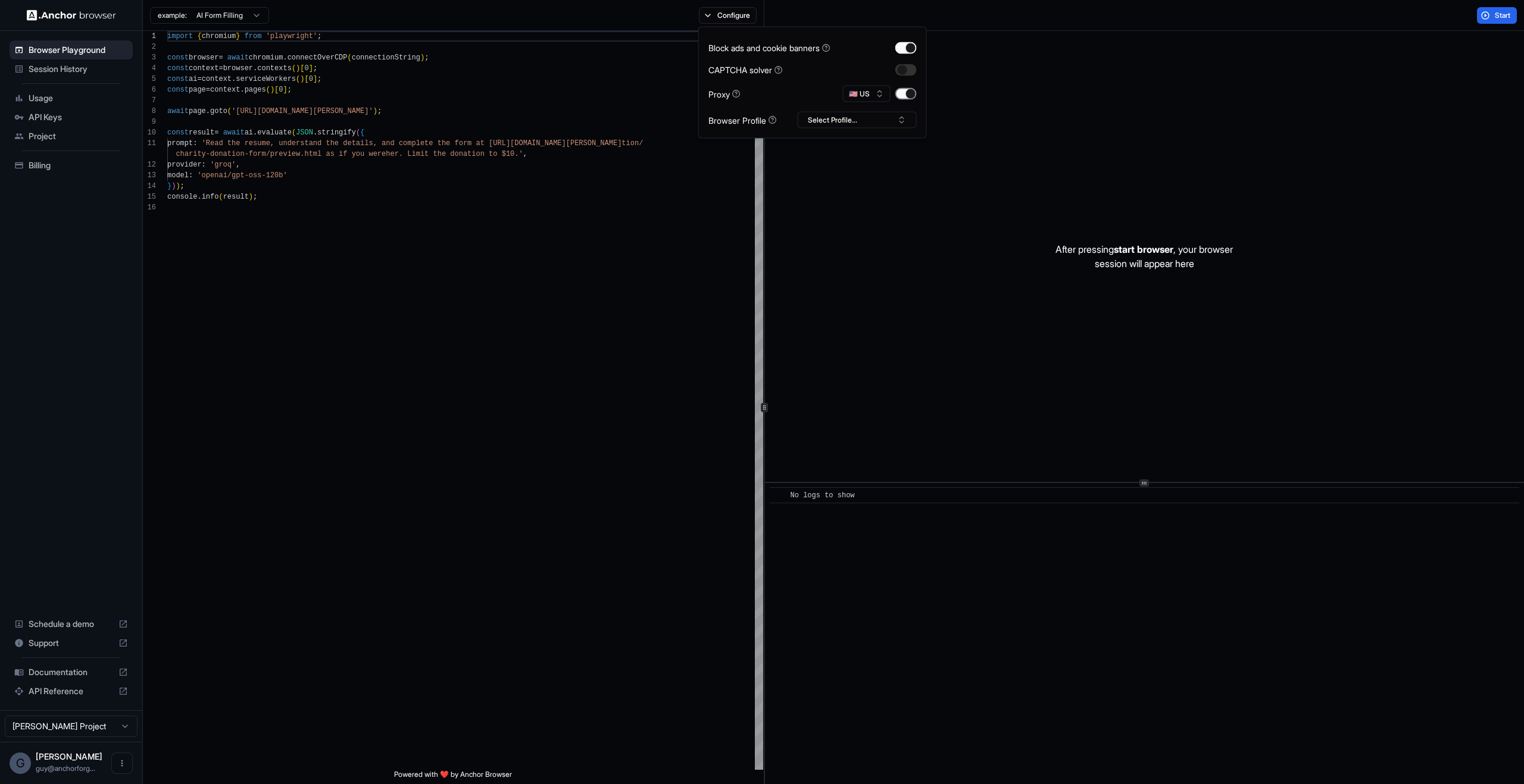
click at [903, 98] on button "button" at bounding box center [906, 94] width 22 height 12
click at [907, 96] on button "button" at bounding box center [906, 94] width 22 height 12
click at [872, 94] on button "🇺🇸 US" at bounding box center [867, 94] width 48 height 17
type textarea "**********"
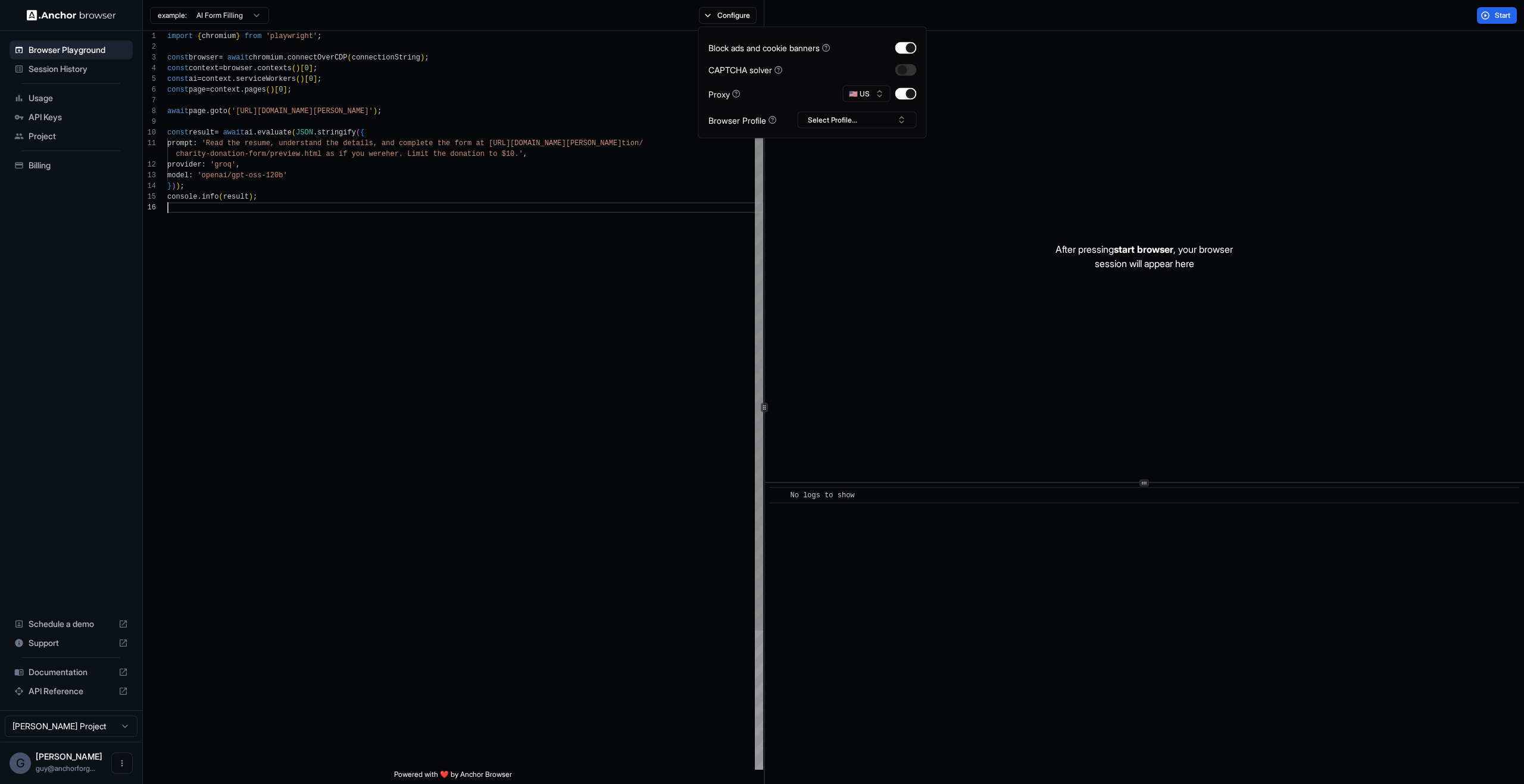
click at [649, 233] on div "import { chromium } from 'playwright' ; const browser = await chromium . connec…" at bounding box center [465, 486] width 596 height 911
click at [1483, 20] on button "Start" at bounding box center [1497, 16] width 40 height 17
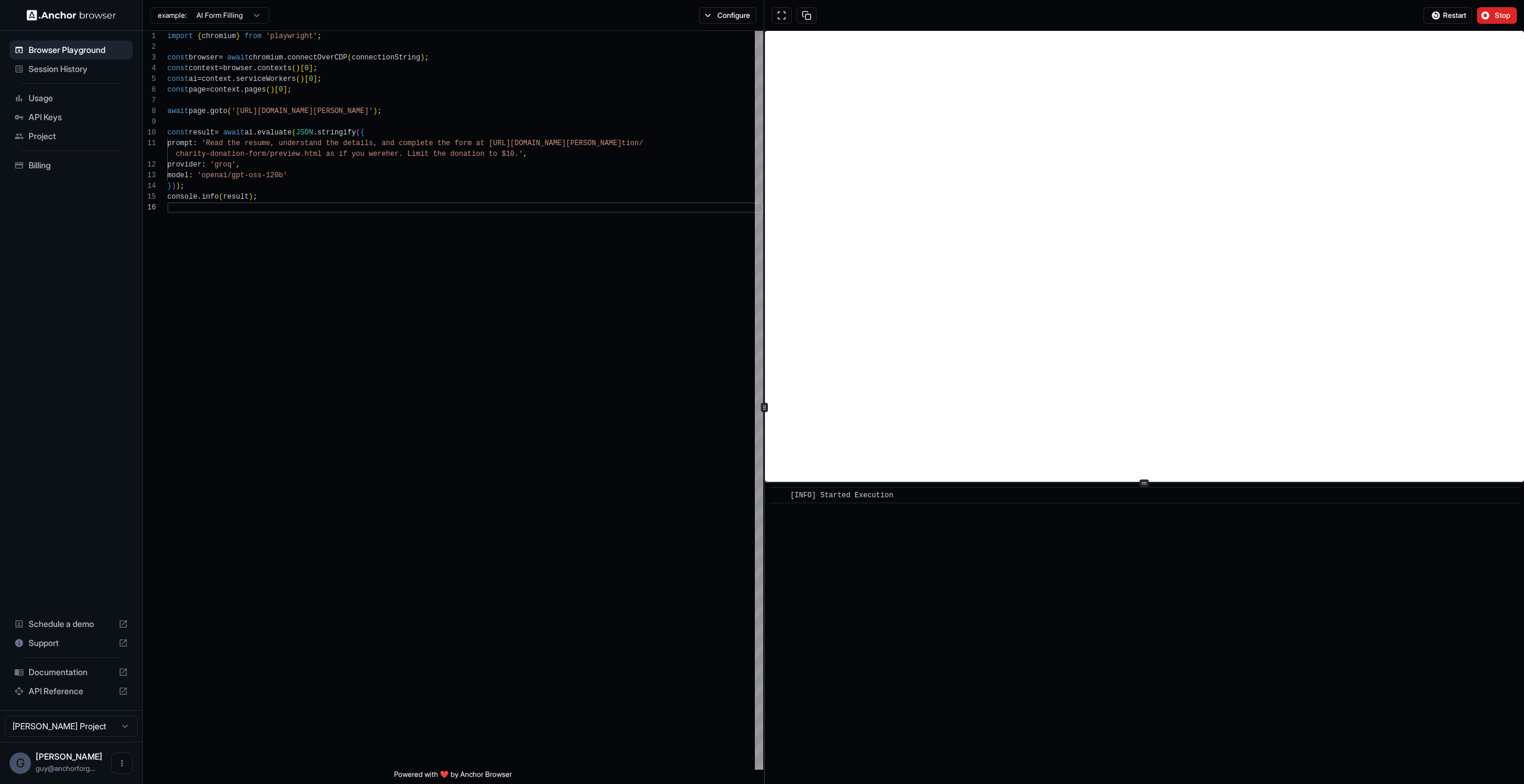
click at [1035, 587] on div "​ [INFO] Started Execution" at bounding box center [1145, 634] width 759 height 301
click at [597, 364] on div "import { chromium } from 'playwright' ; const browser = await chromium . connec…" at bounding box center [465, 486] width 596 height 911
click at [992, 645] on div "​ [INFO] Started Execution" at bounding box center [1145, 634] width 759 height 301
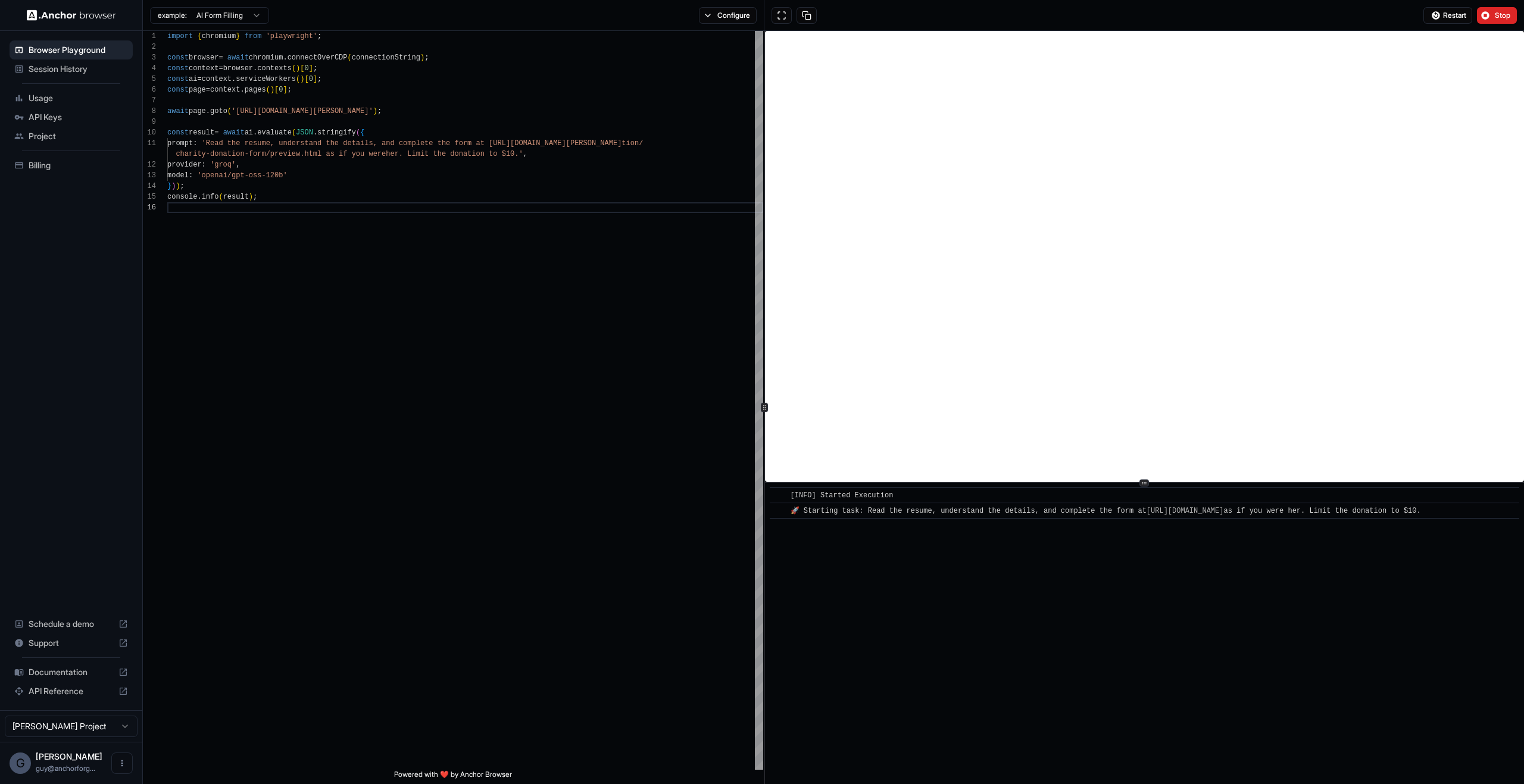
click at [795, 8] on div at bounding box center [791, 16] width 53 height 17
click at [811, 9] on button at bounding box center [807, 16] width 20 height 17
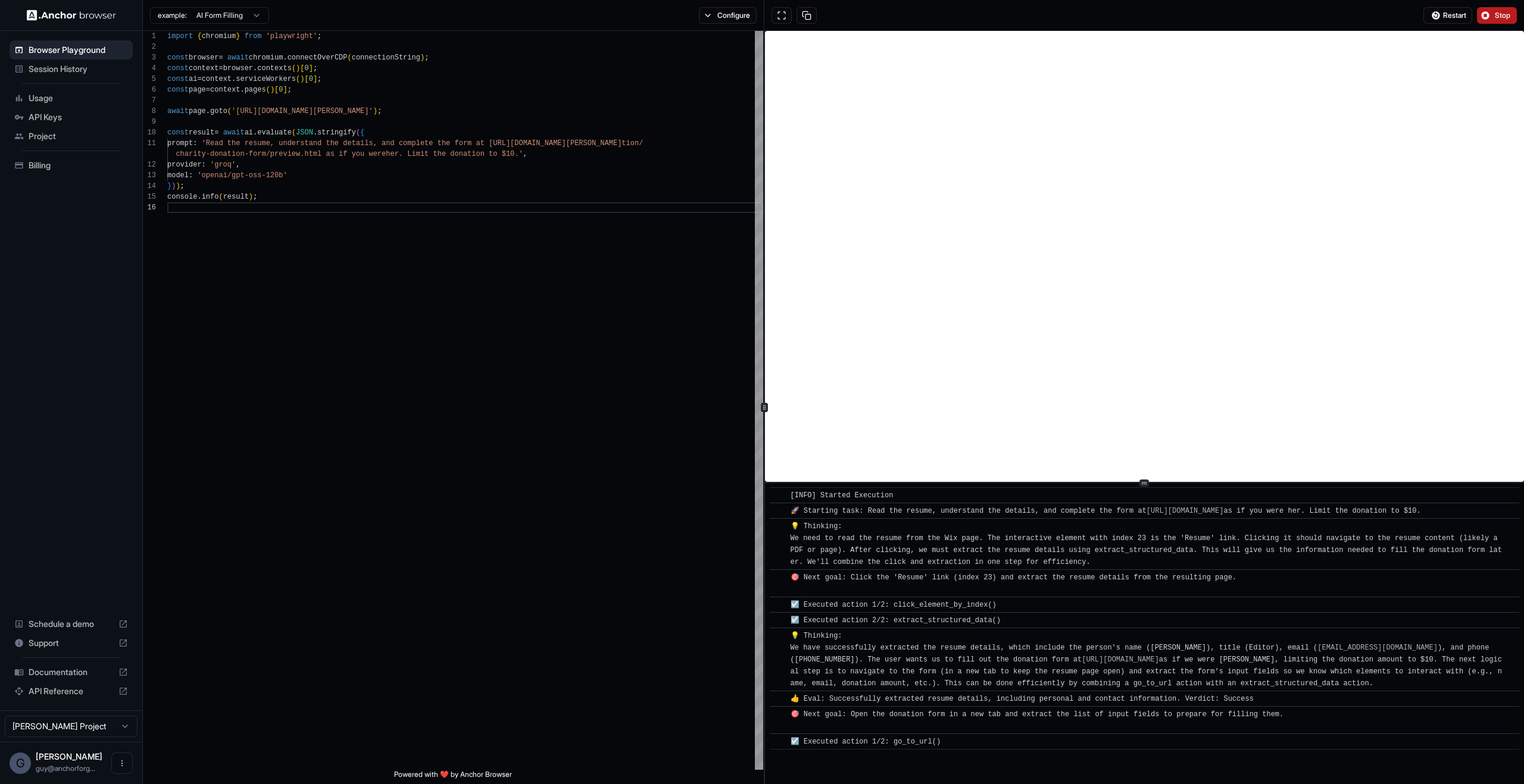
click at [1504, 16] on span "Stop" at bounding box center [1503, 16] width 17 height 10
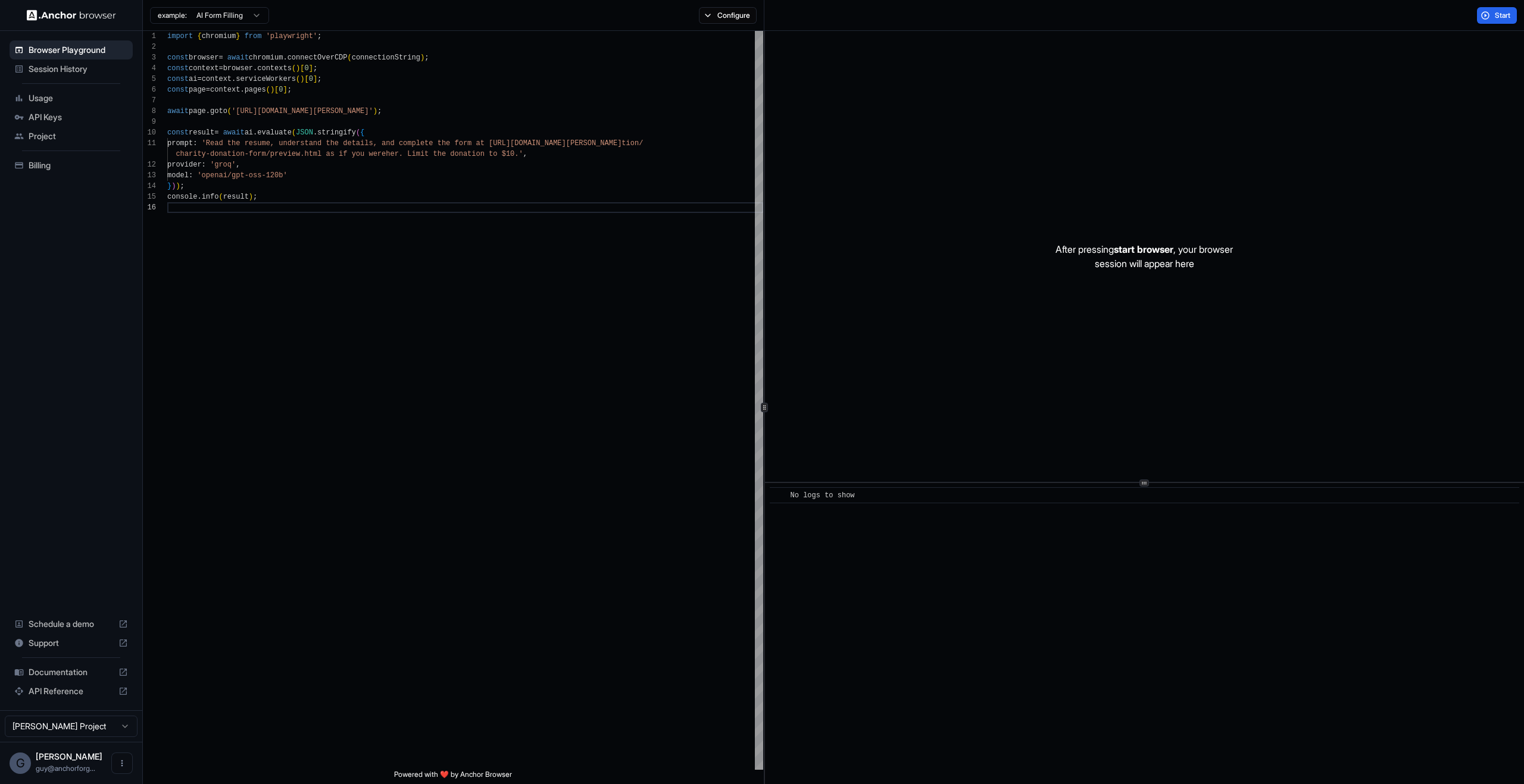
click at [27, 66] on div "Session History" at bounding box center [71, 69] width 123 height 19
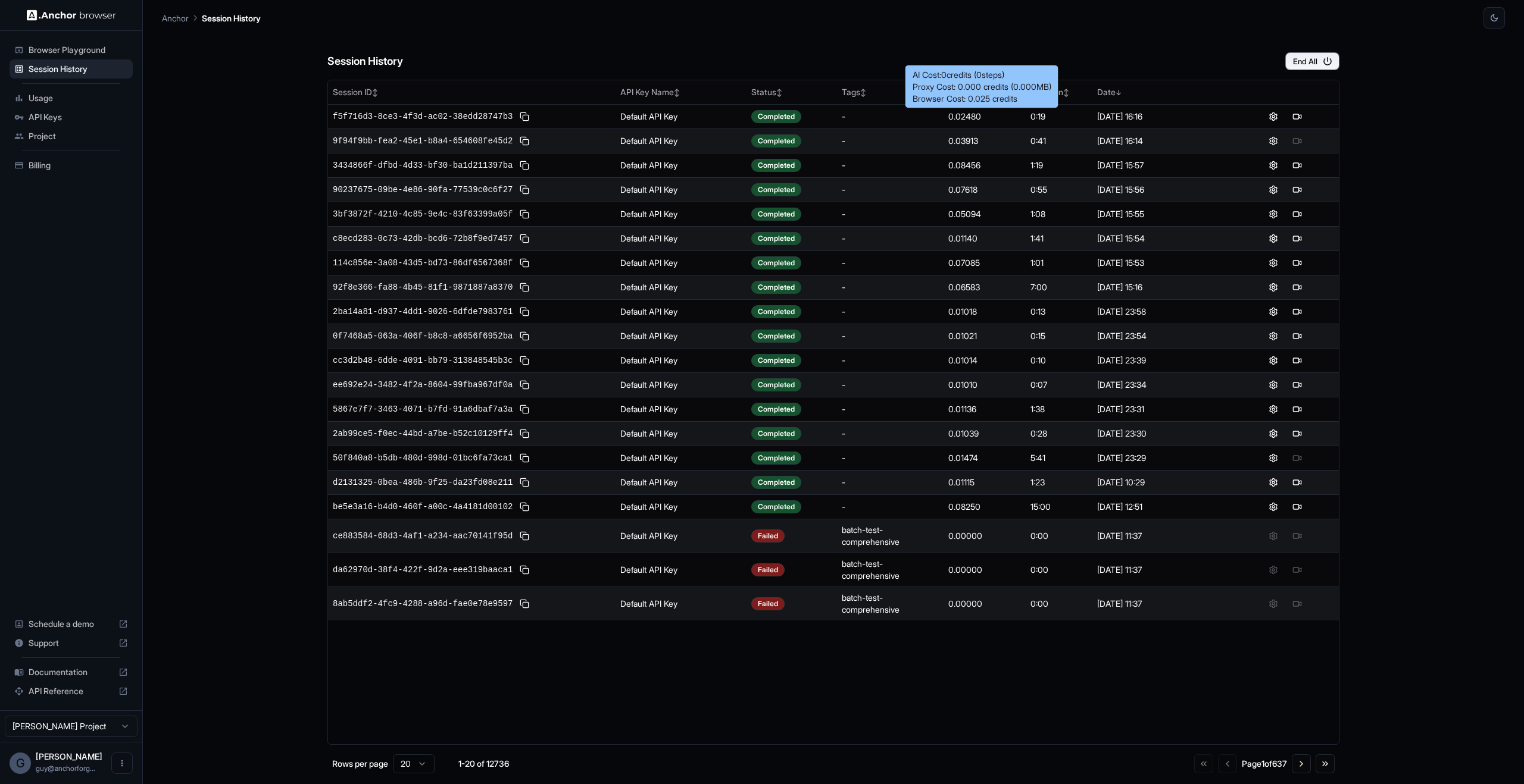
click at [978, 94] on div "Browser Cost: 0.025 credits" at bounding box center [982, 99] width 139 height 12
click at [982, 87] on div "Proxy Cost: 0.000 credits ( 0.000 MB)" at bounding box center [982, 87] width 139 height 12
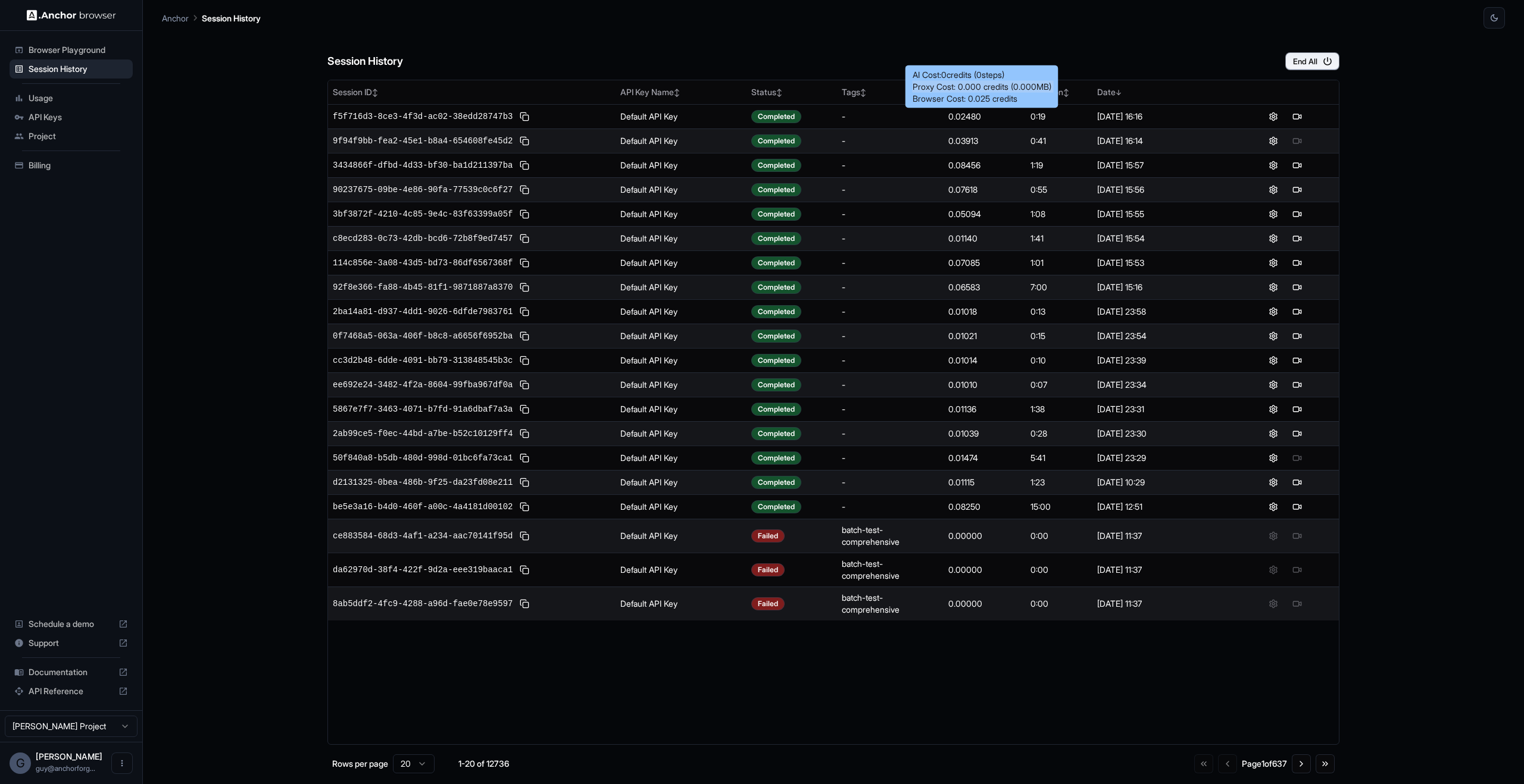
click at [982, 87] on div "Proxy Cost: 0.000 credits ( 0.000 MB)" at bounding box center [982, 87] width 139 height 12
click at [1438, 211] on div "Session History End All Session ID ↕ API Key Name ↕ Status ↕ Tags ↕ Credits Use…" at bounding box center [833, 407] width 1343 height 756
